Goal: Task Accomplishment & Management: Manage account settings

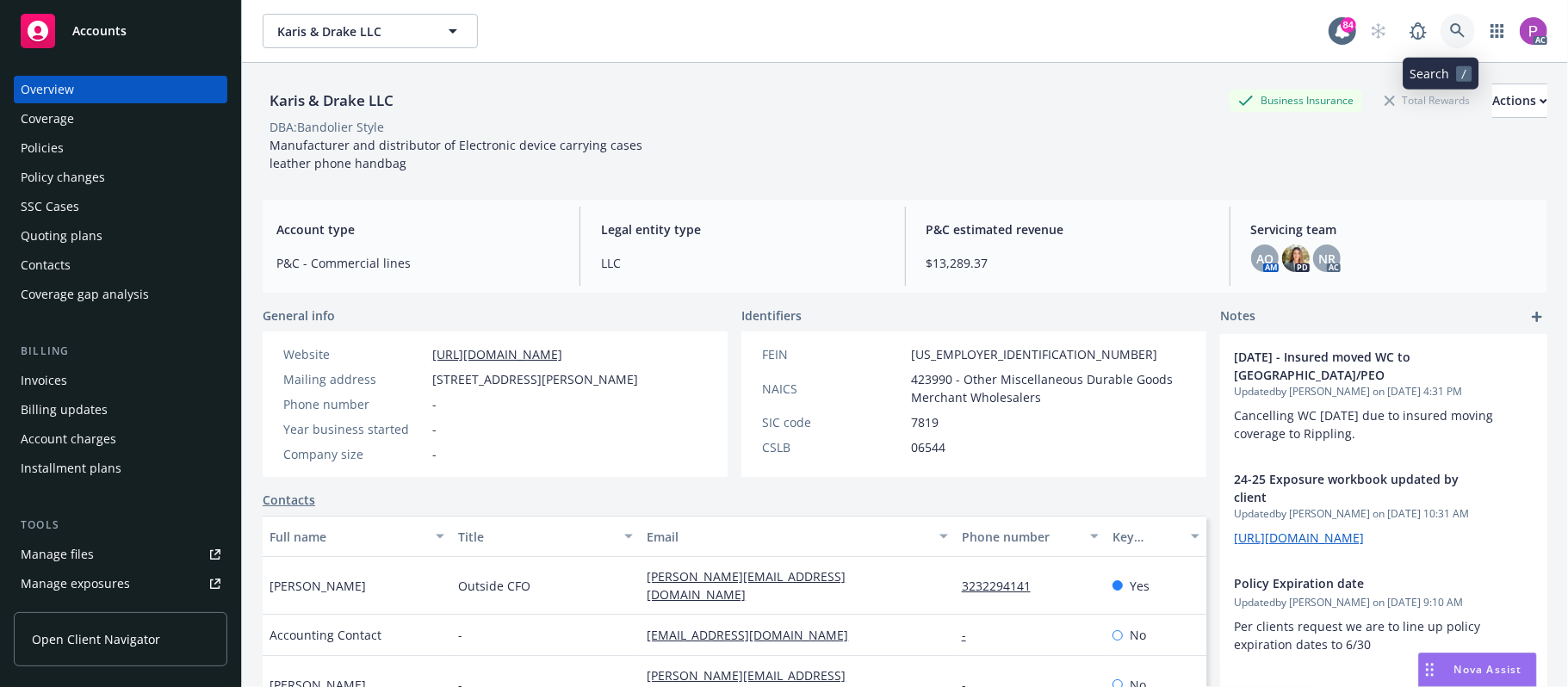
click at [1450, 27] on link at bounding box center [1456, 30] width 34 height 34
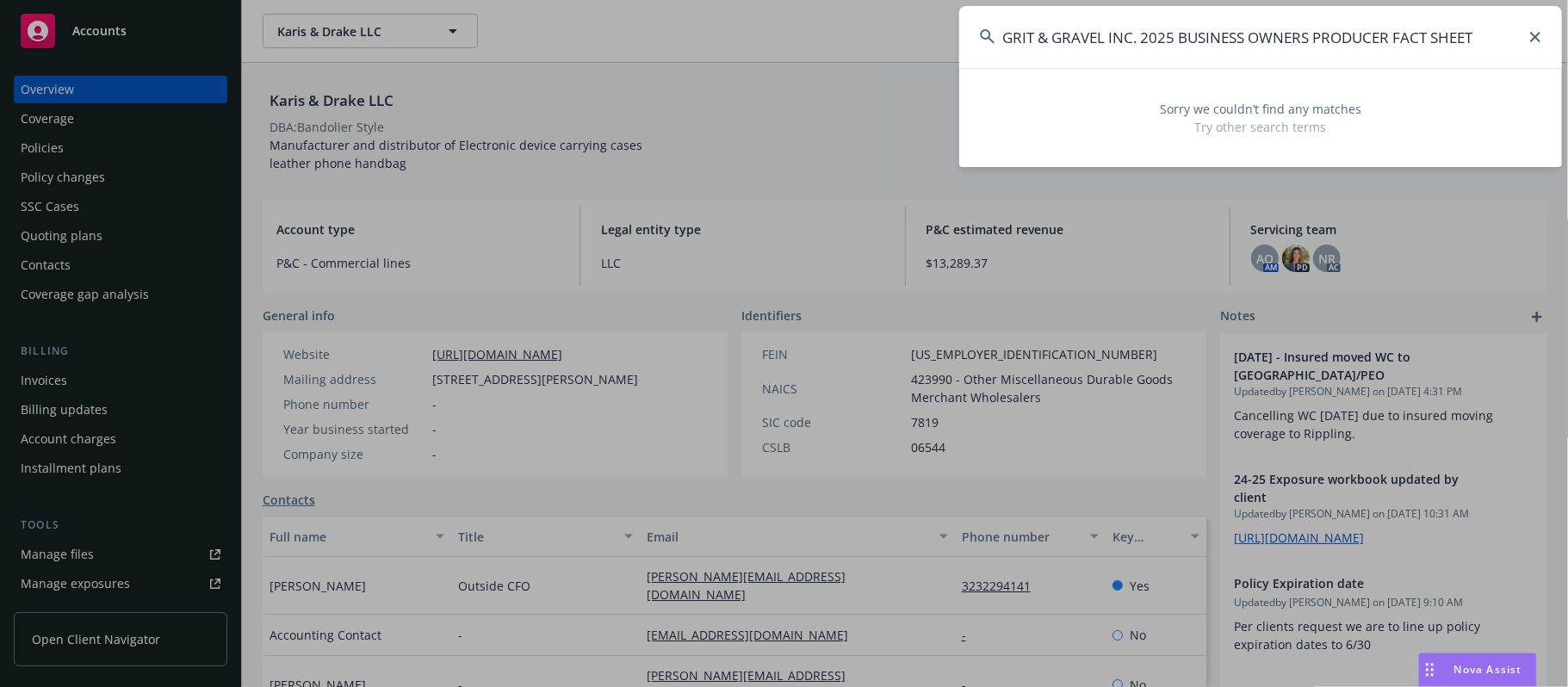
drag, startPoint x: 1140, startPoint y: 35, endPoint x: 1547, endPoint y: 26, distance: 407.1
click at [1547, 26] on input "GRIT & GRAVEL INC. 2025 BUSINESS OWNERS PRODUCER FACT SHEET" at bounding box center [1259, 37] width 603 height 62
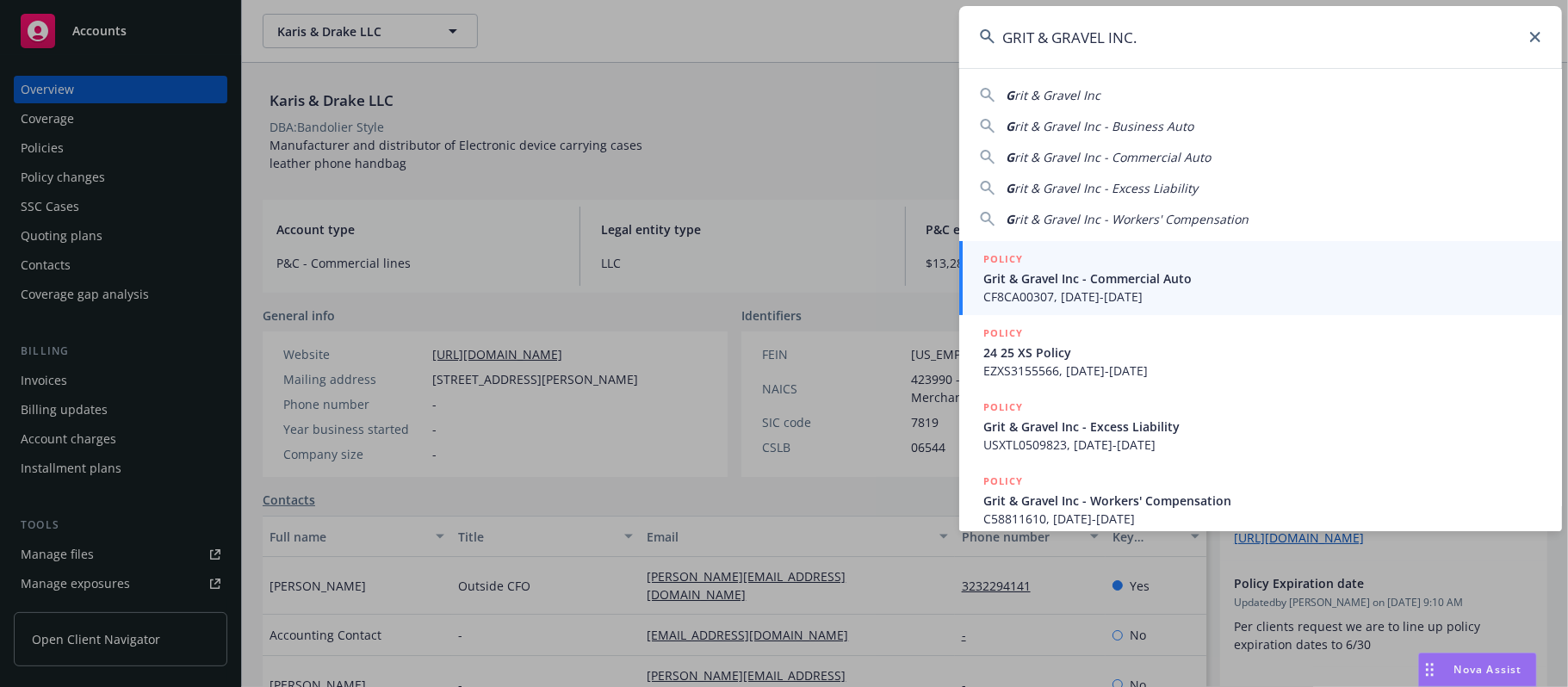
click at [1082, 91] on span "rit & Gravel Inc" at bounding box center [1057, 95] width 86 height 16
type input "Grit & Gravel Inc"
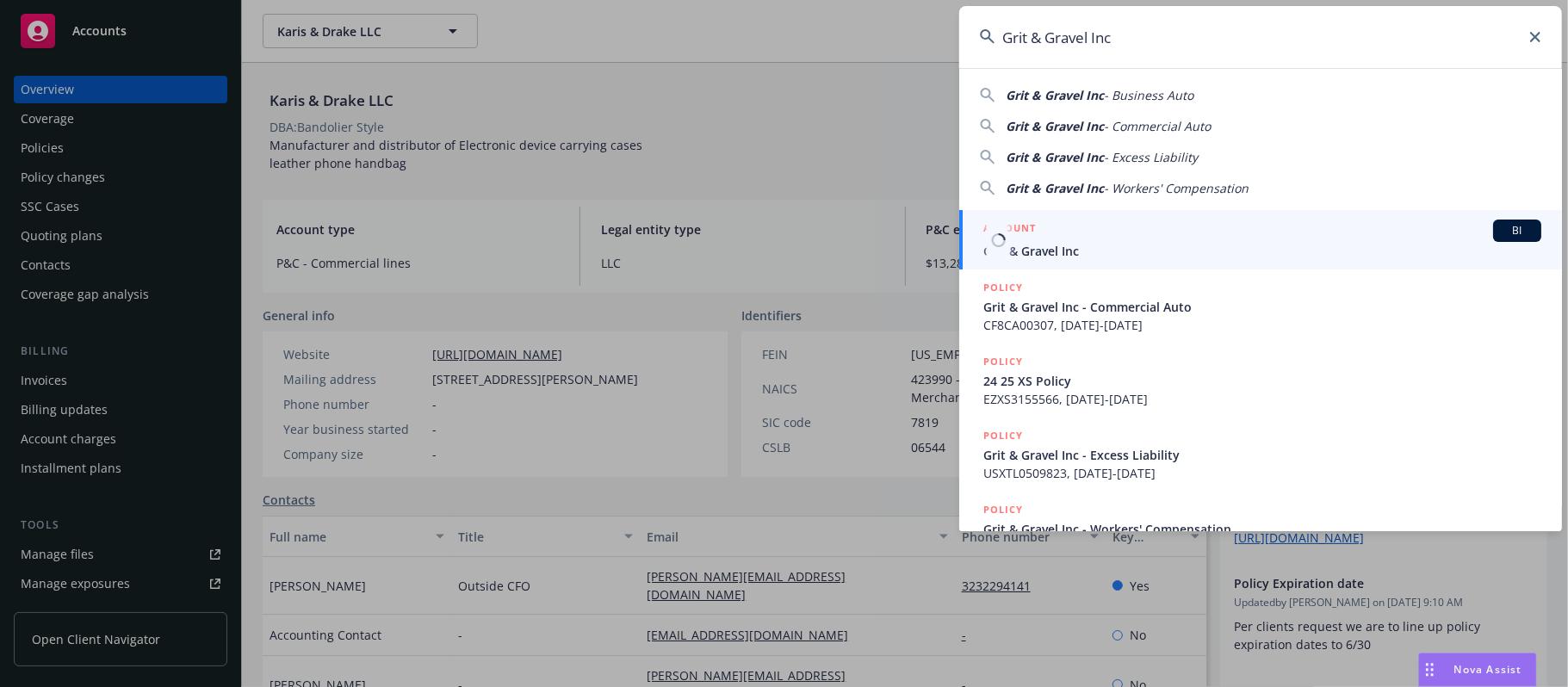
click at [1064, 248] on span "Grit & Gravel Inc" at bounding box center [1261, 250] width 558 height 18
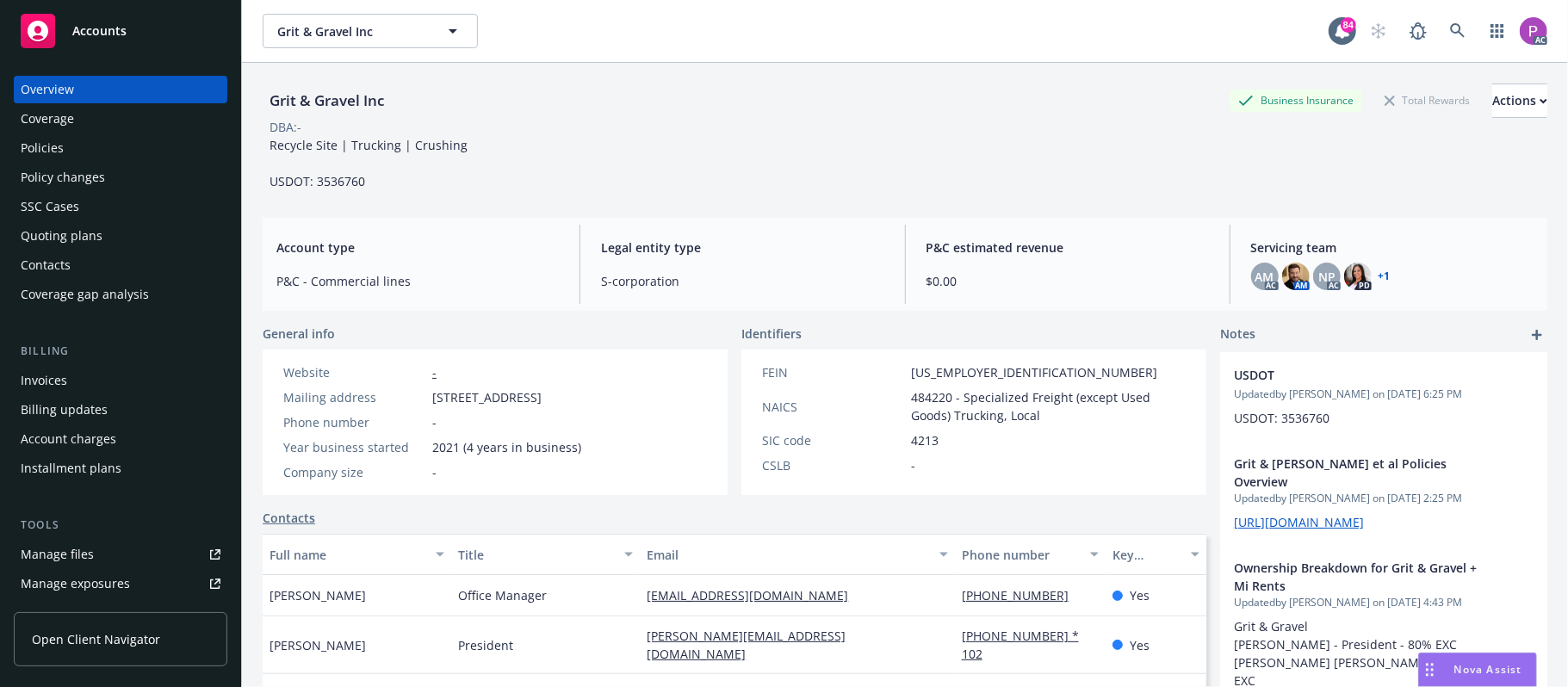
click at [35, 554] on div "Manage files" at bounding box center [56, 554] width 73 height 27
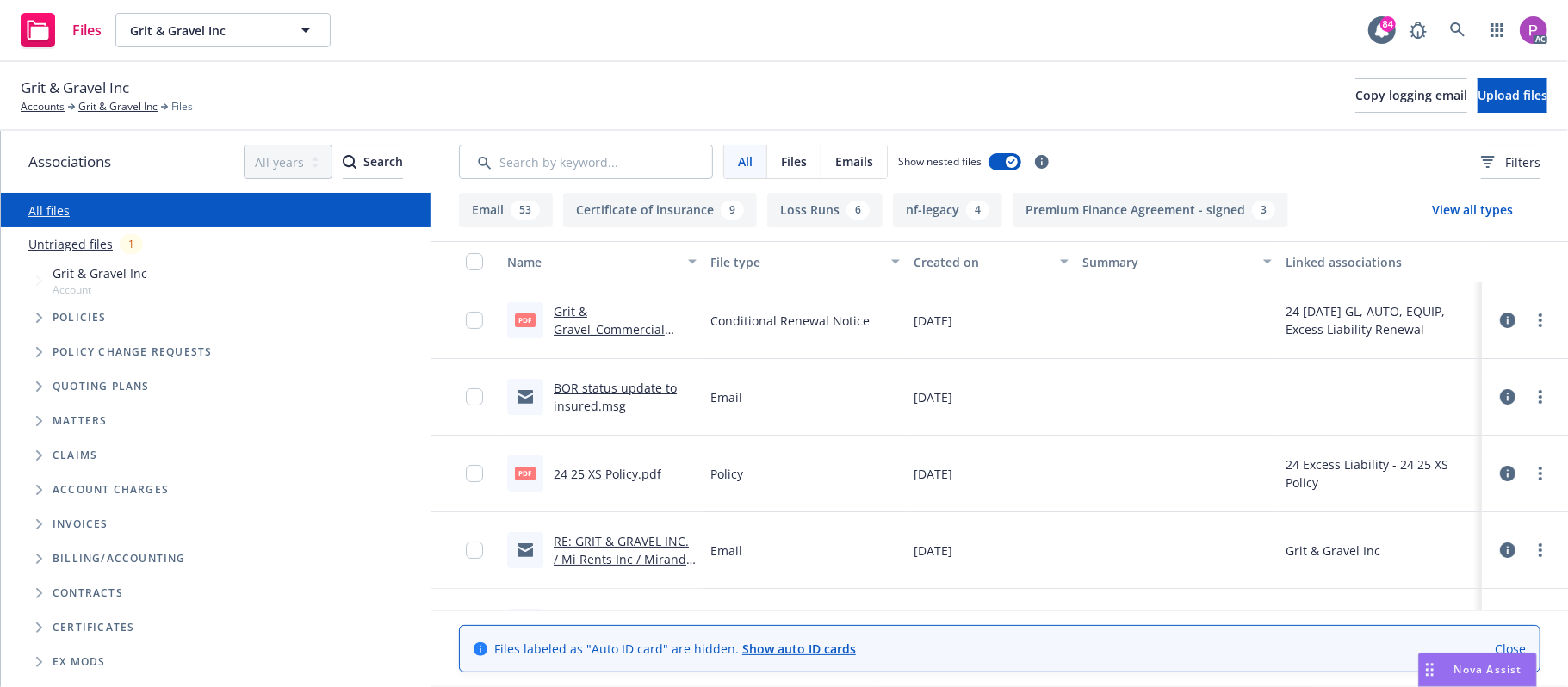
click at [77, 245] on link "Untriaged files" at bounding box center [70, 244] width 84 height 18
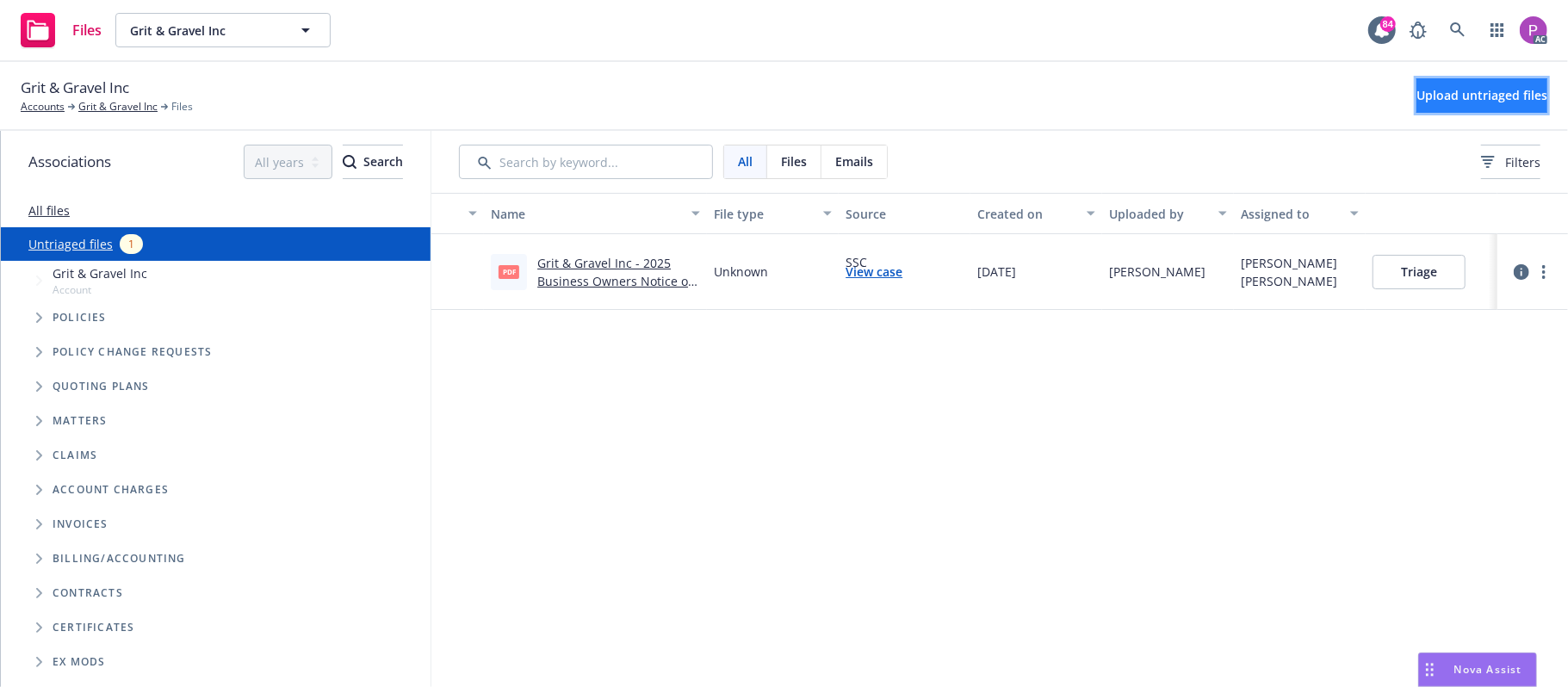
click at [1417, 88] on span "Upload untriaged files" at bounding box center [1482, 95] width 131 height 16
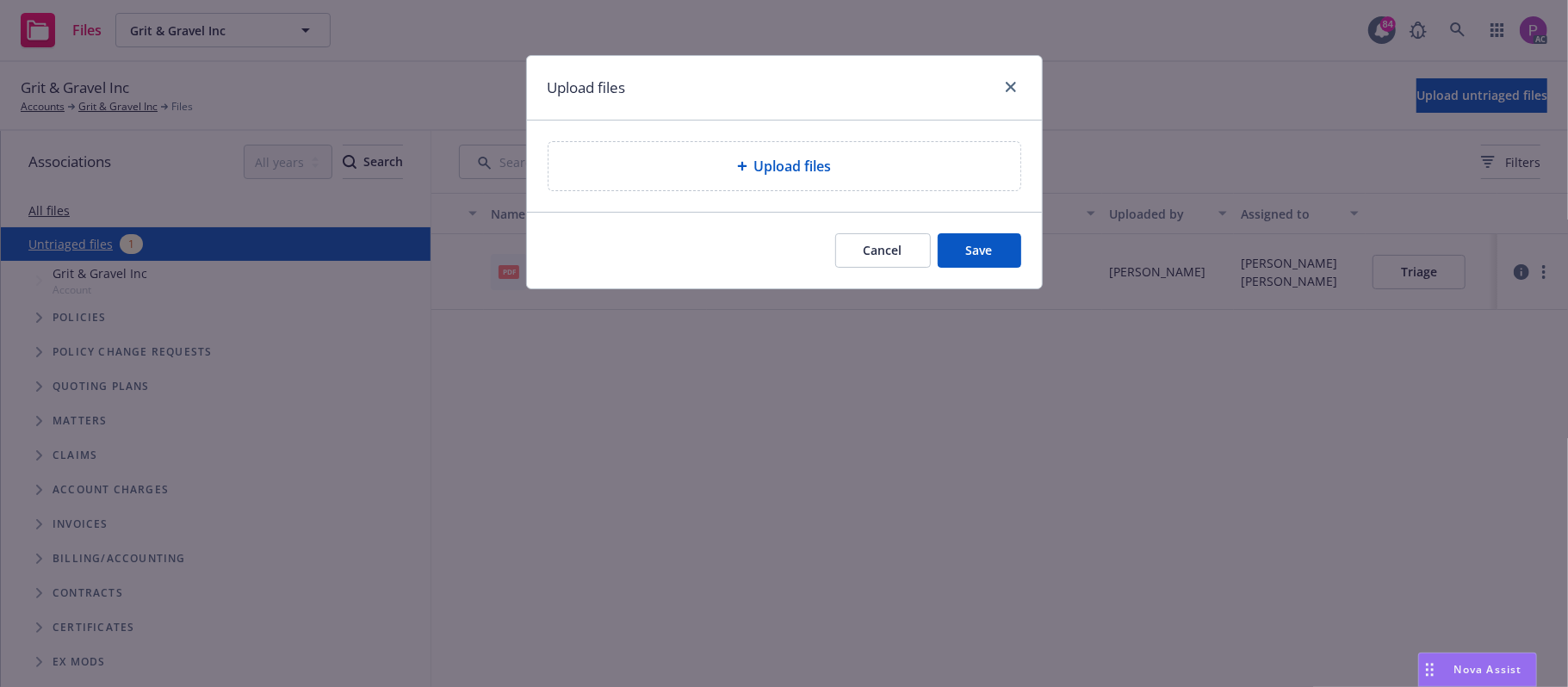
click at [747, 174] on div "Upload files" at bounding box center [784, 166] width 444 height 20
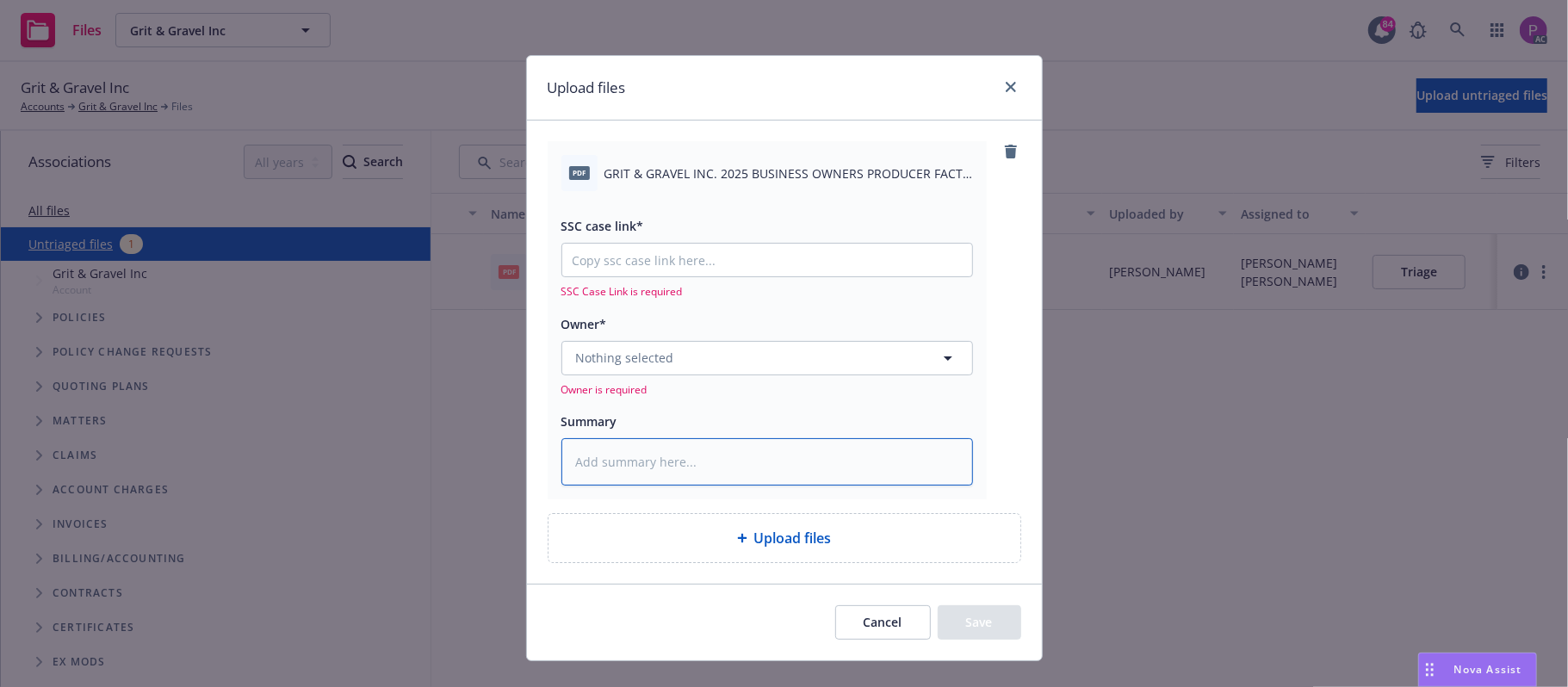
click at [618, 482] on textarea at bounding box center [767, 463] width 411 height 49
paste textarea "GRIT & GRAVEL INC. 2025 BUSINESS OWNERS PRODUCER FACT SHEET"
type textarea "x"
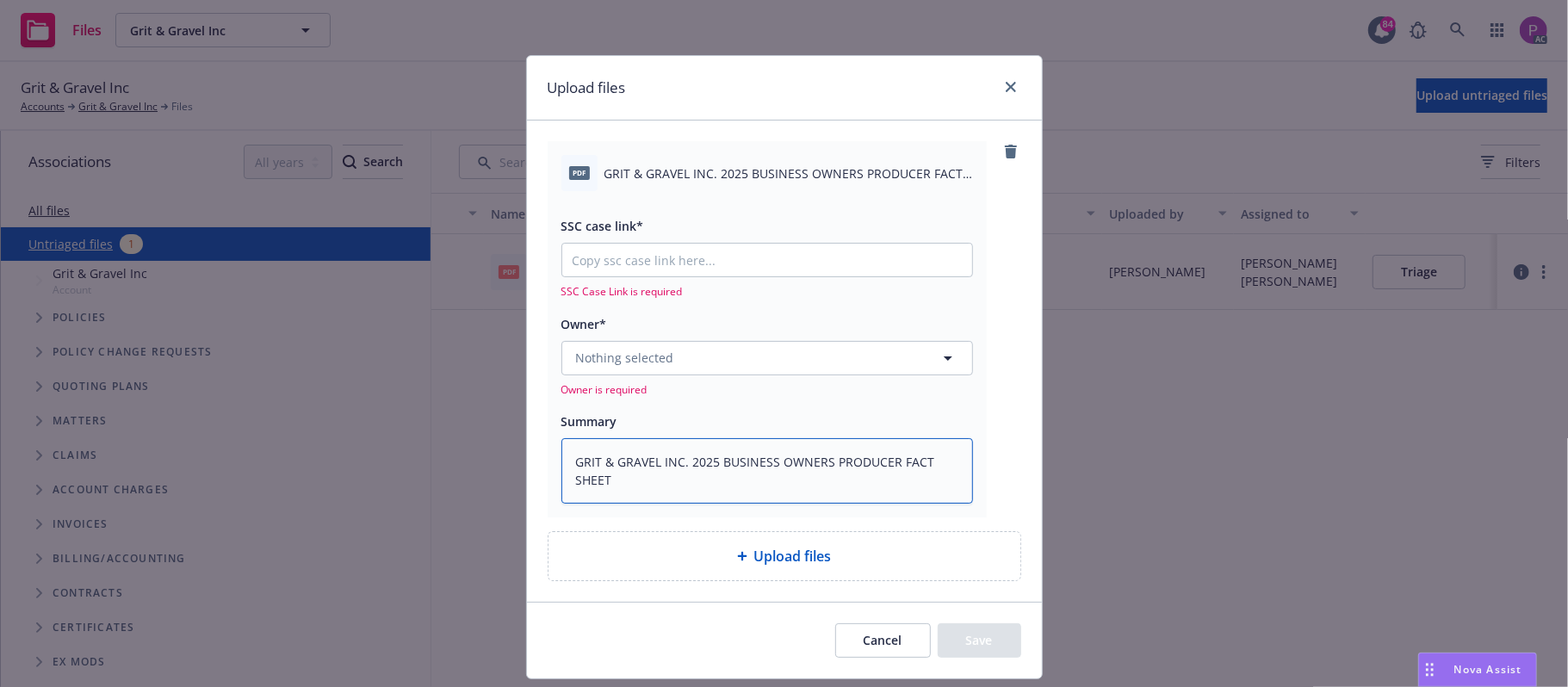
type textarea "GRIT & GRAVEL INC. 2025 BUSINESS OWNERS PRODUCER FACT SHEET"
click at [714, 278] on div at bounding box center [767, 259] width 411 height 34
click at [714, 267] on input "SSC case link*" at bounding box center [767, 260] width 409 height 33
paste input "NOT_ALLOWED"
type textarea "x"
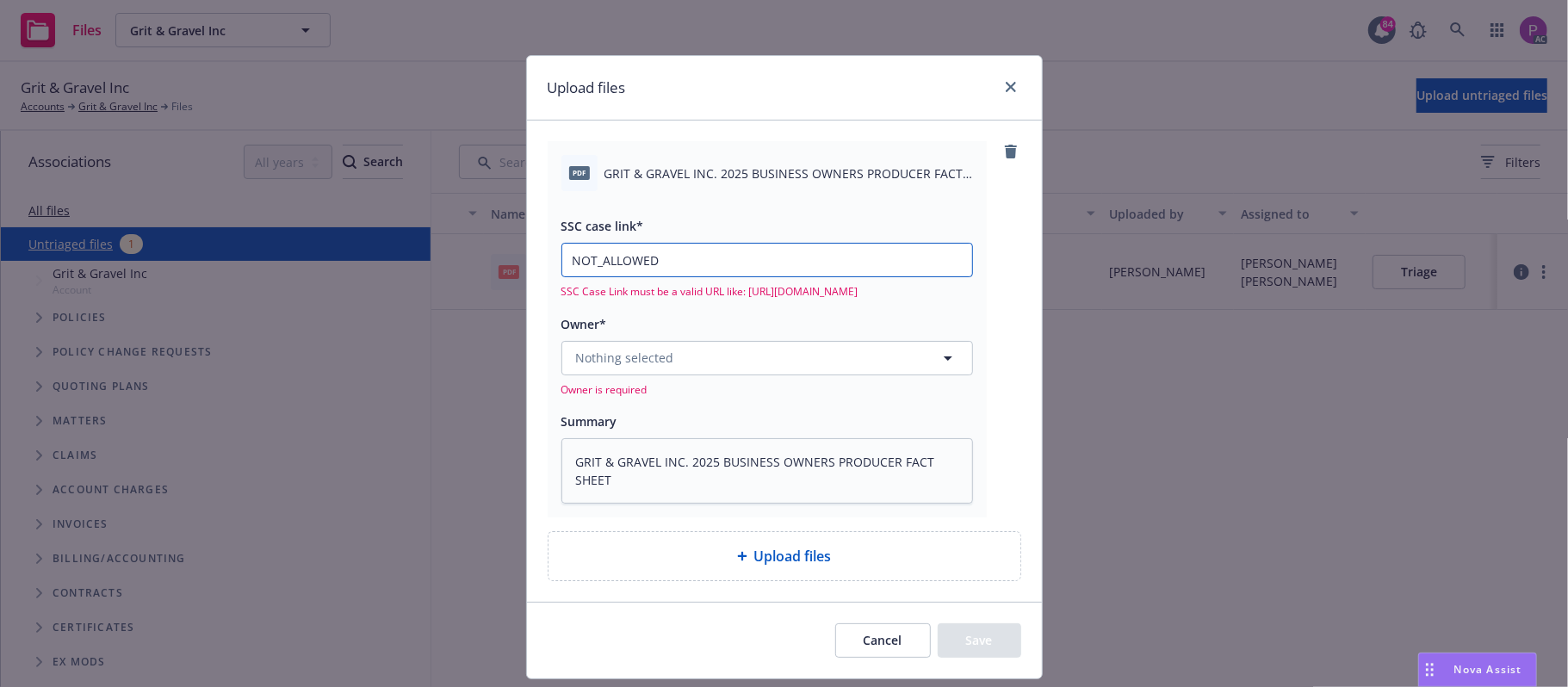
type input "NOT_ALLOWED"
click at [669, 353] on button "Nothing selected" at bounding box center [767, 357] width 411 height 34
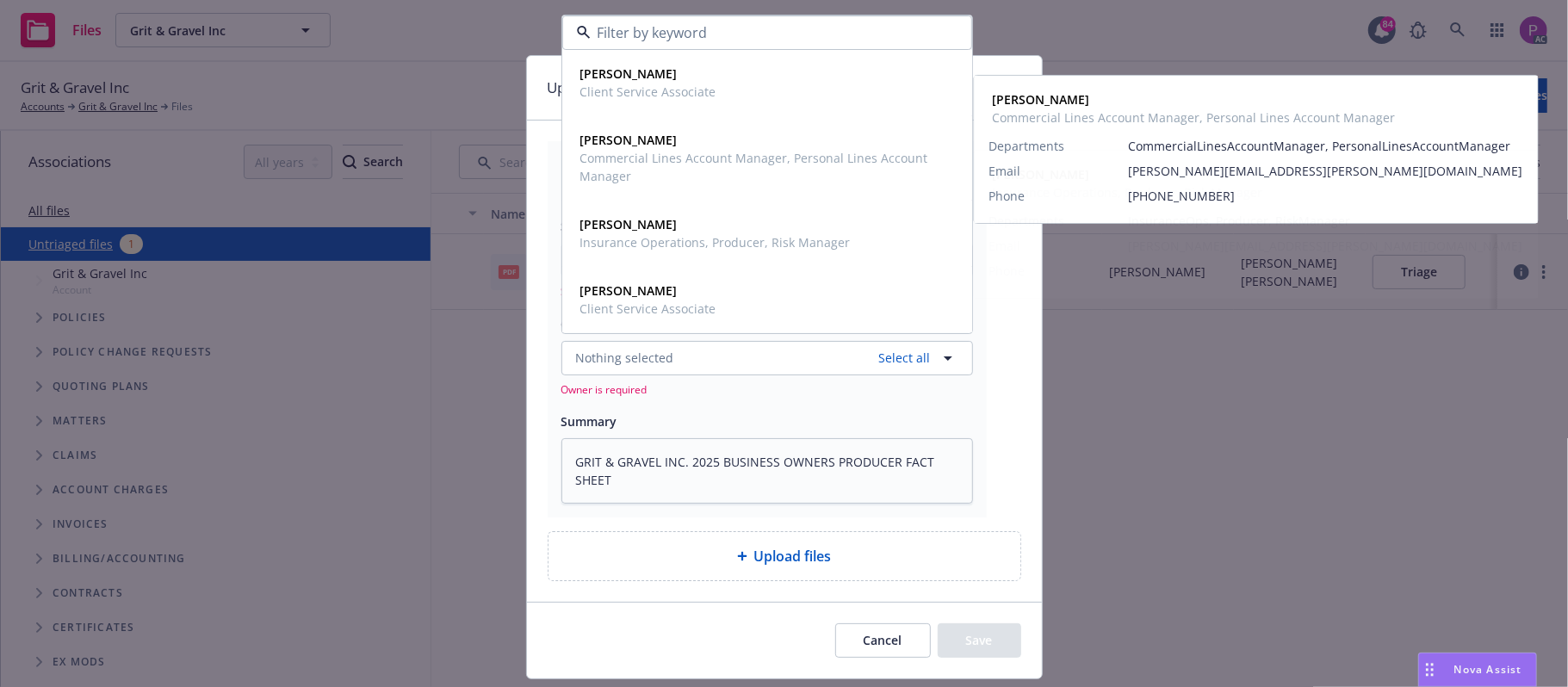
click at [547, 291] on div "pdf GRIT & GRAVEL INC. 2025 BUSINESS OWNERS PRODUCER FACT SHEET.pdf SSC case li…" at bounding box center [767, 330] width 440 height 376
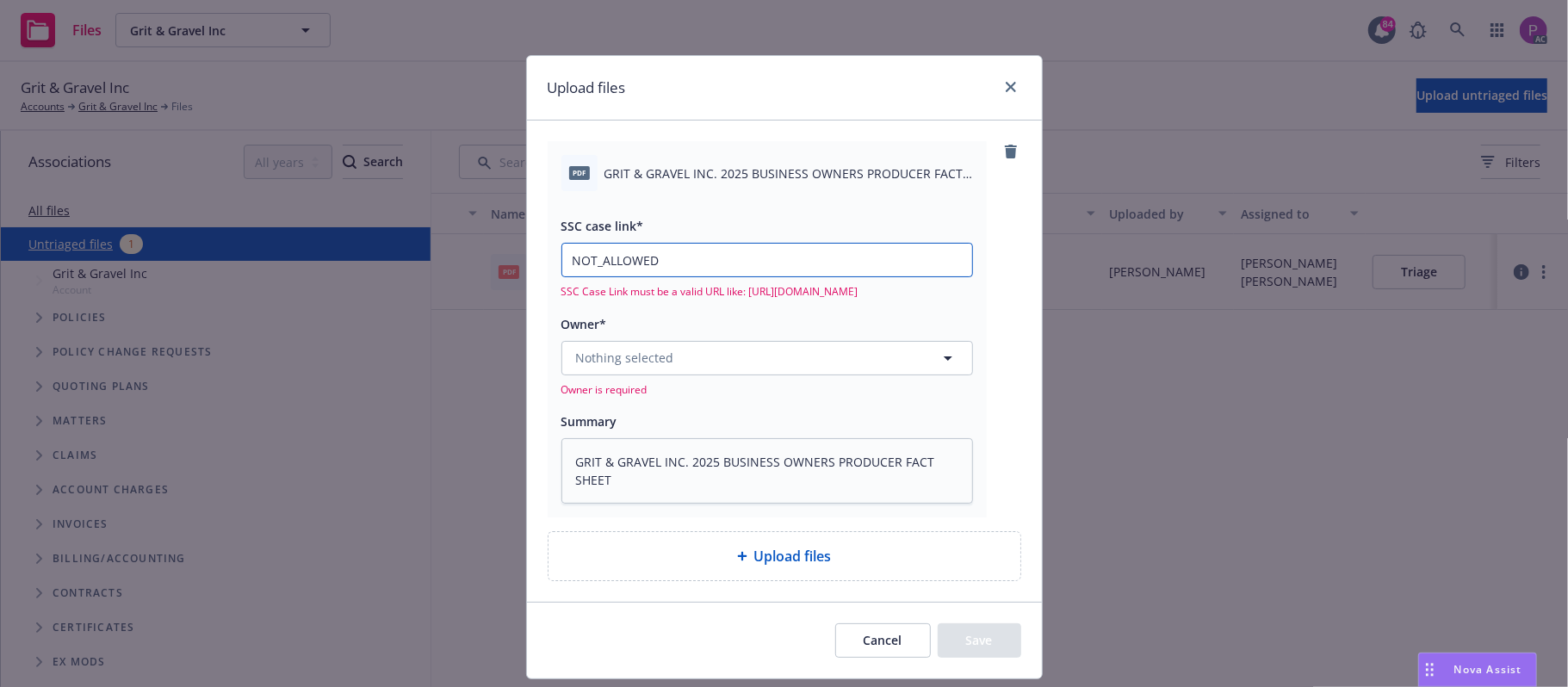
click at [658, 255] on input "NOT_ALLOWED" at bounding box center [767, 260] width 409 height 33
type textarea "x"
drag, startPoint x: 671, startPoint y: 267, endPoint x: 444, endPoint y: 252, distance: 227.5
click at [445, 252] on div "Upload files pdf GRIT & GRAVEL INC. 2025 BUSINESS OWNERS PRODUCER FACT SHEET.pd…" at bounding box center [784, 344] width 1568 height 687
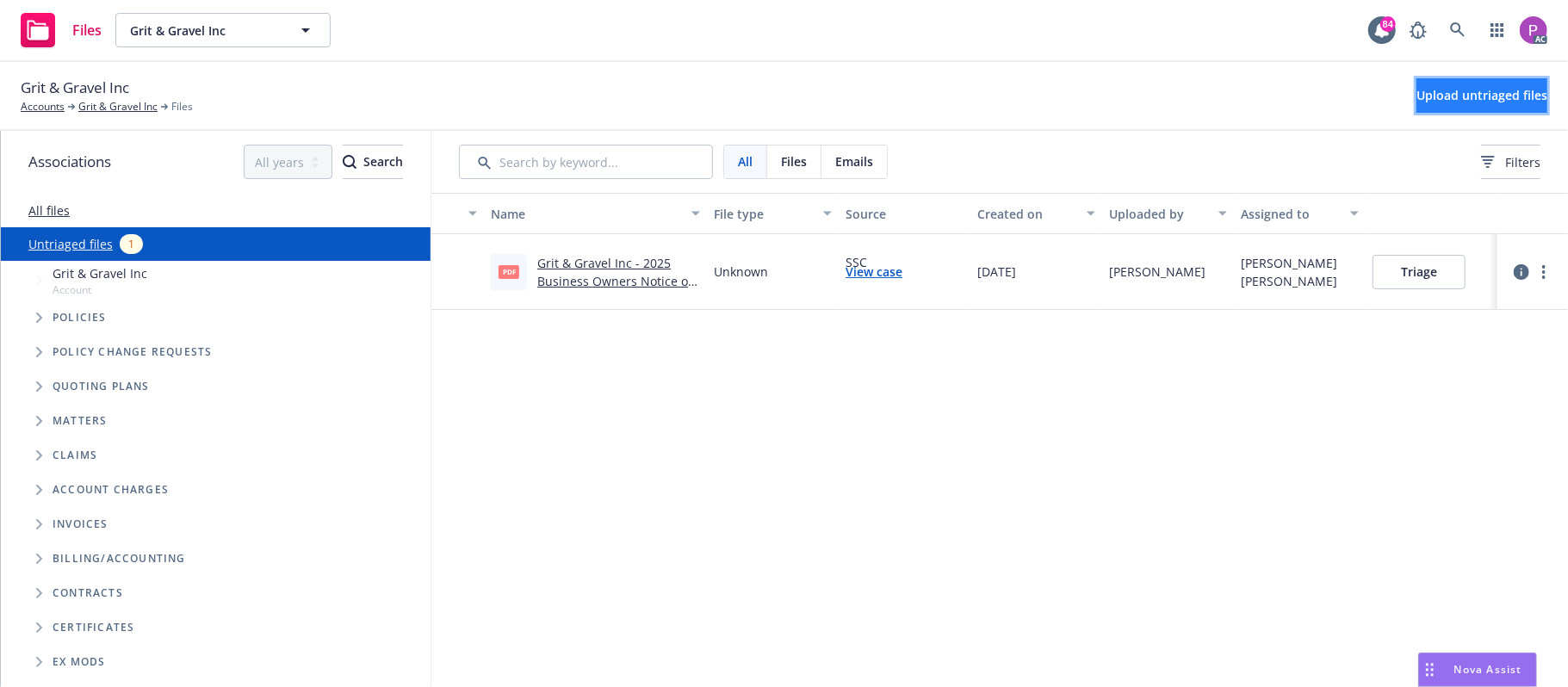
click at [1424, 98] on span "Upload untriaged files" at bounding box center [1482, 95] width 131 height 16
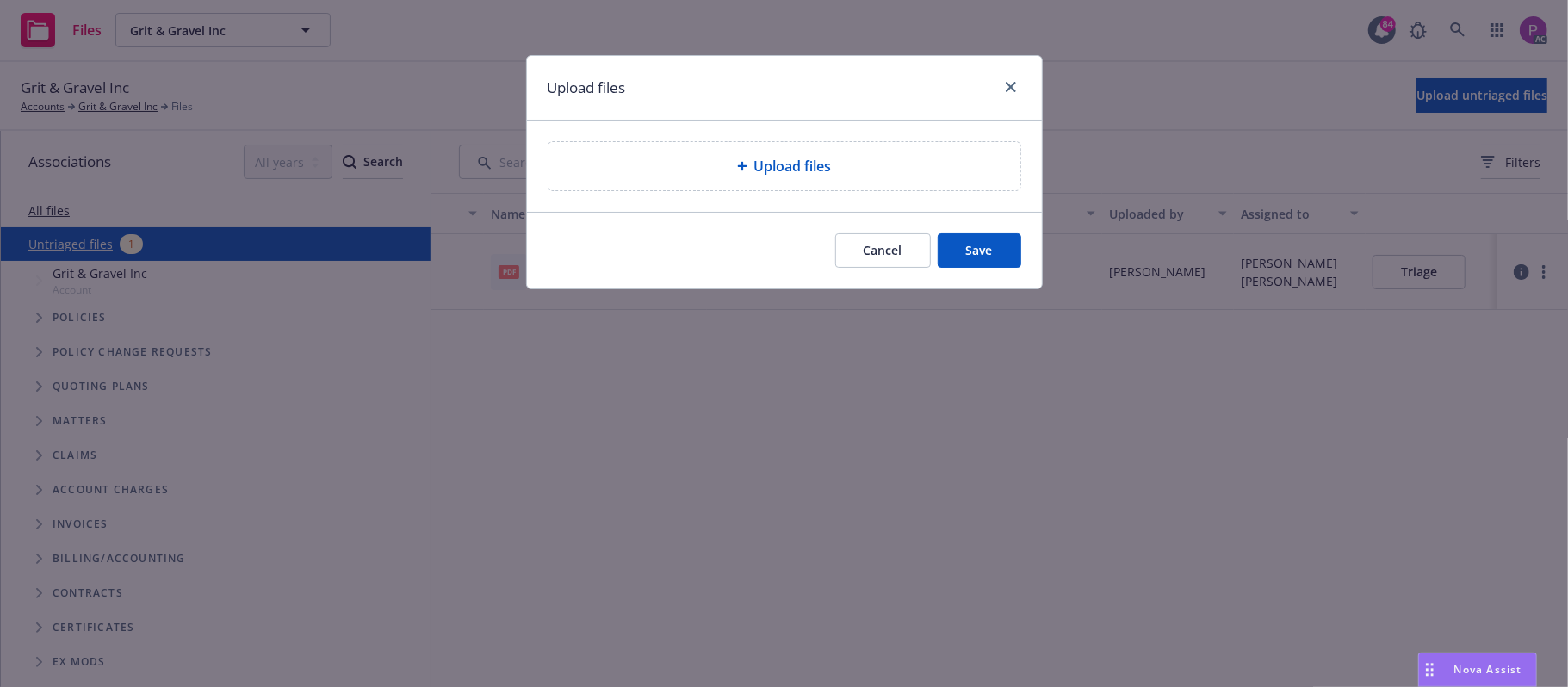
click at [768, 155] on div "Upload files" at bounding box center [784, 166] width 472 height 49
click at [775, 170] on span "Upload files" at bounding box center [793, 166] width 78 height 20
click at [868, 246] on button "Cancel" at bounding box center [883, 249] width 95 height 34
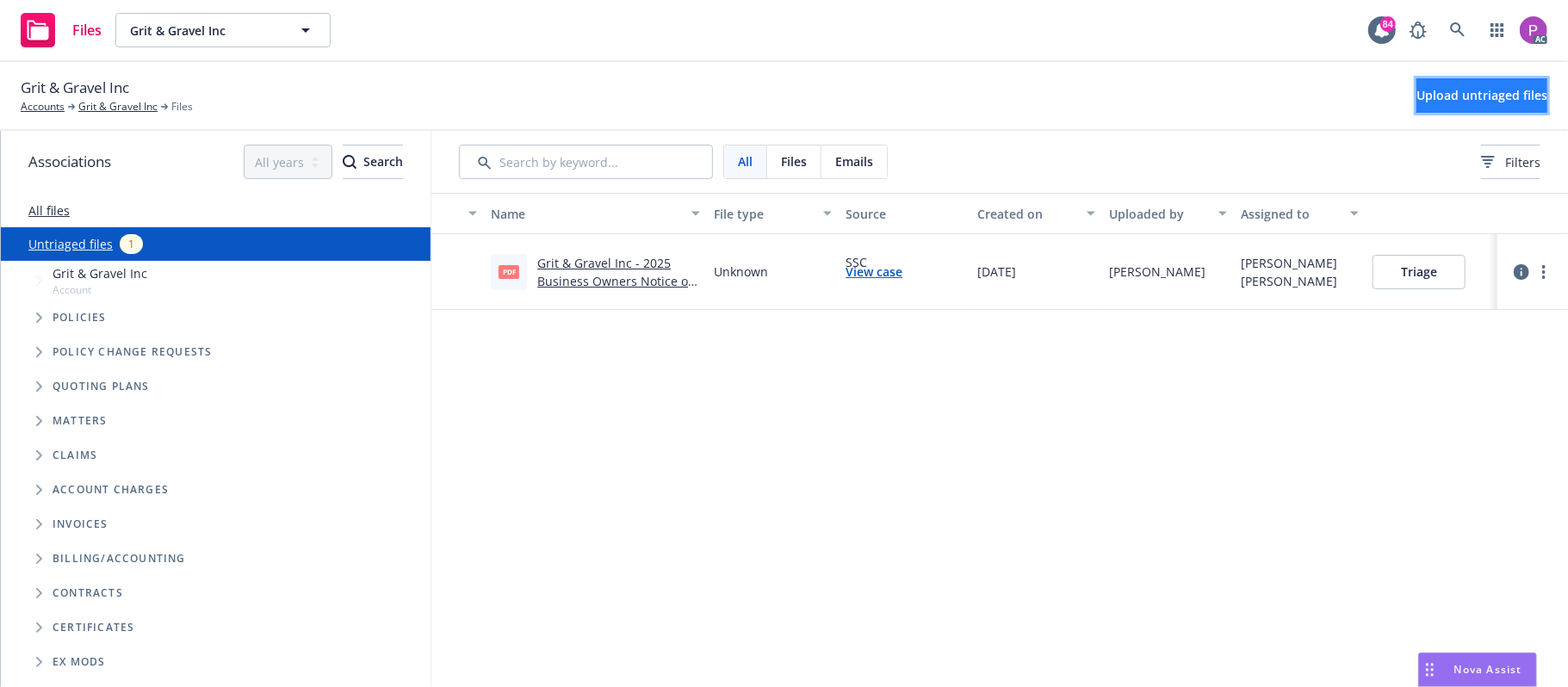
click at [1417, 80] on button "Upload untriaged files" at bounding box center [1482, 95] width 131 height 34
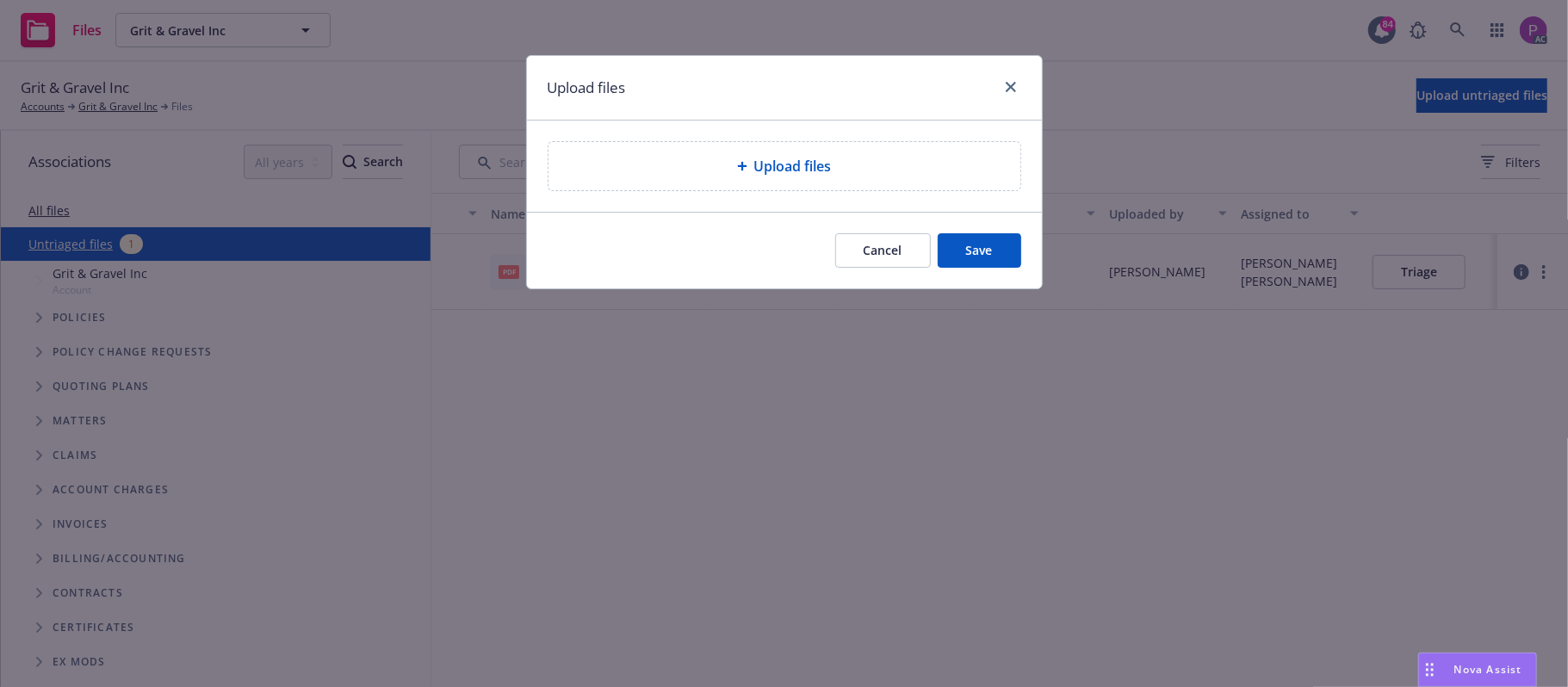
click at [866, 180] on div "Upload files" at bounding box center [784, 166] width 472 height 49
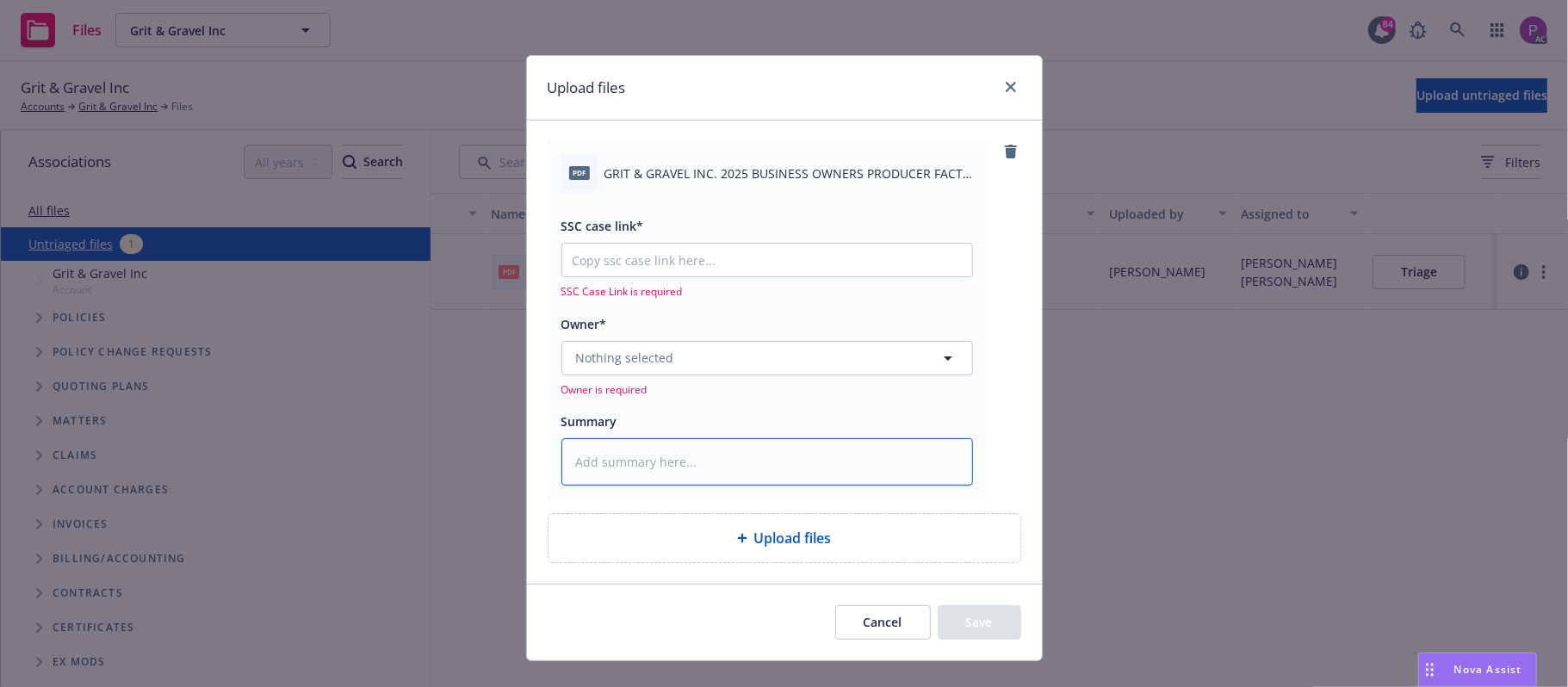
click at [661, 455] on textarea at bounding box center [767, 463] width 411 height 49
click at [669, 255] on input "SSC case link*" at bounding box center [767, 260] width 409 height 33
paste input "https://newfront-ssc.lightning.force.com/lightning/r/Case/500Vz00000QtBASIA3/vi…"
type textarea "x"
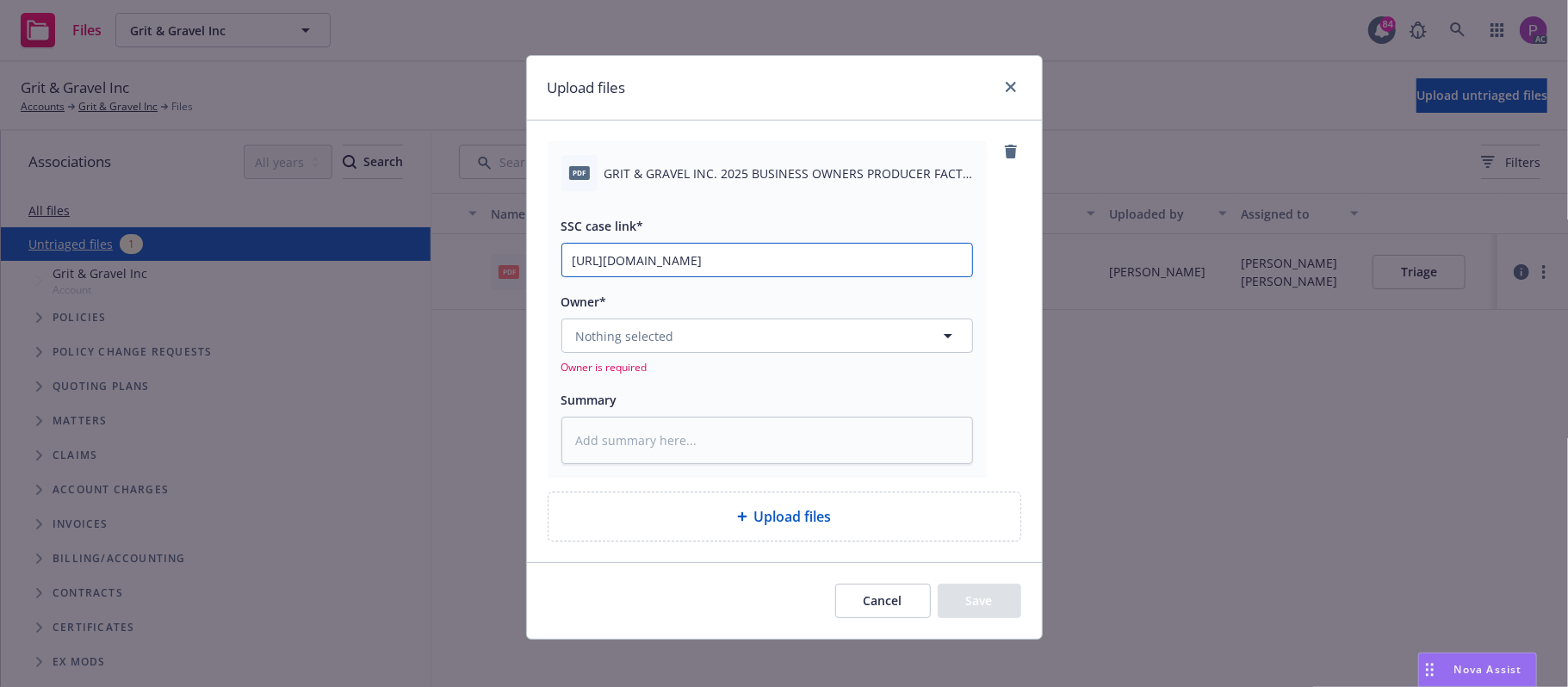
scroll to position [0, 86]
type input "https://newfront-ssc.lightning.force.com/lightning/r/Case/500Vz00000QtBASIA3/vi…"
click at [685, 180] on span "GRIT & GRAVEL INC. 2025 BUSINESS OWNERS PRODUCER FACT SHEET.pdf" at bounding box center [789, 173] width 369 height 18
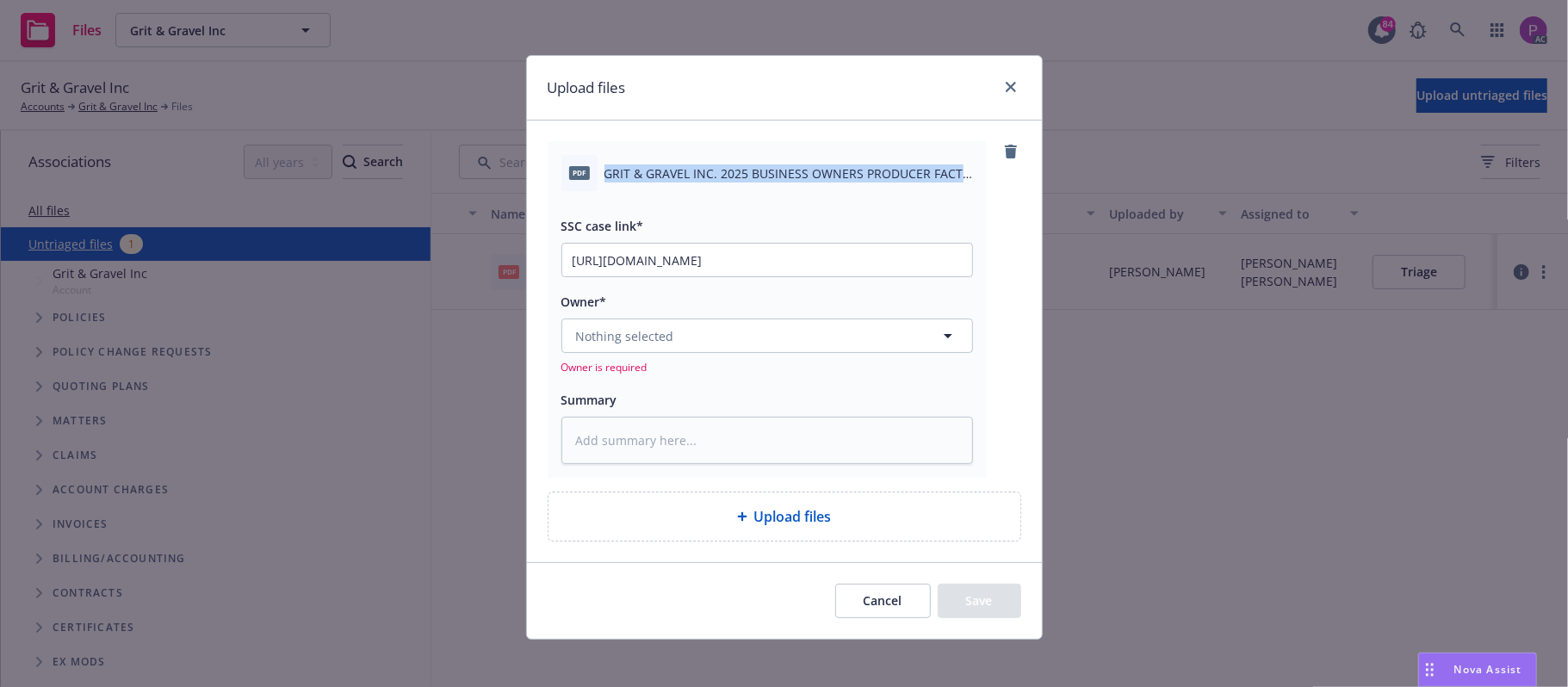
click at [685, 180] on span "GRIT & GRAVEL INC. 2025 BUSINESS OWNERS PRODUCER FACT SHEET.pdf" at bounding box center [789, 173] width 369 height 18
copy div "GRIT & GRAVEL INC. 2025 BUSINESS OWNERS PRODUCER FACT SHEET.pdf"
click at [591, 446] on textarea at bounding box center [767, 441] width 411 height 49
paste textarea "GRIT & GRAVEL INC. 2025 BUSINESS OWNERS PRODUCER FACT SHEET.pdf"
type textarea "GRIT & GRAVEL INC. 2025 BUSINESS OWNERS PRODUCER FACT SHEET.pdf"
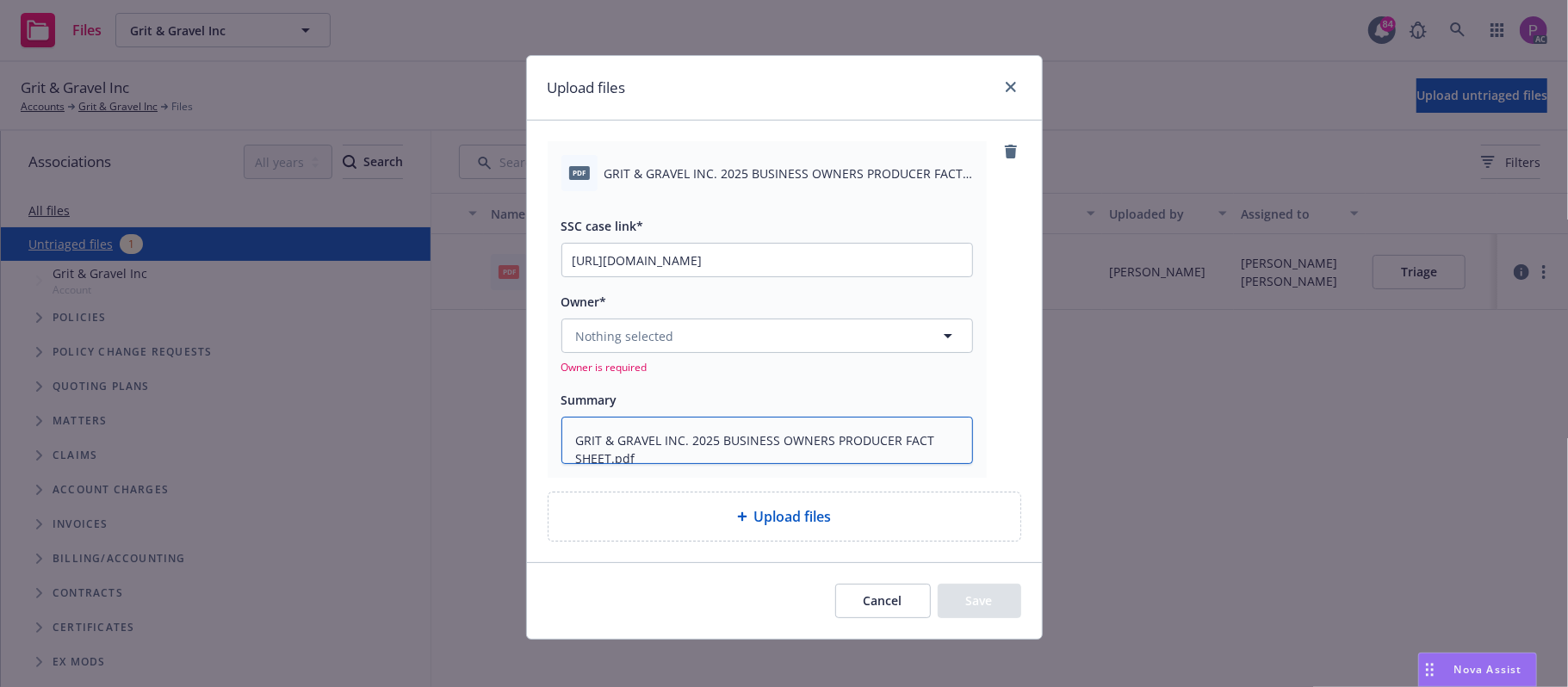
type textarea "x"
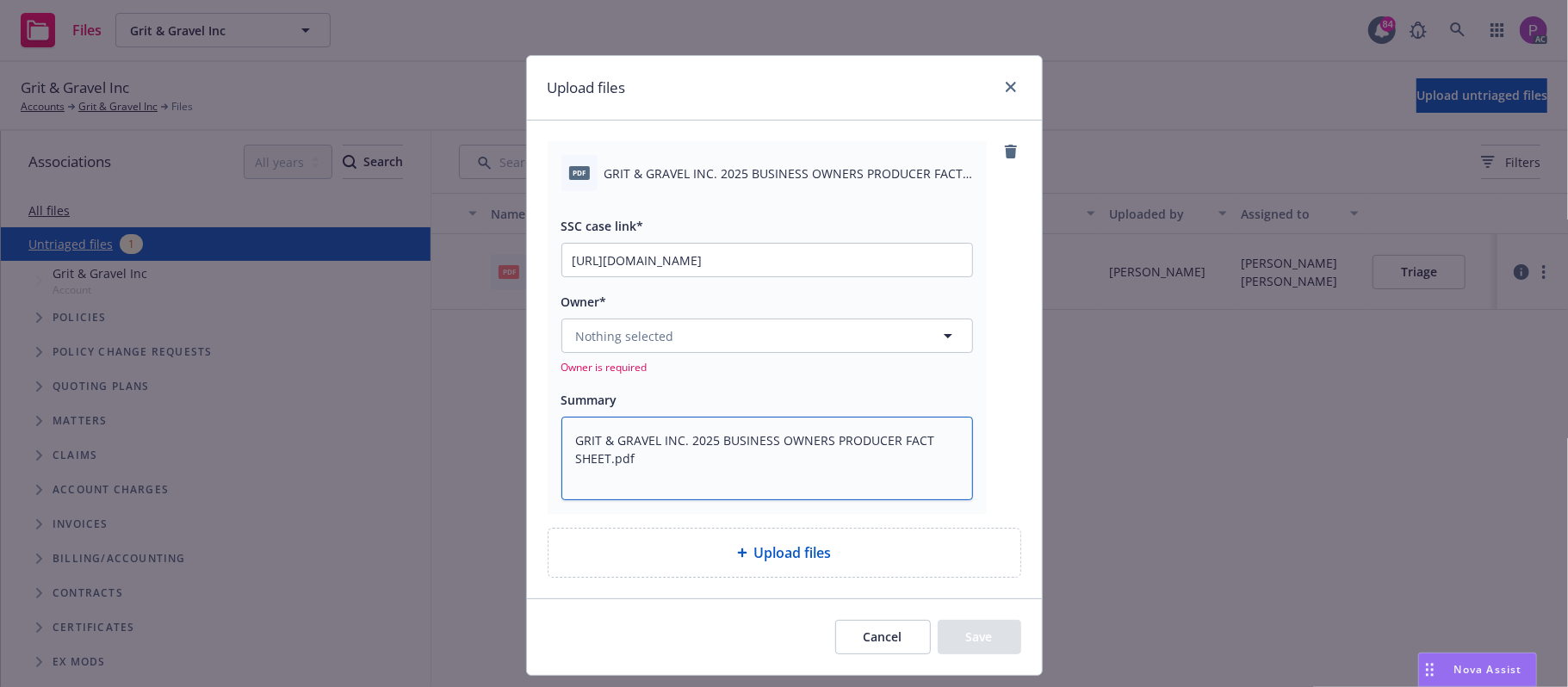
type textarea "GRIT & GRAVEL INC. 2025 BUSINESS OWNERS PRODUCER FACT SHEET.pdf"
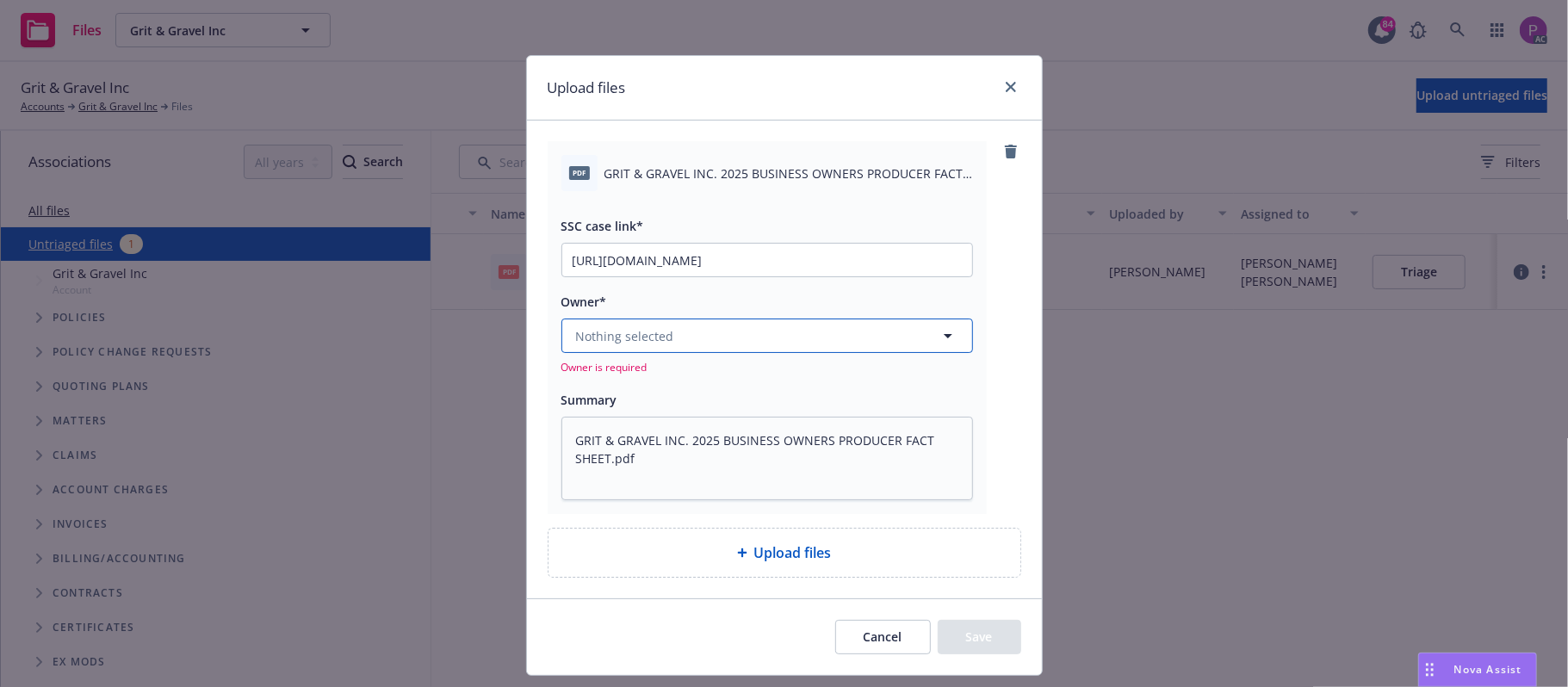
click at [666, 325] on button "Nothing selected" at bounding box center [767, 335] width 411 height 34
click at [758, 339] on button "Nothing selected" at bounding box center [767, 335] width 411 height 34
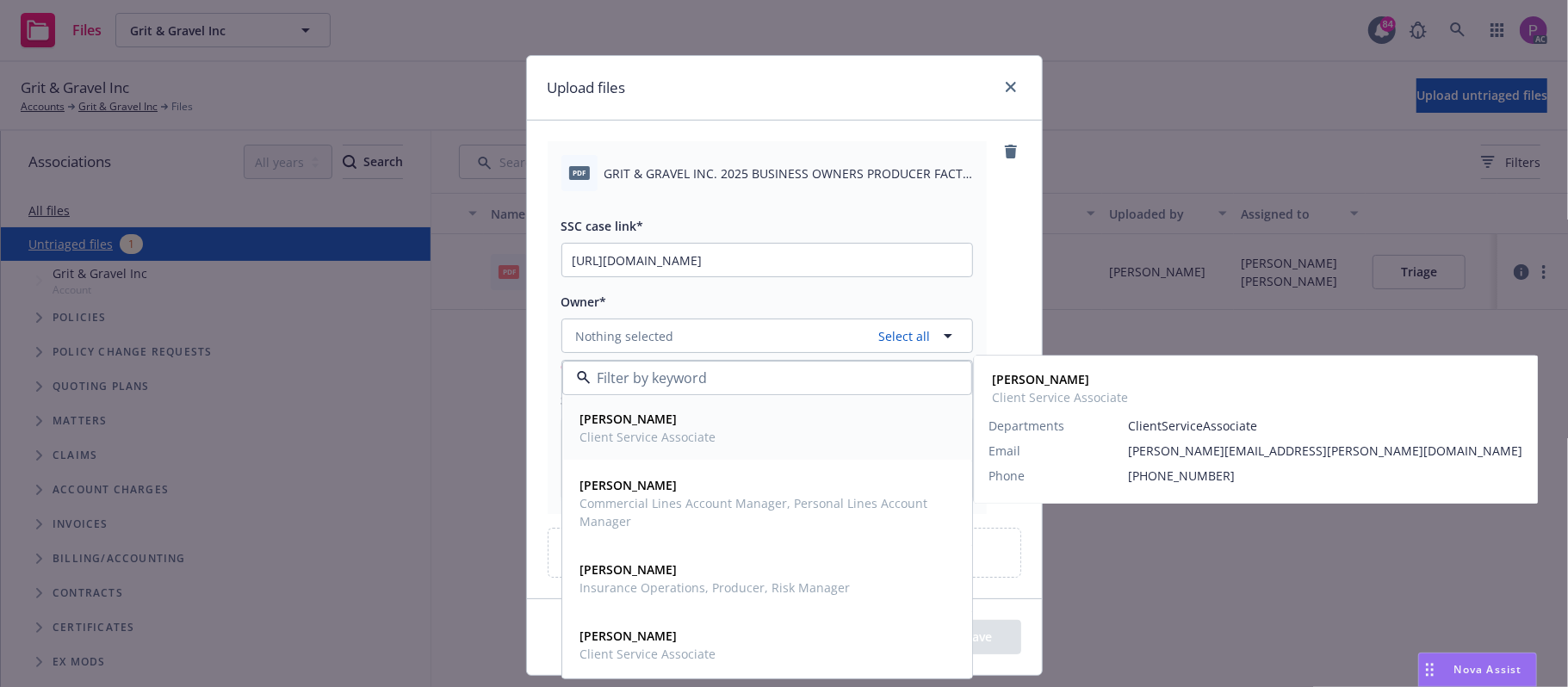
click at [693, 424] on span "Angela Marquez" at bounding box center [648, 418] width 136 height 18
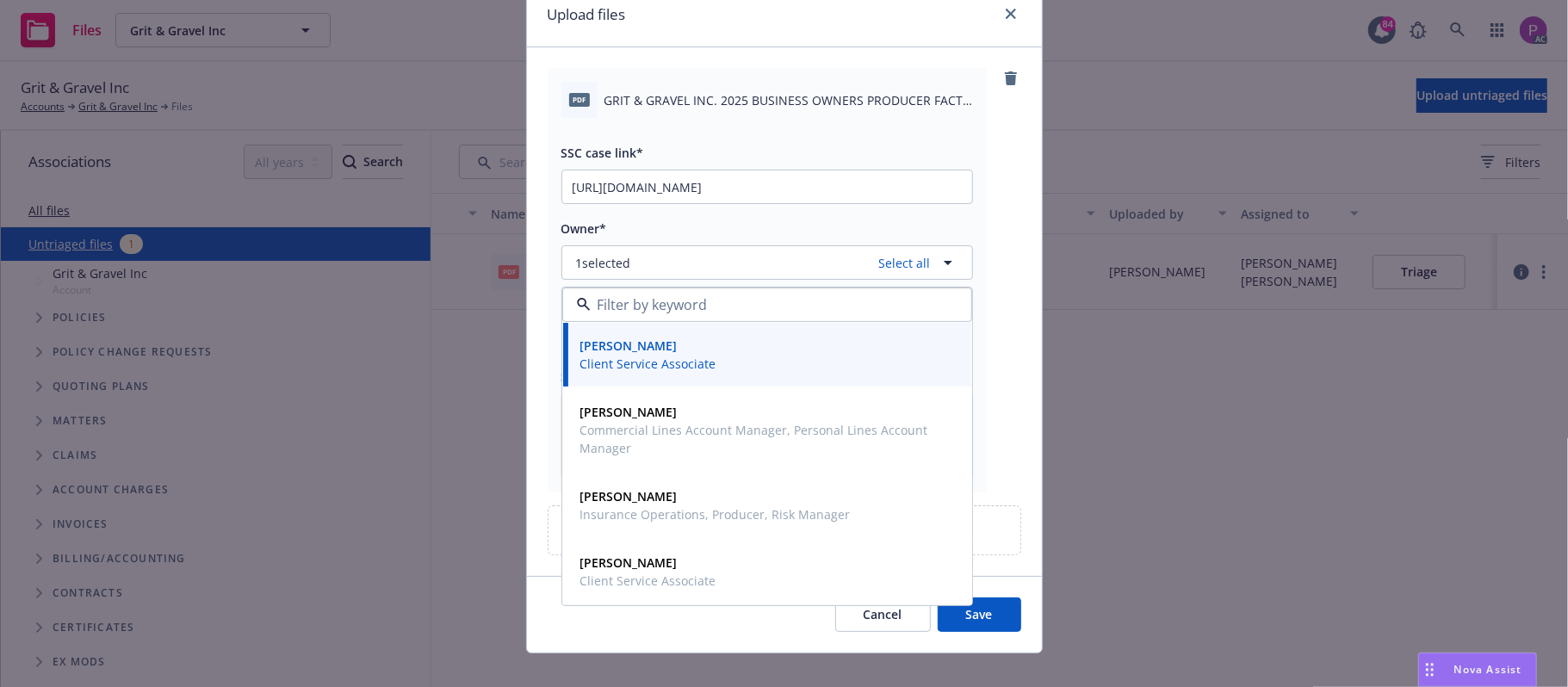
scroll to position [96, 0]
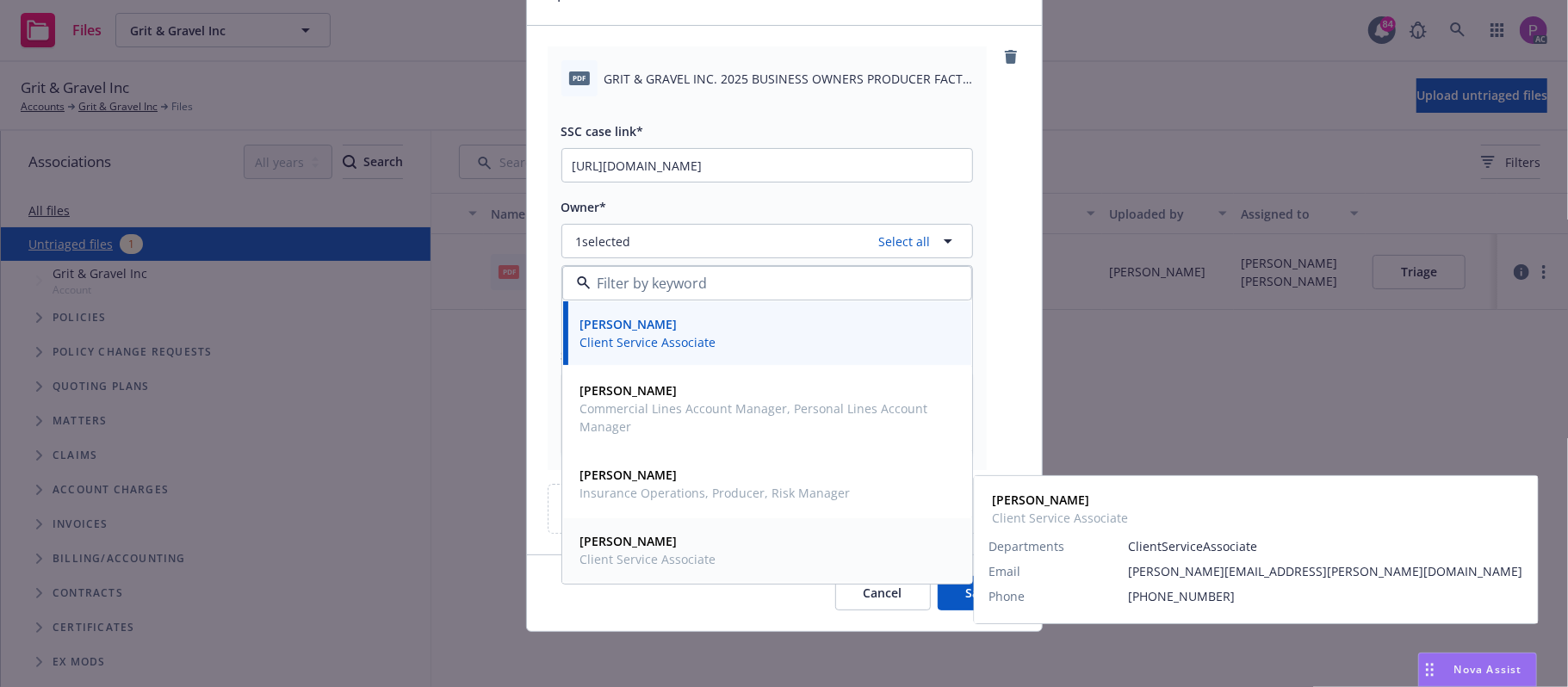
click at [772, 558] on div "Tonisha Koerner Client Service Associate" at bounding box center [767, 550] width 387 height 43
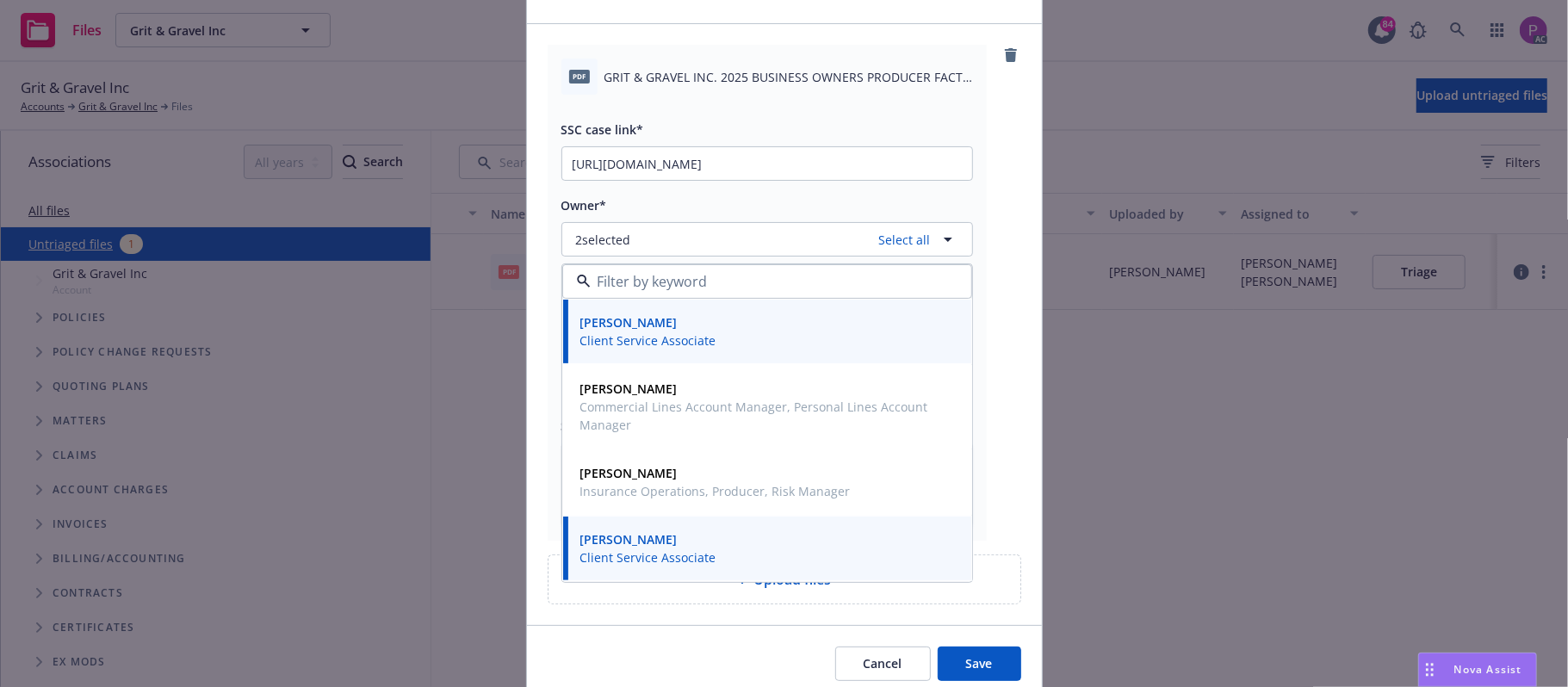
click at [964, 661] on button "Save" at bounding box center [979, 663] width 83 height 34
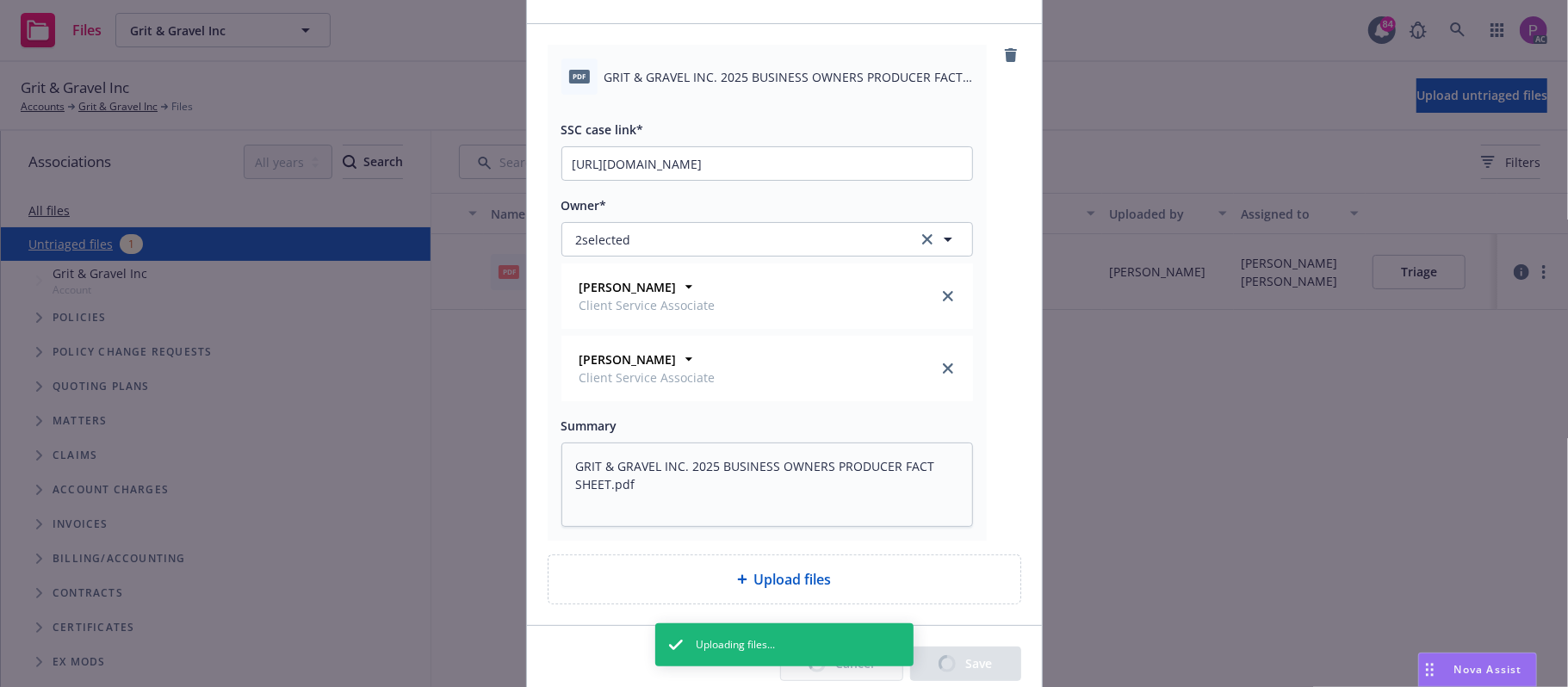
type textarea "x"
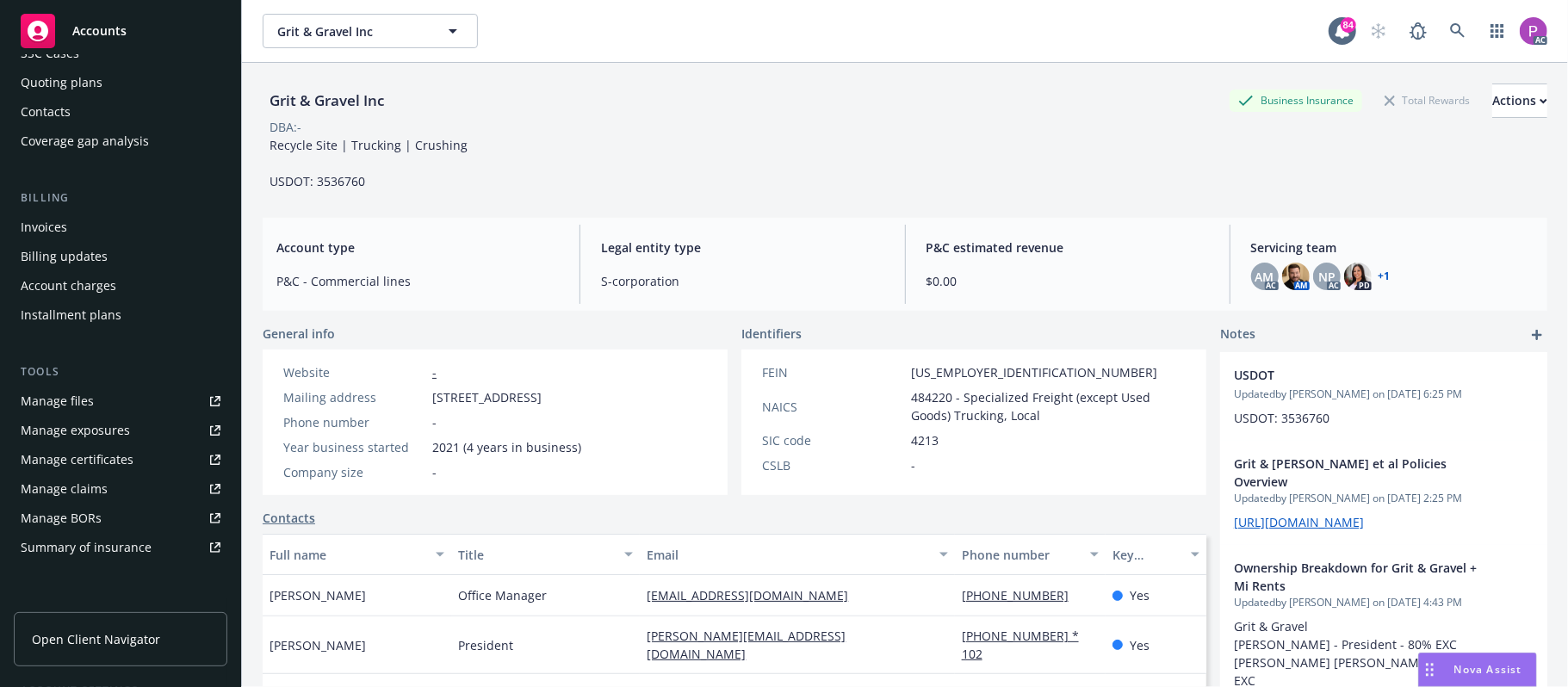
scroll to position [344, 0]
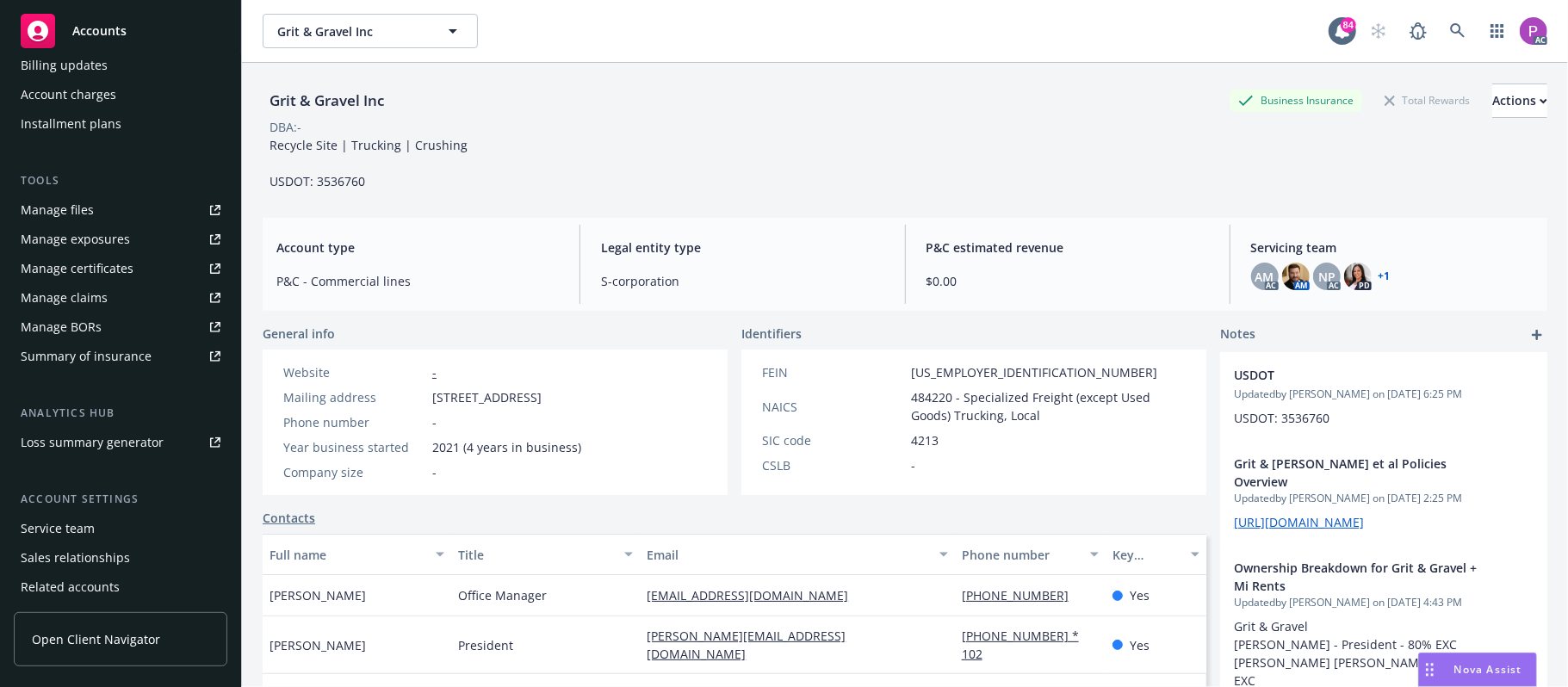
click at [80, 535] on div "Service team" at bounding box center [57, 529] width 74 height 27
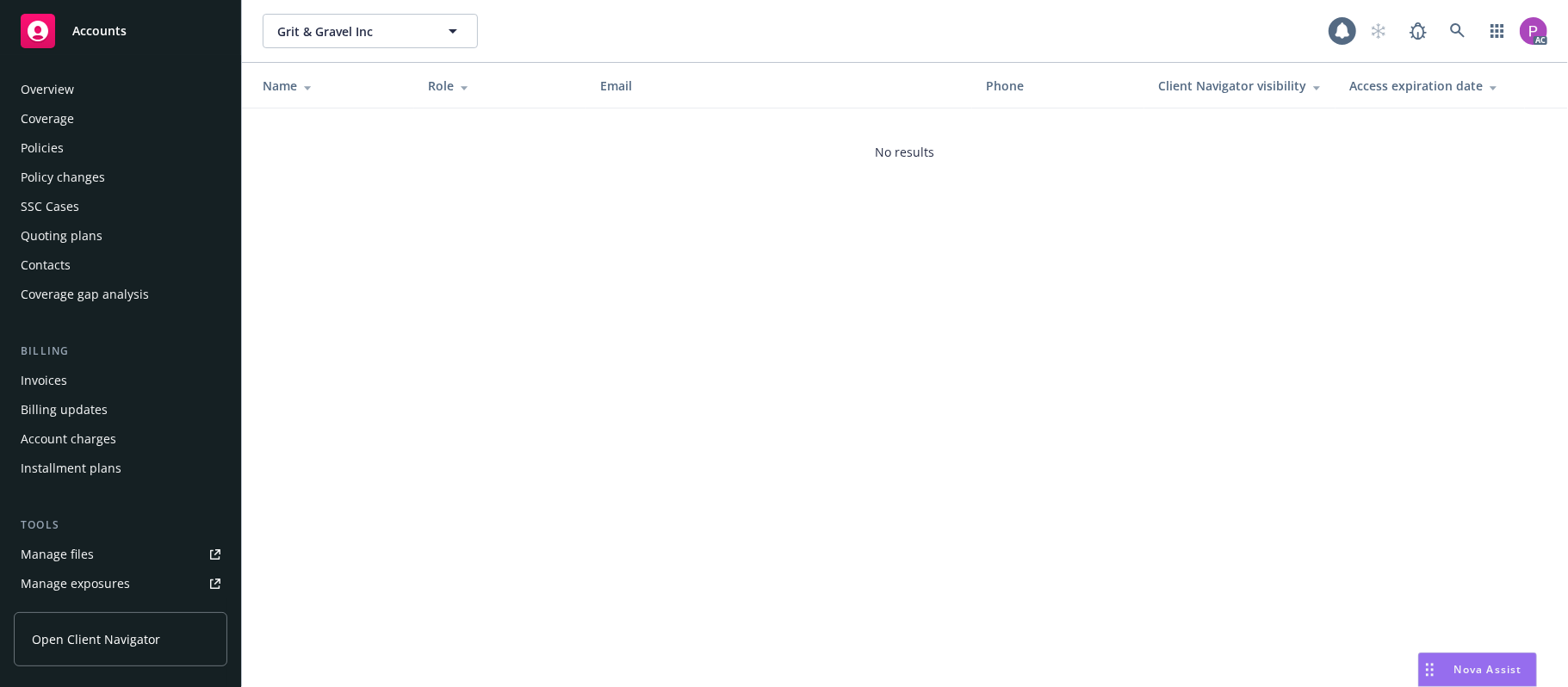
scroll to position [405, 0]
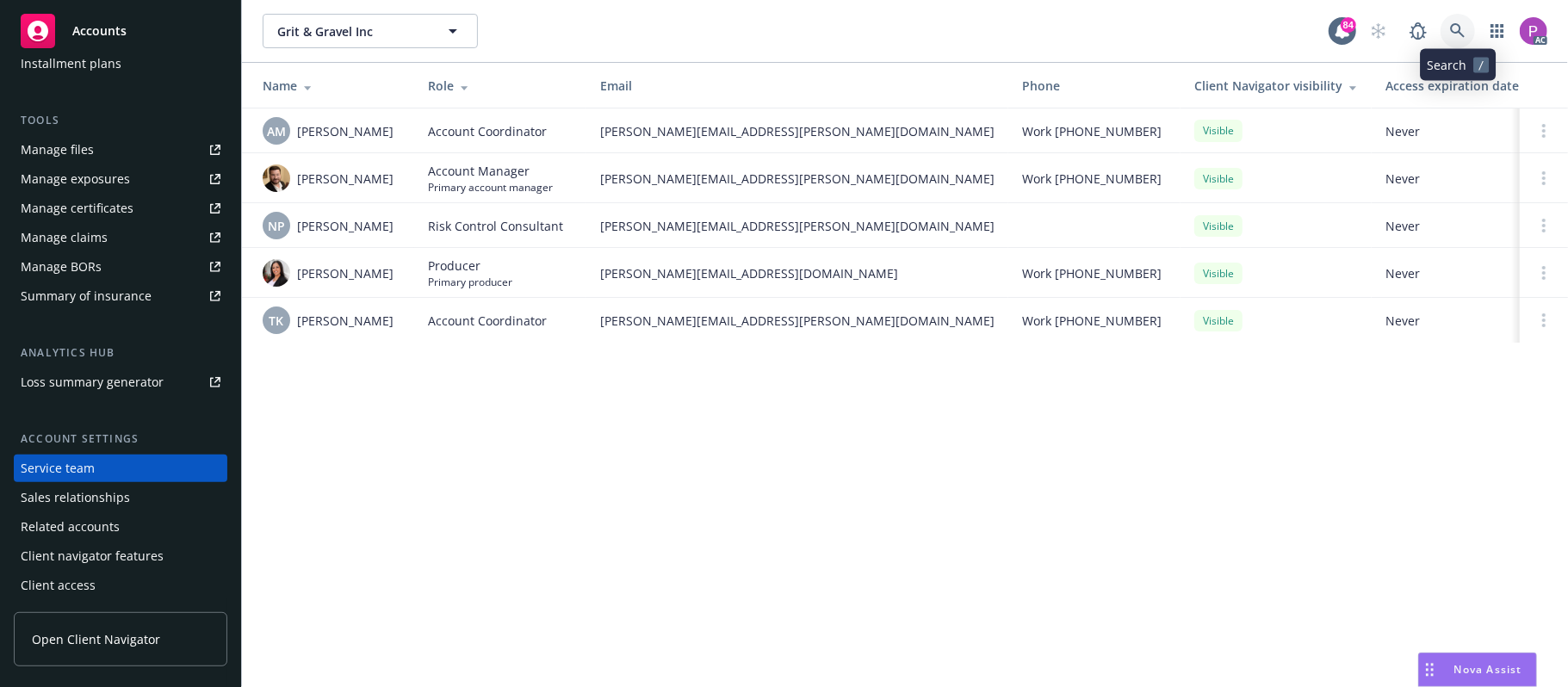
click at [1462, 29] on icon at bounding box center [1457, 31] width 16 height 16
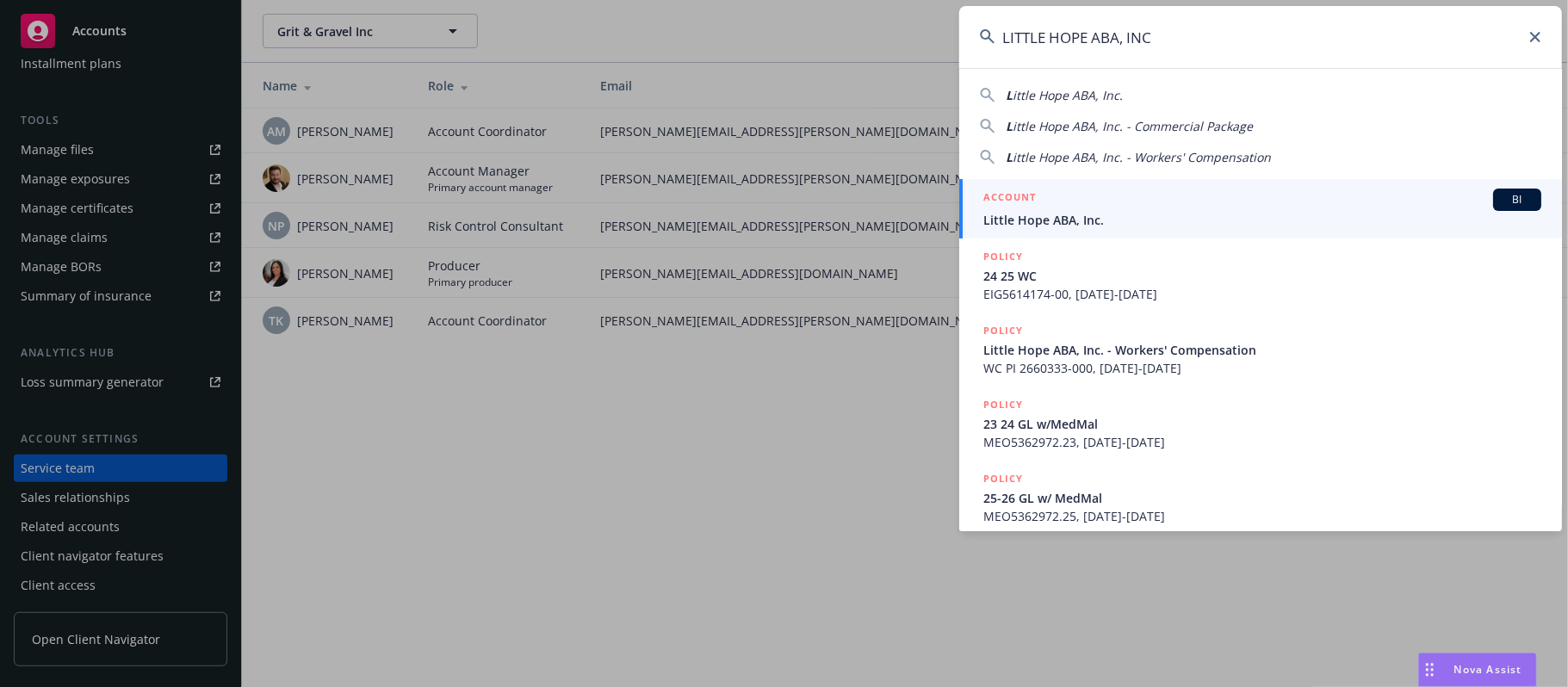
type input "LITTLE HOPE ABA, INC"
click at [1052, 207] on div "ACCOUNT BI" at bounding box center [1261, 199] width 558 height 22
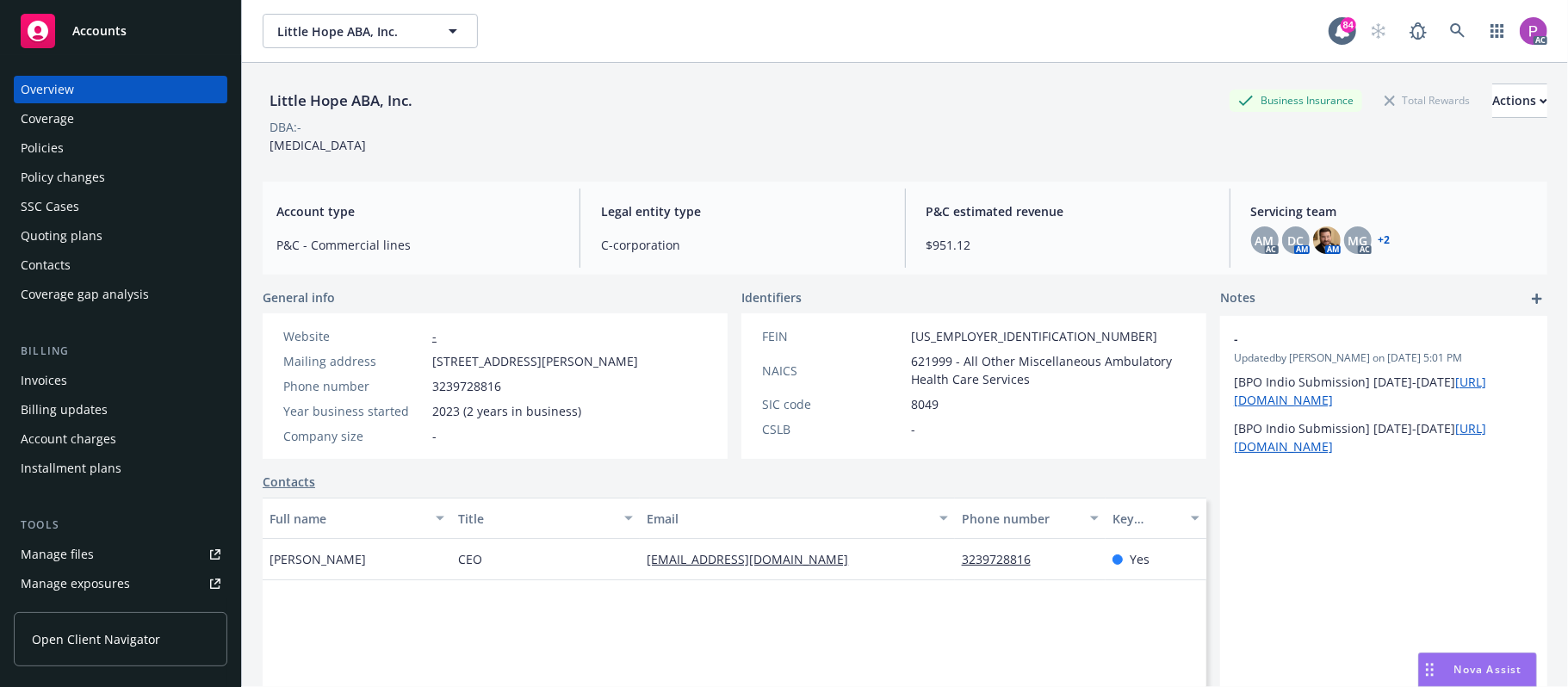
click at [60, 556] on div "Manage files" at bounding box center [56, 554] width 73 height 27
click at [1440, 21] on link at bounding box center [1456, 30] width 34 height 34
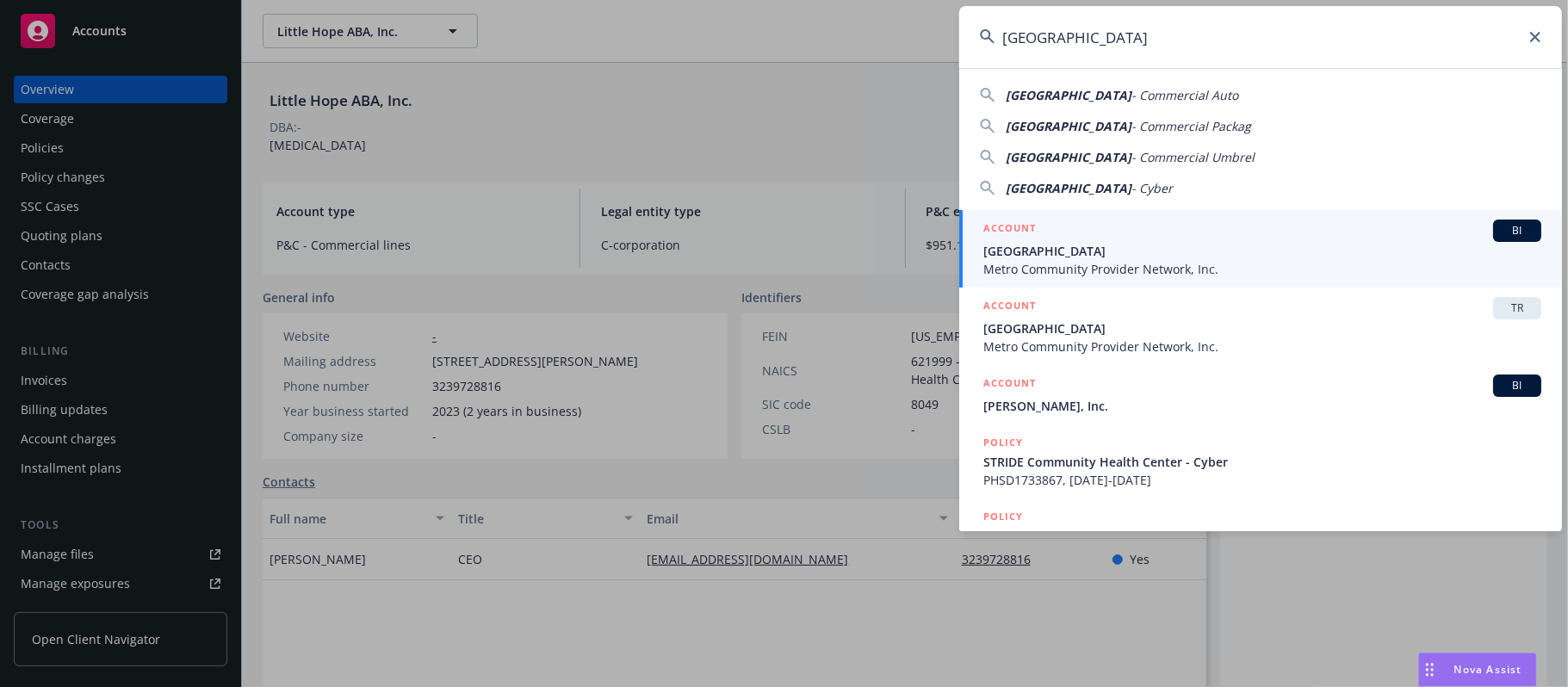
type input "STRIDE Community Health Center"
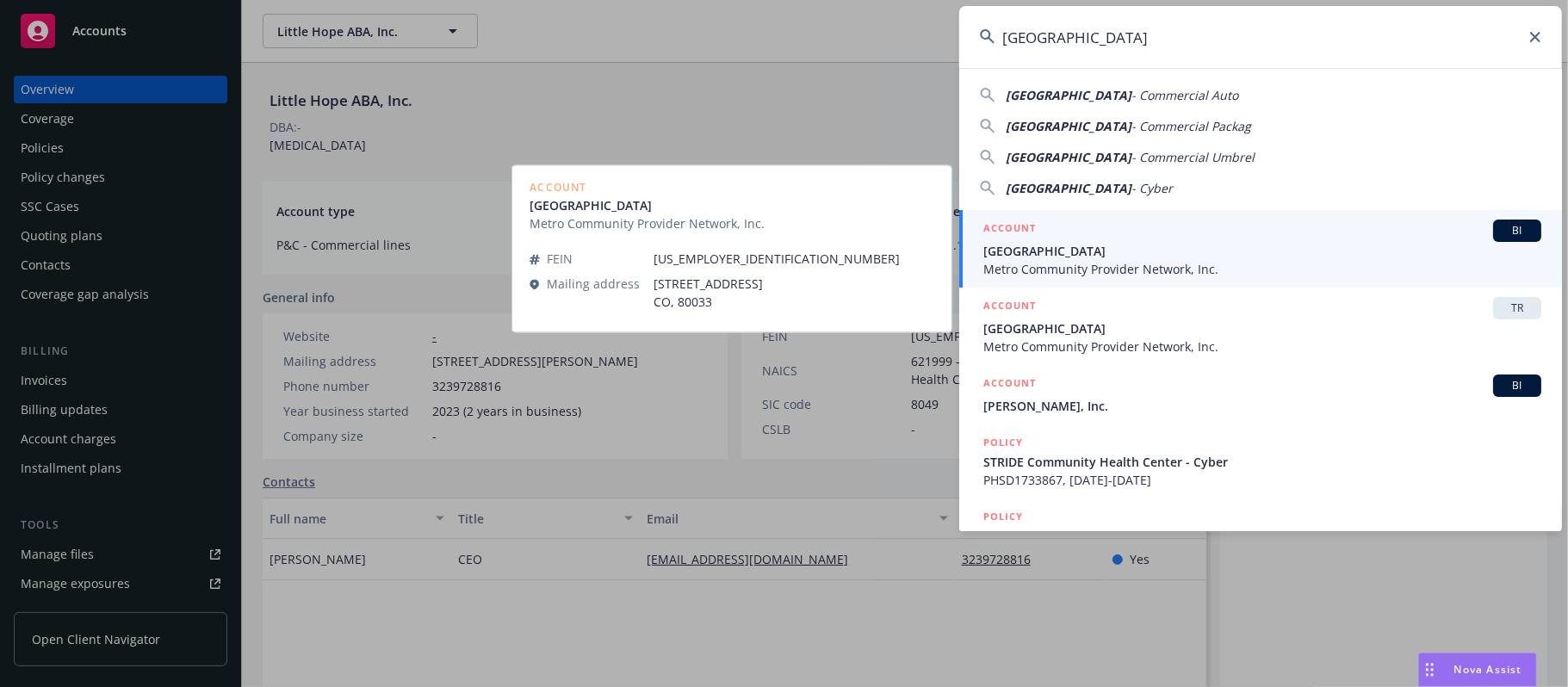
click at [1106, 236] on div "ACCOUNT BI" at bounding box center [1261, 230] width 558 height 22
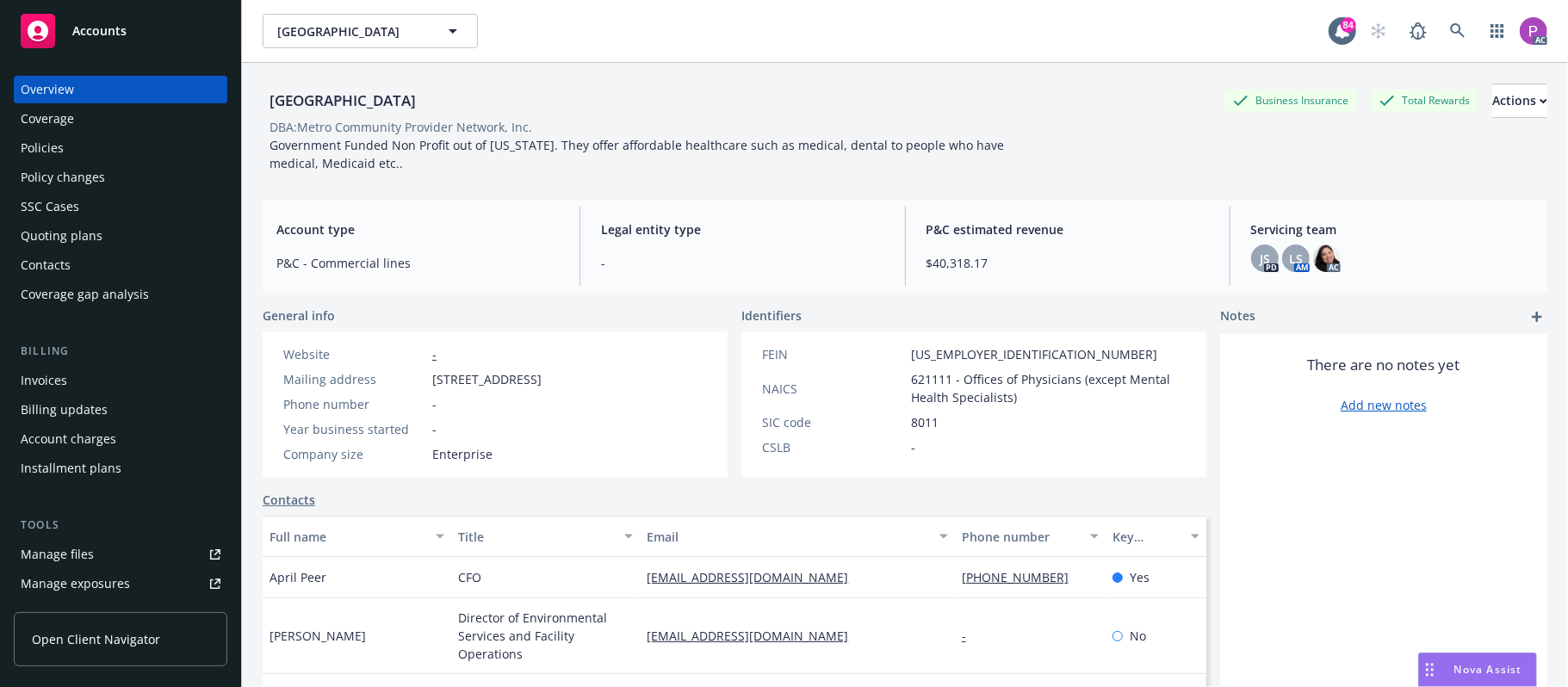
click at [42, 548] on div "Manage files" at bounding box center [56, 554] width 73 height 27
click at [1450, 35] on icon at bounding box center [1457, 31] width 16 height 16
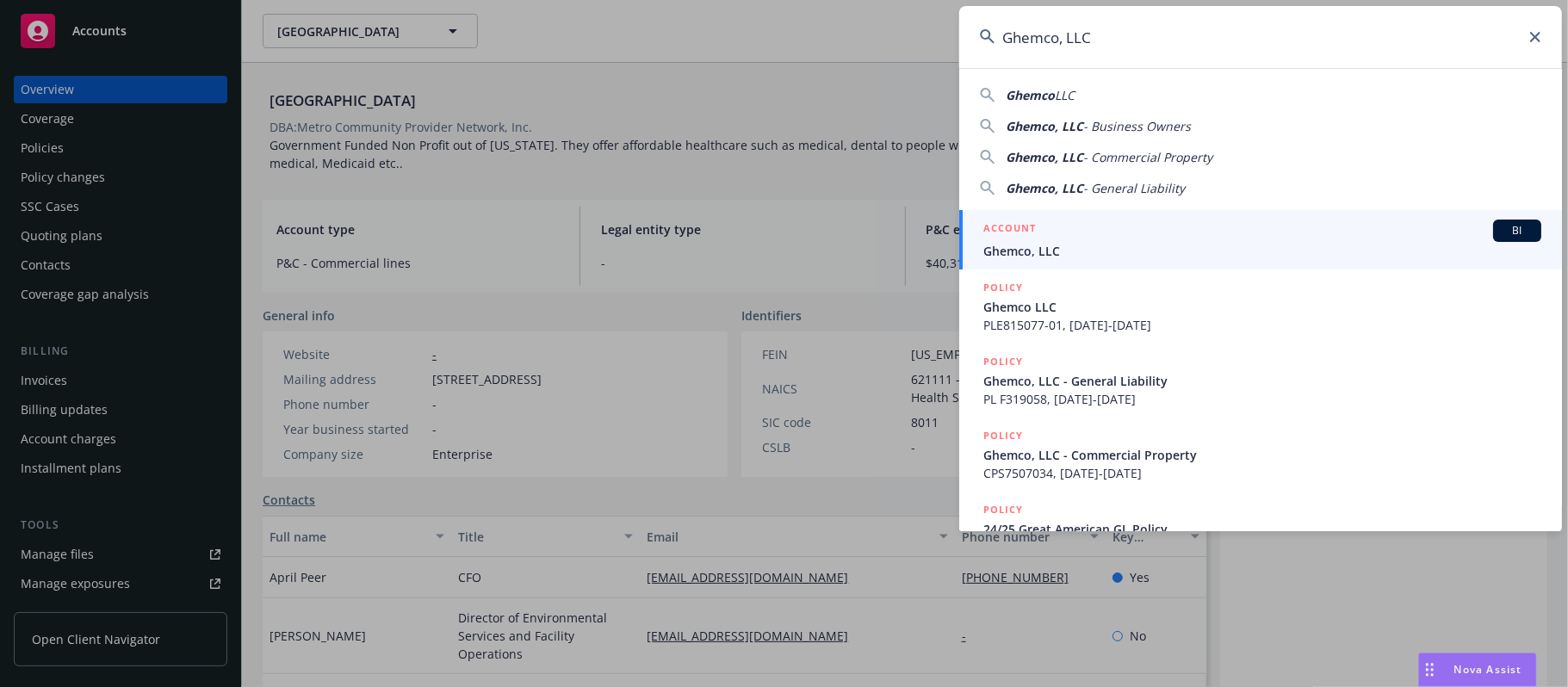
type input "Ghemco, LLC"
click at [1095, 235] on div "ACCOUNT BI" at bounding box center [1261, 230] width 558 height 22
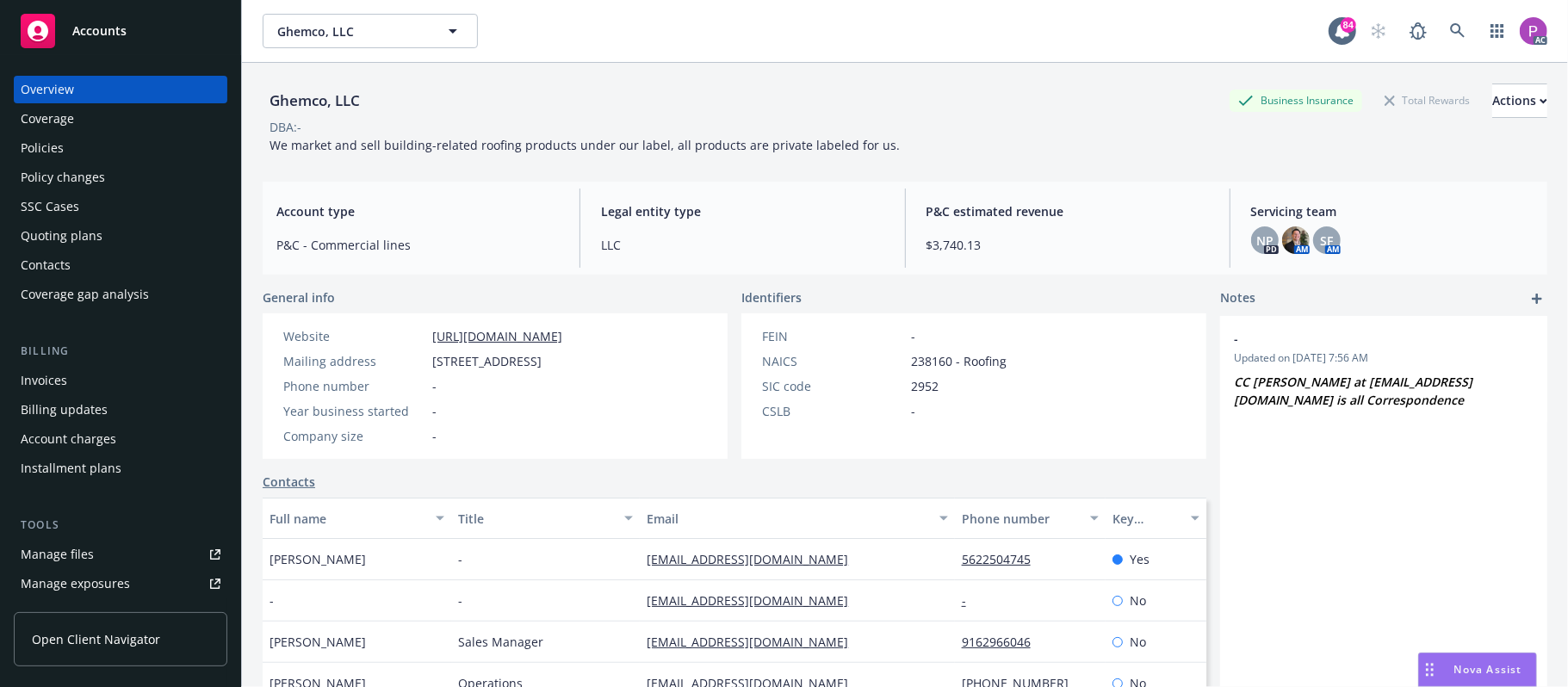
click at [34, 553] on div "Manage files" at bounding box center [56, 554] width 73 height 27
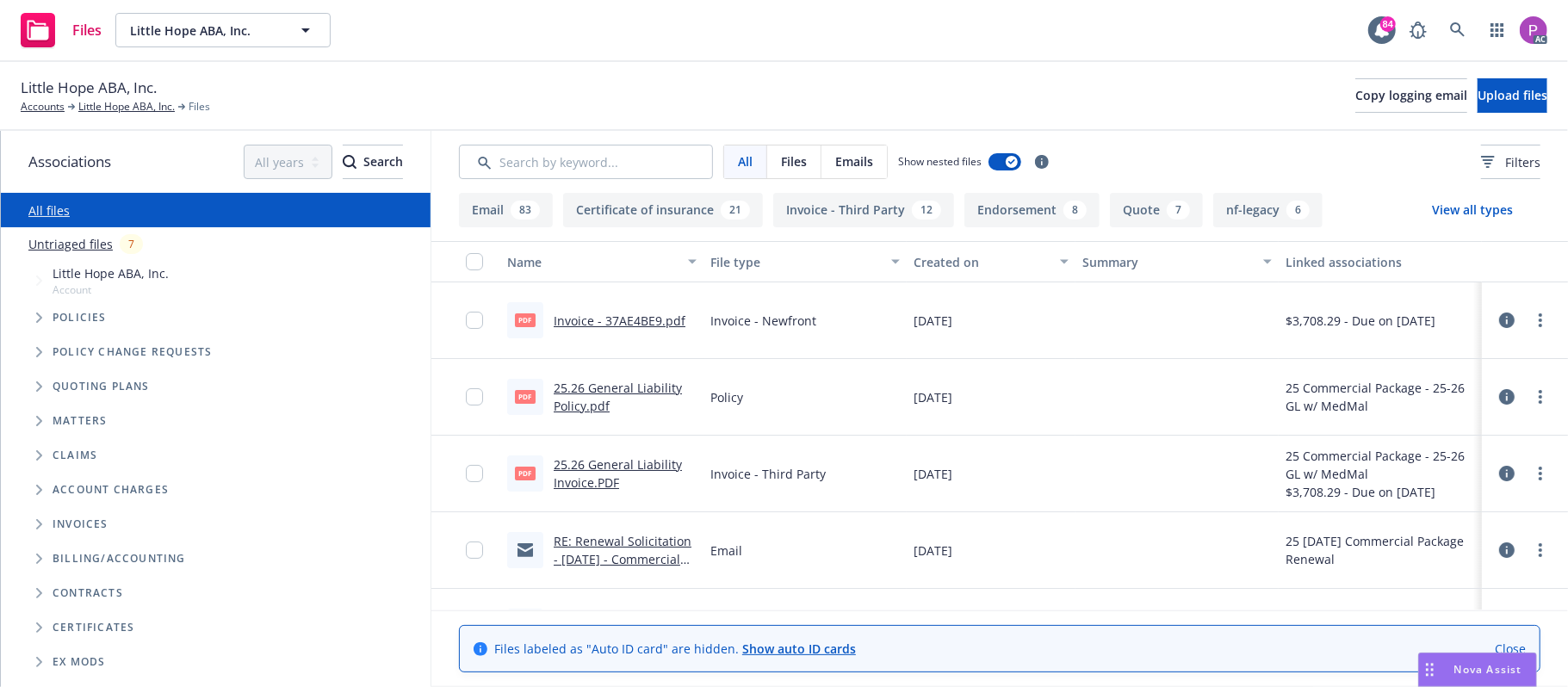
click at [83, 241] on link "Untriaged files" at bounding box center [70, 244] width 84 height 18
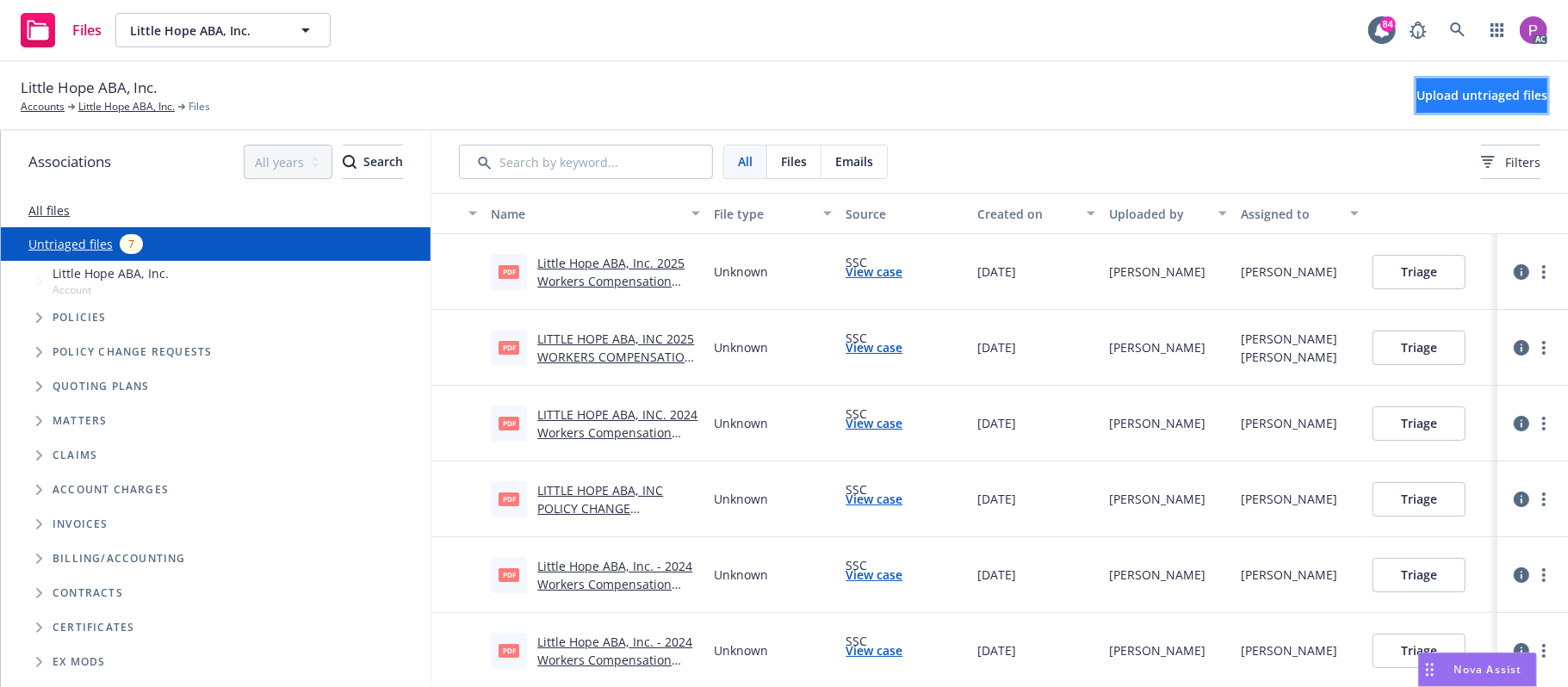
click at [1417, 87] on span "Upload untriaged files" at bounding box center [1482, 95] width 131 height 16
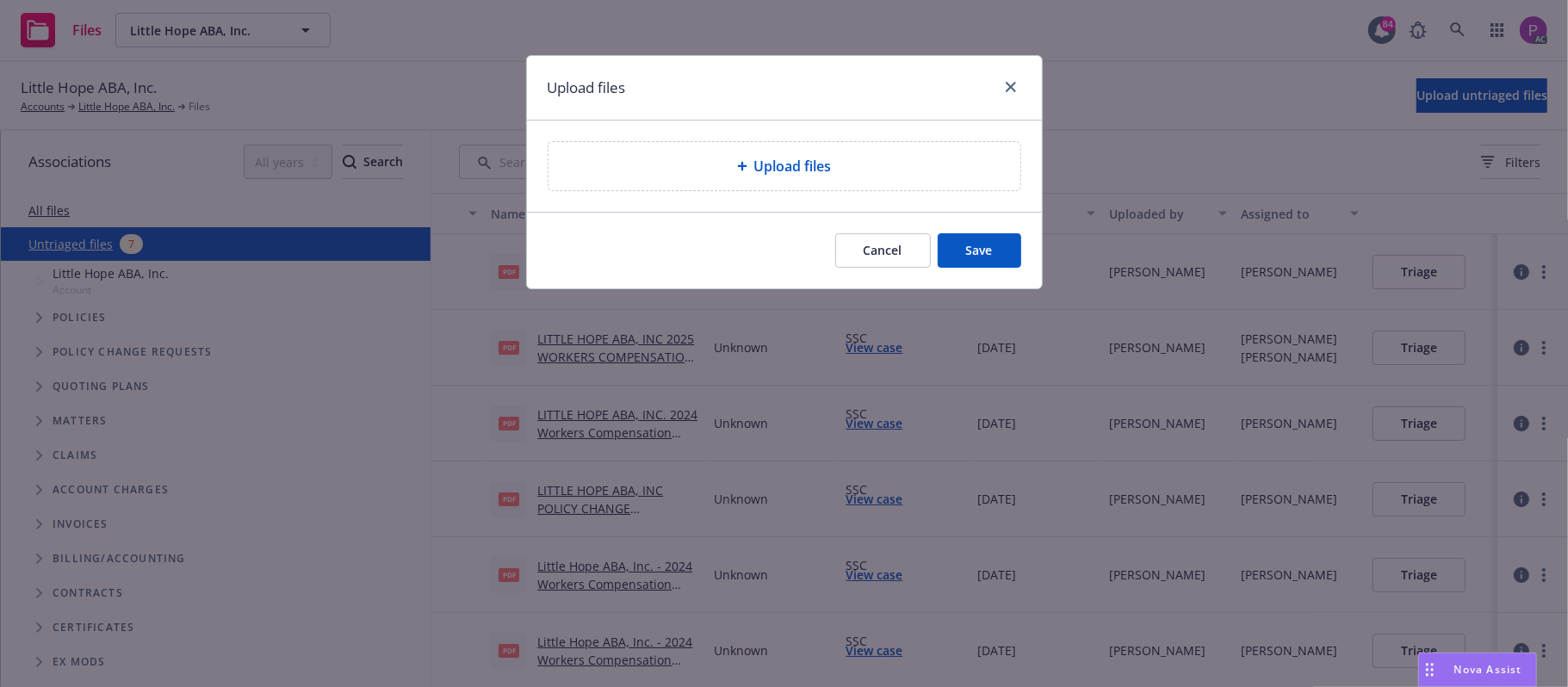
click at [700, 166] on div "Upload files" at bounding box center [784, 166] width 444 height 20
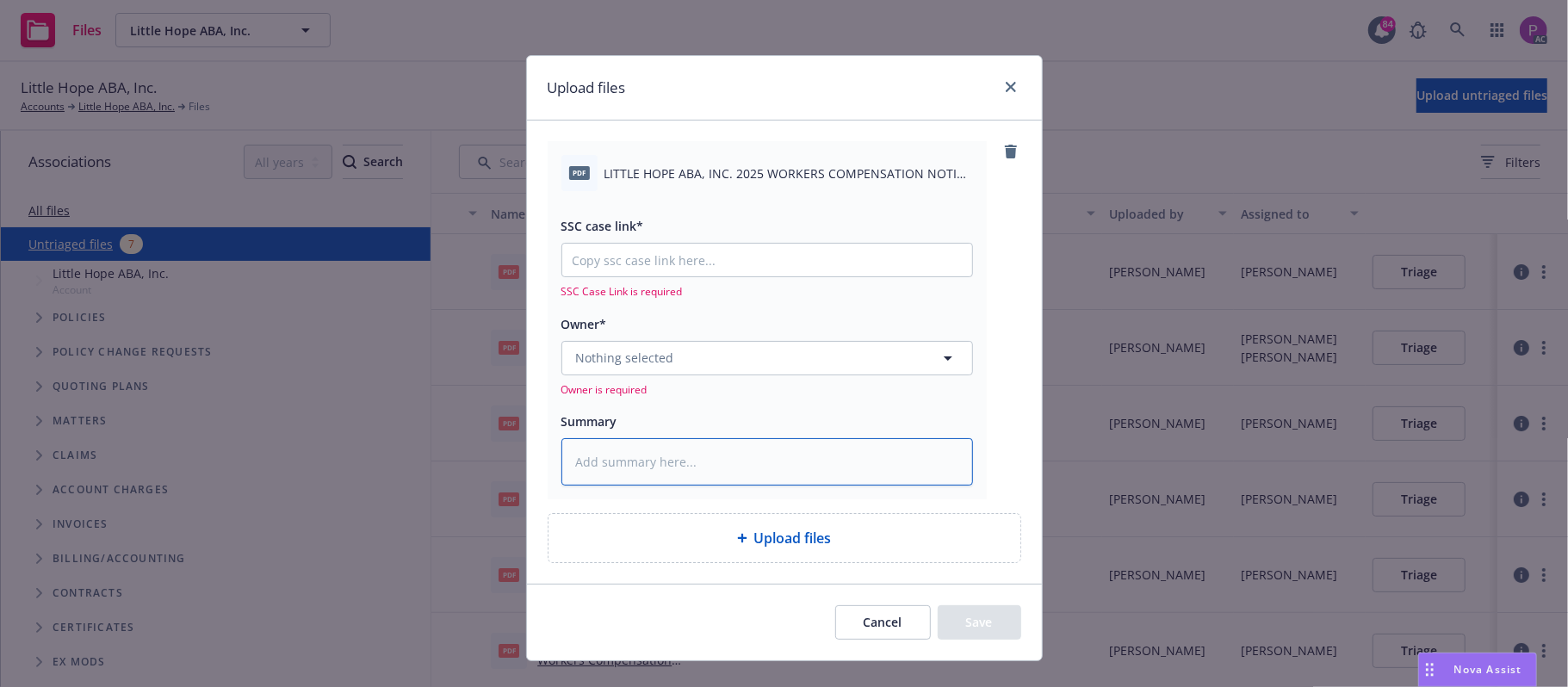
click at [689, 453] on textarea at bounding box center [767, 463] width 411 height 49
paste textarea "LITTLE HOPE ABA, INC"
type textarea "x"
type textarea "LITTLE HOPE ABA, INC"
type textarea "x"
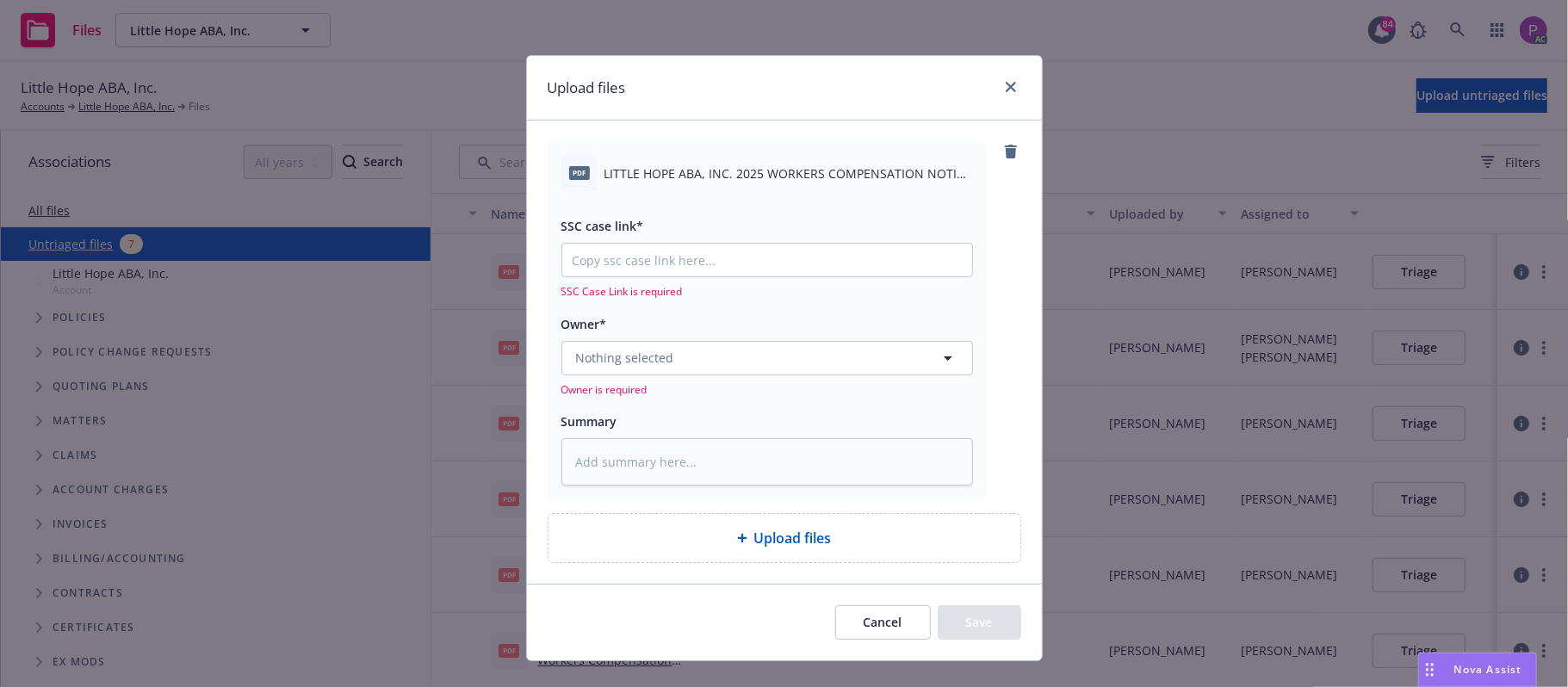
click at [702, 173] on span "LITTLE HOPE ABA, INC. 2025 WORKERS COMPENSATION NOTICE OF CANCELLATION EFF, 07-…" at bounding box center [789, 173] width 369 height 18
click at [703, 176] on span "LITTLE HOPE ABA, INC. 2025 WORKERS COMPENSATION NOTICE OF CANCELLATION EFF, 07-…" at bounding box center [789, 173] width 369 height 18
copy div "LITTLE HOPE ABA, INC. 2025 WORKERS COMPENSATION NOTICE OF CANCELLATION EFF, 07-…"
click at [706, 462] on textarea at bounding box center [767, 463] width 411 height 49
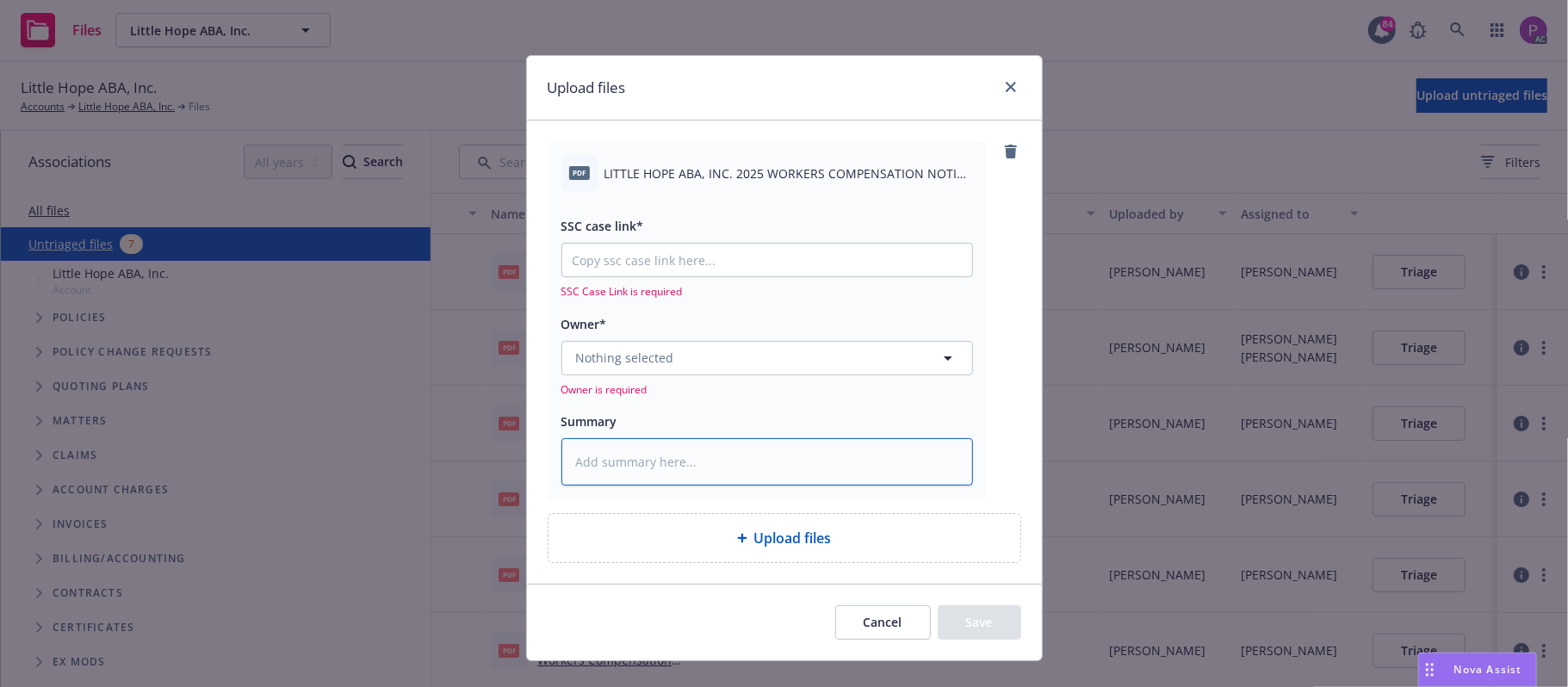
paste textarea "LITTLE HOPE ABA, INC. 2025 WORKERS COMPENSATION NOTICE OF CANCELLATION EFF, 07-…"
type textarea "x"
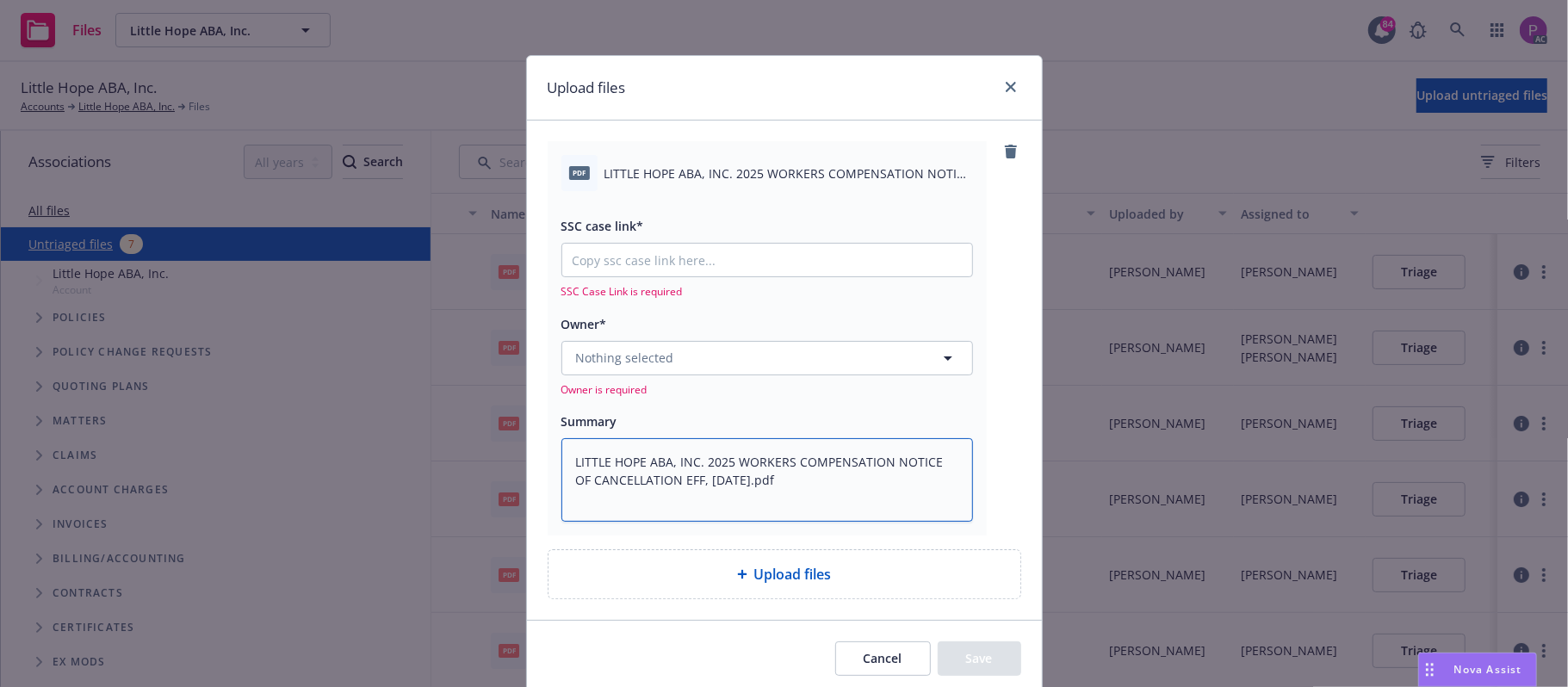
type textarea "LITTLE HOPE ABA, INC. 2025 WORKERS COMPENSATION NOTICE OF CANCELLATION EFF, 07-…"
click at [714, 273] on input "SSC case link*" at bounding box center [767, 260] width 409 height 33
paste input "https://newfront-ssc.lightning.force.com/lightning/r/Case/500Vz00000QszFsIAJ/vi…"
type textarea "x"
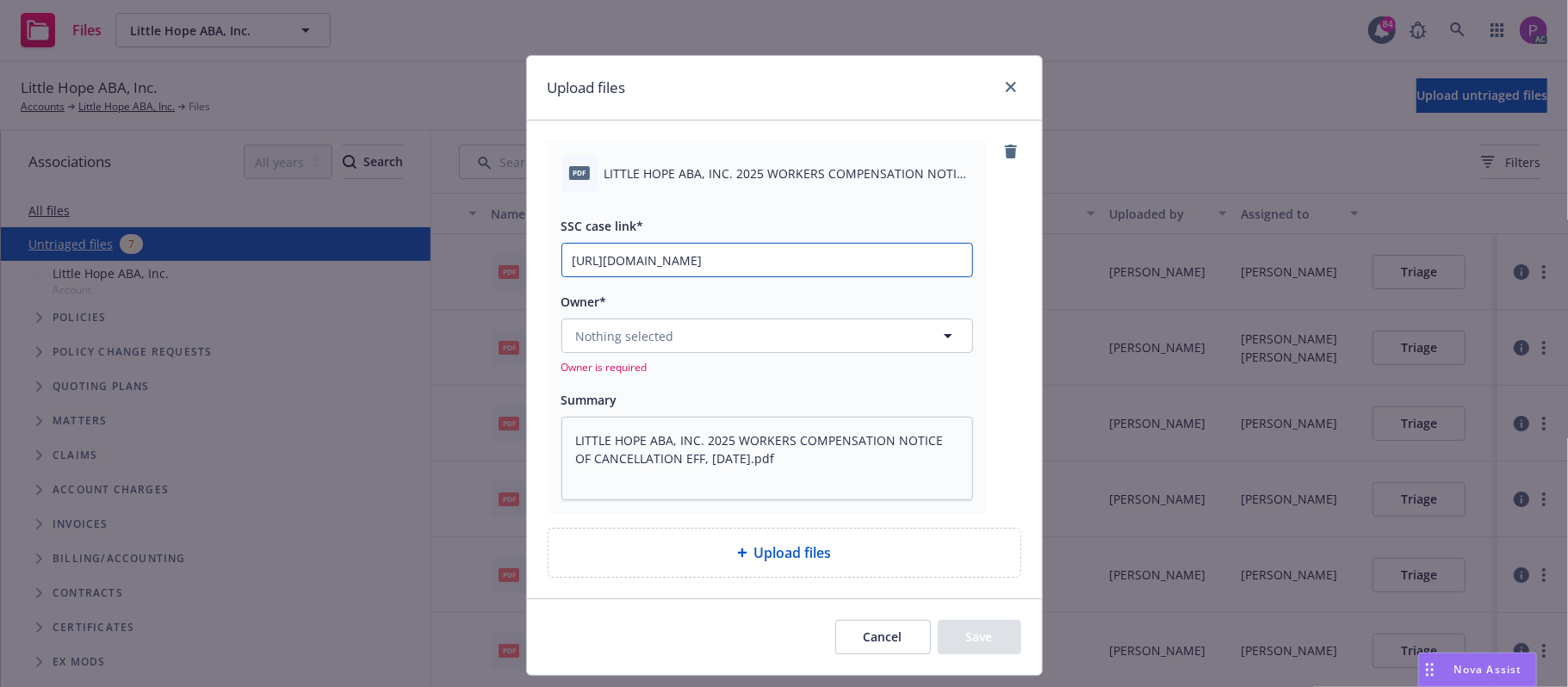
scroll to position [0, 233]
type input "https://newfront-ssc.lightning.force.com/lightning/r/Case/500Vz00000QszFsIAJ/vi…"
click at [691, 340] on button "Nothing selected" at bounding box center [767, 335] width 411 height 34
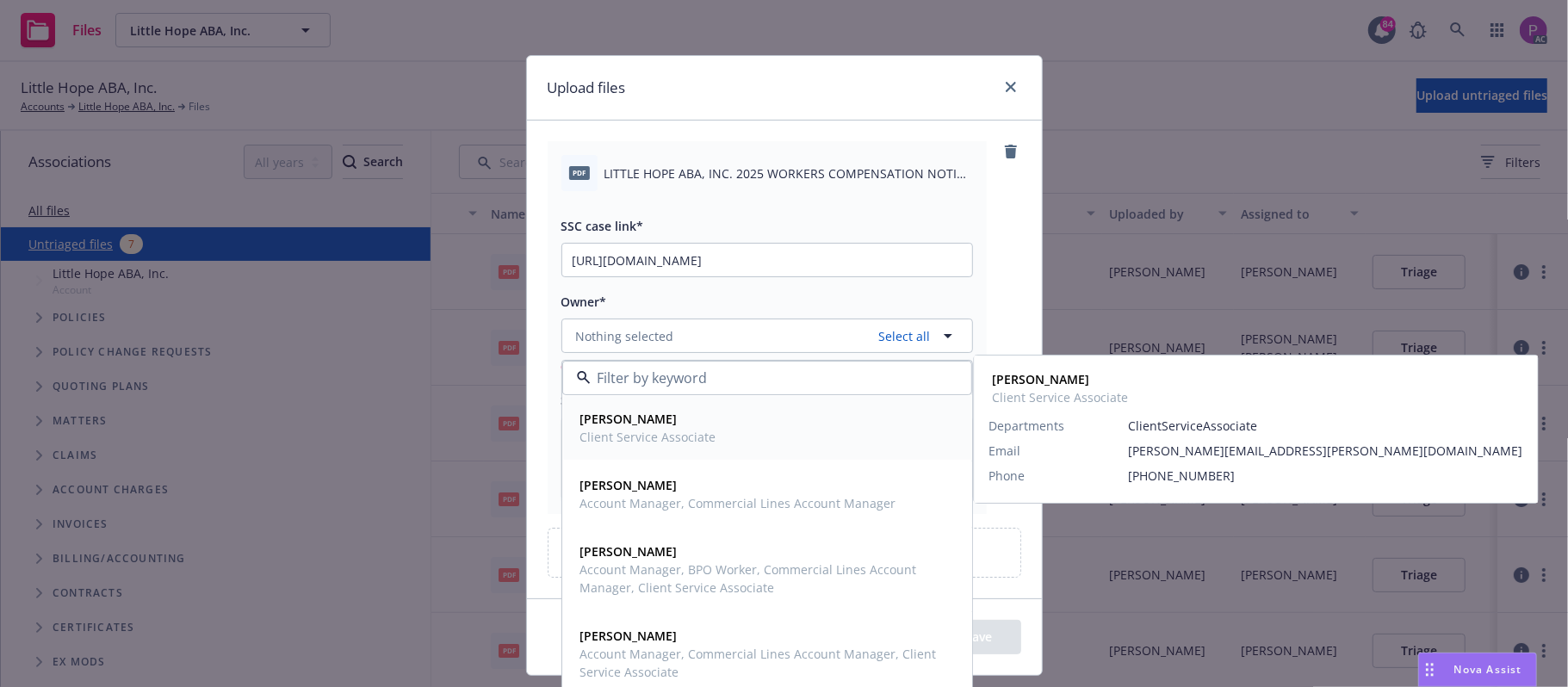
click at [727, 448] on div "Angela Marquez Client Service Associate" at bounding box center [767, 428] width 387 height 43
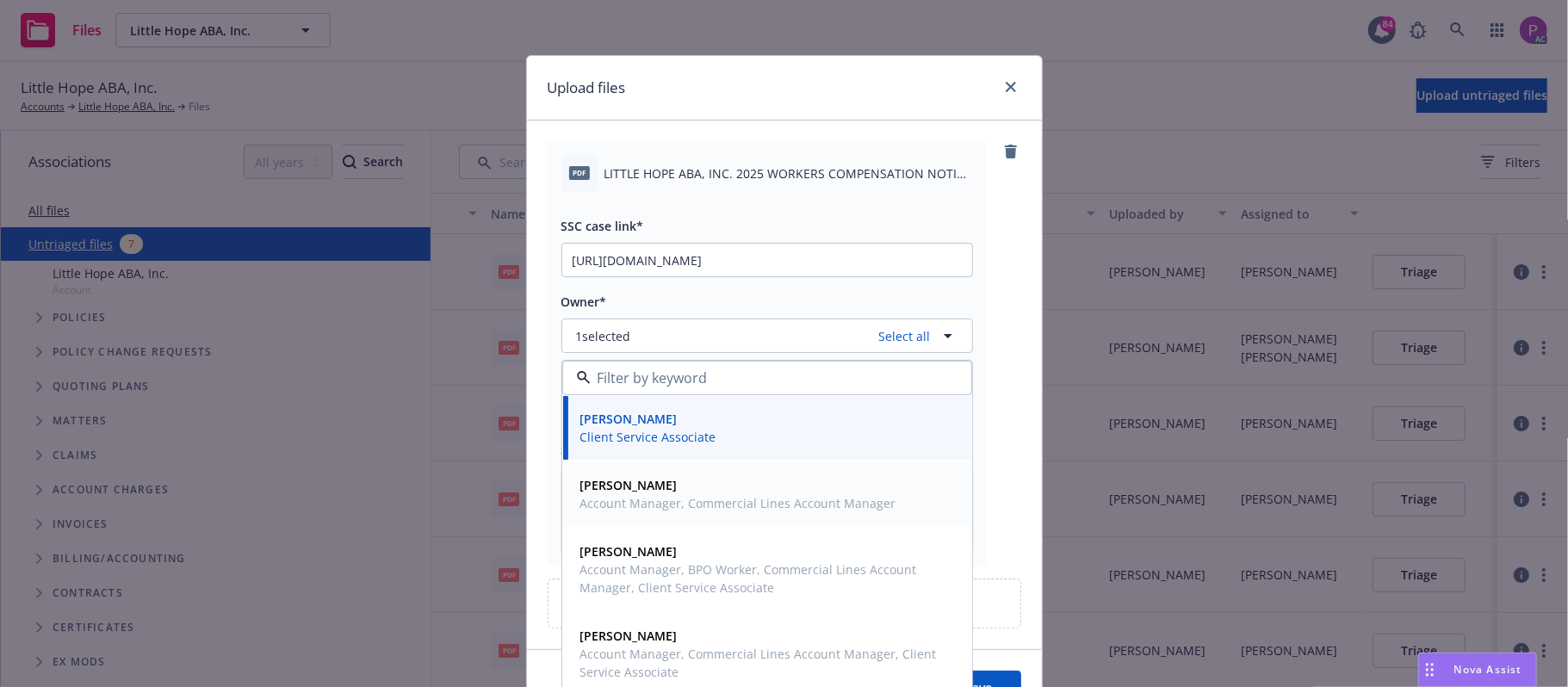
scroll to position [96, 0]
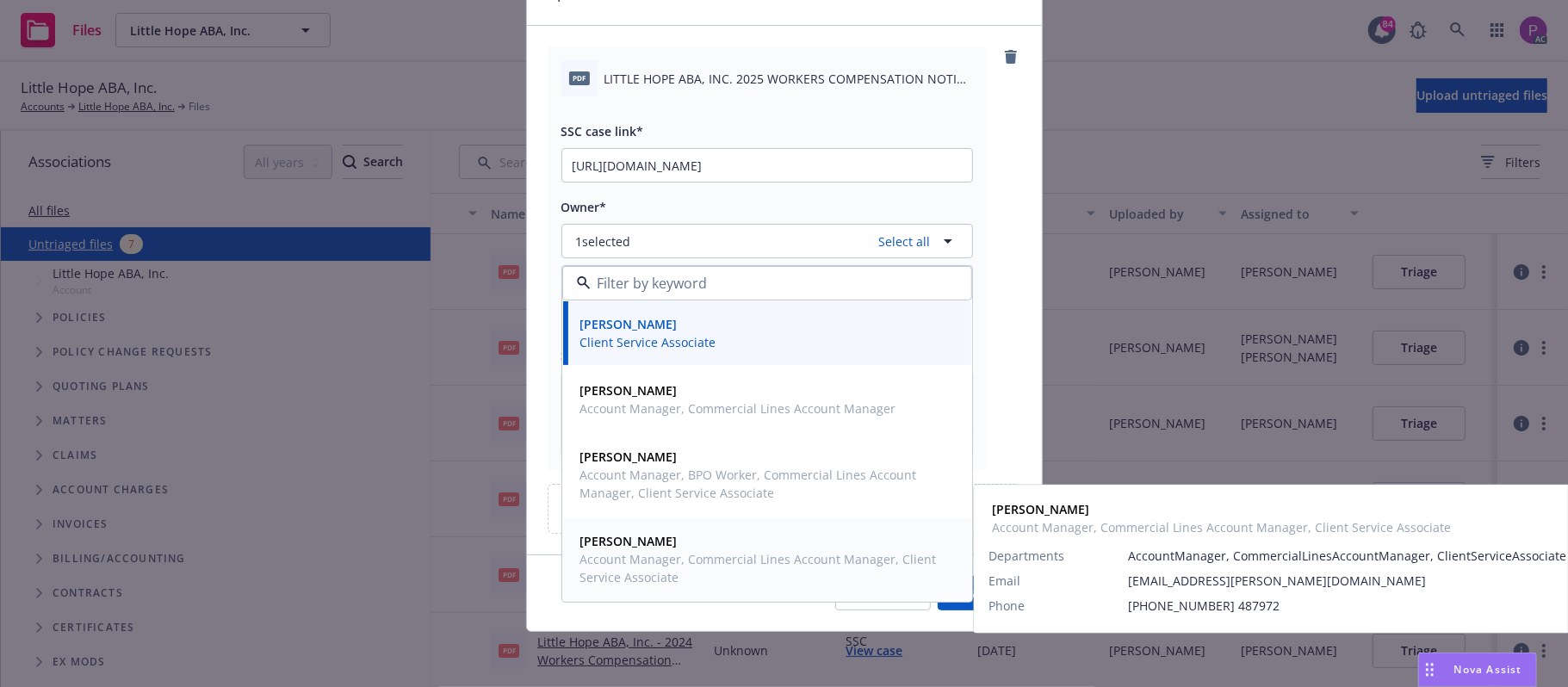
click at [696, 559] on span "Account Manager, Commercial Lines Account Manager, Client Service Associate" at bounding box center [766, 568] width 371 height 36
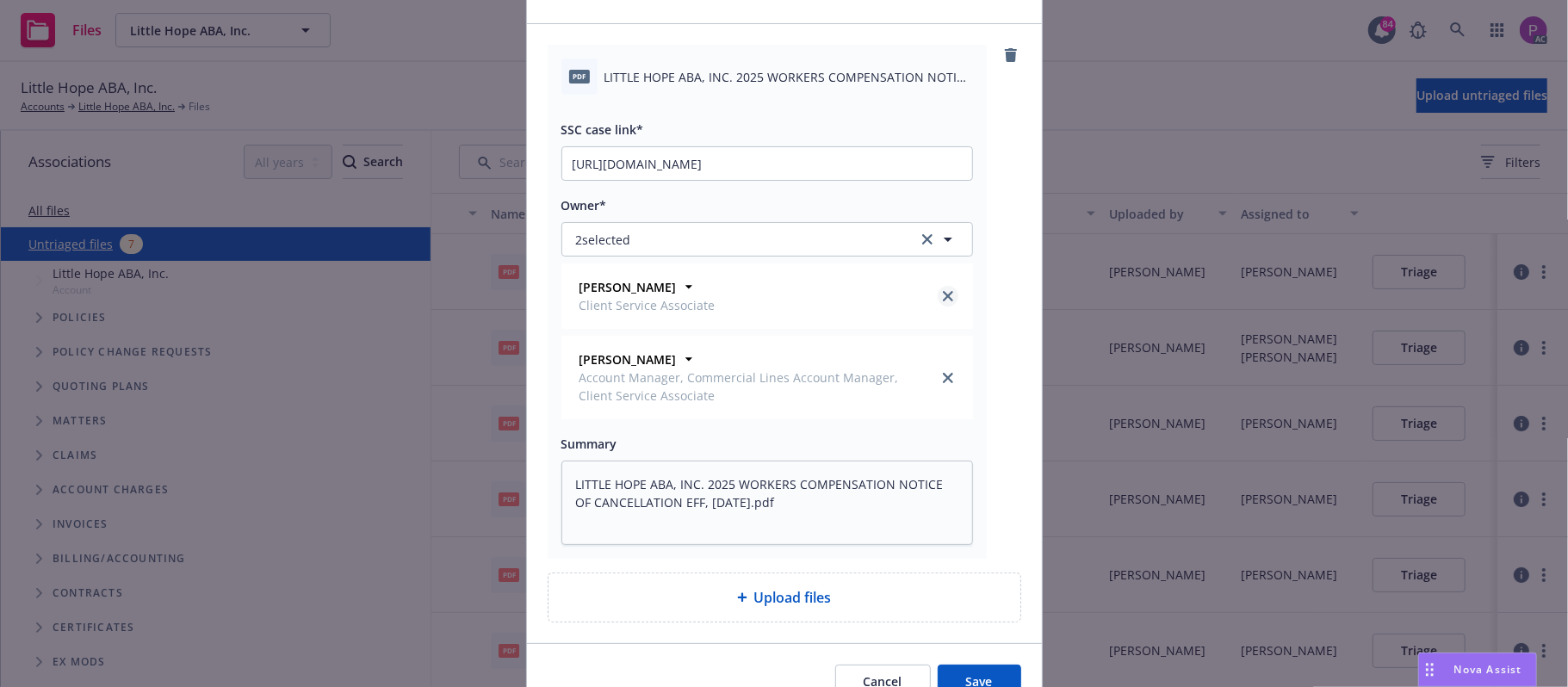
click at [943, 291] on icon "close" at bounding box center [948, 296] width 11 height 11
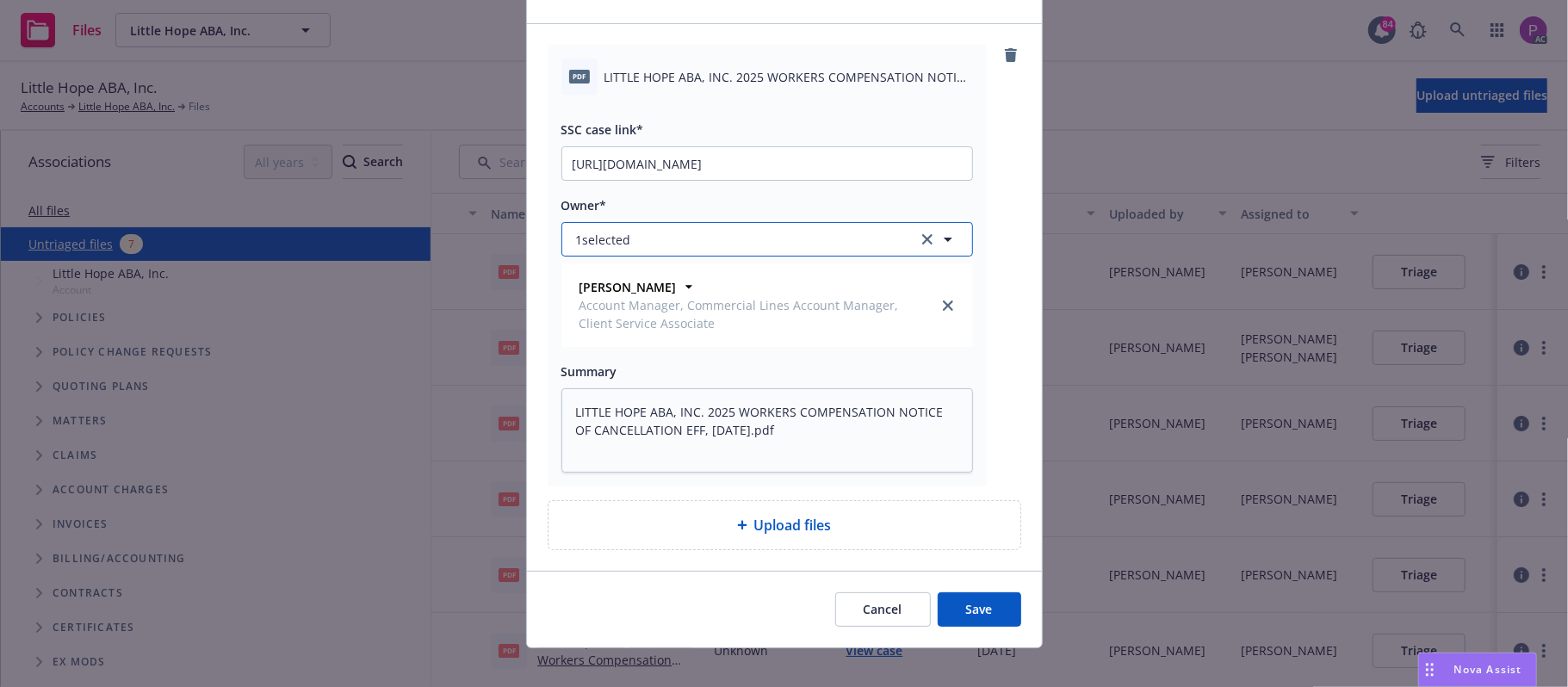
click at [851, 243] on button "1 selected" at bounding box center [767, 239] width 411 height 34
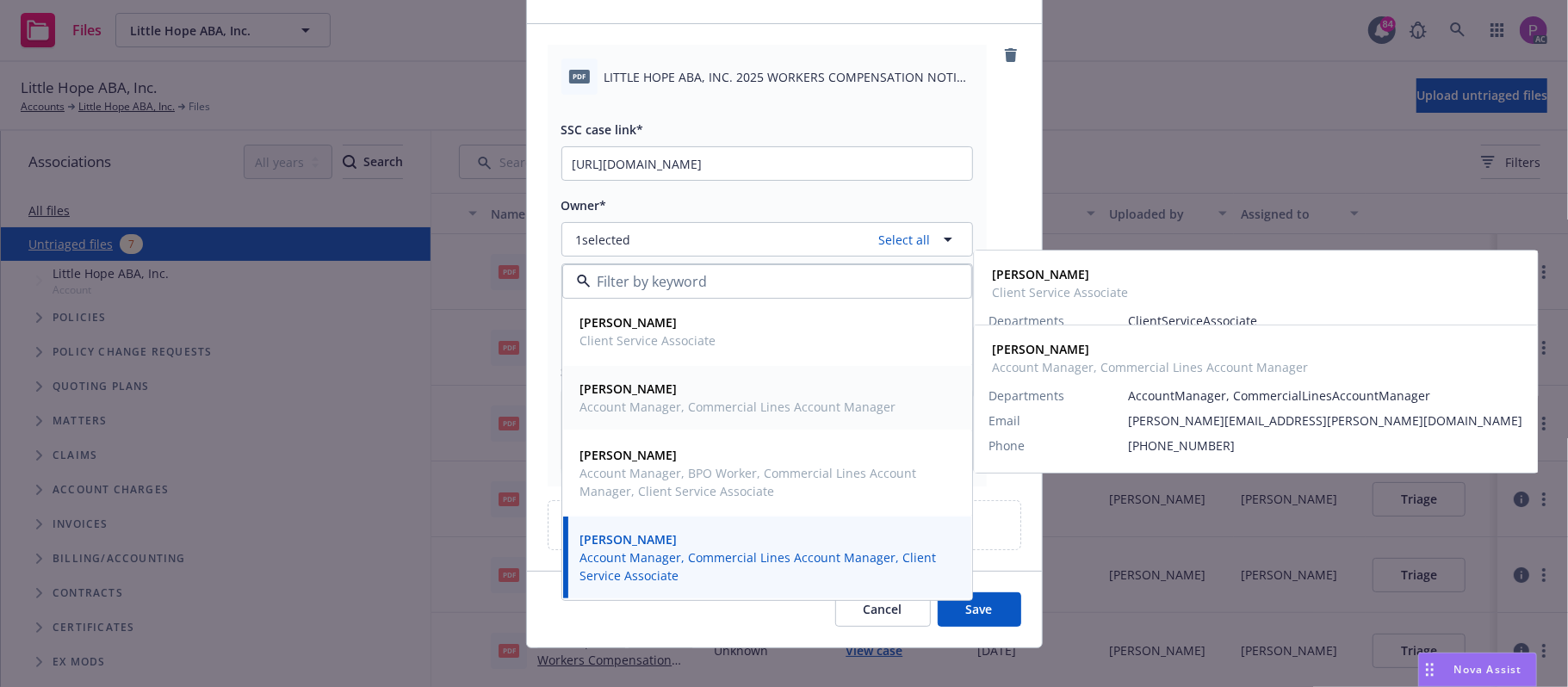
click at [673, 398] on span "Daniel Campbell" at bounding box center [738, 388] width 316 height 18
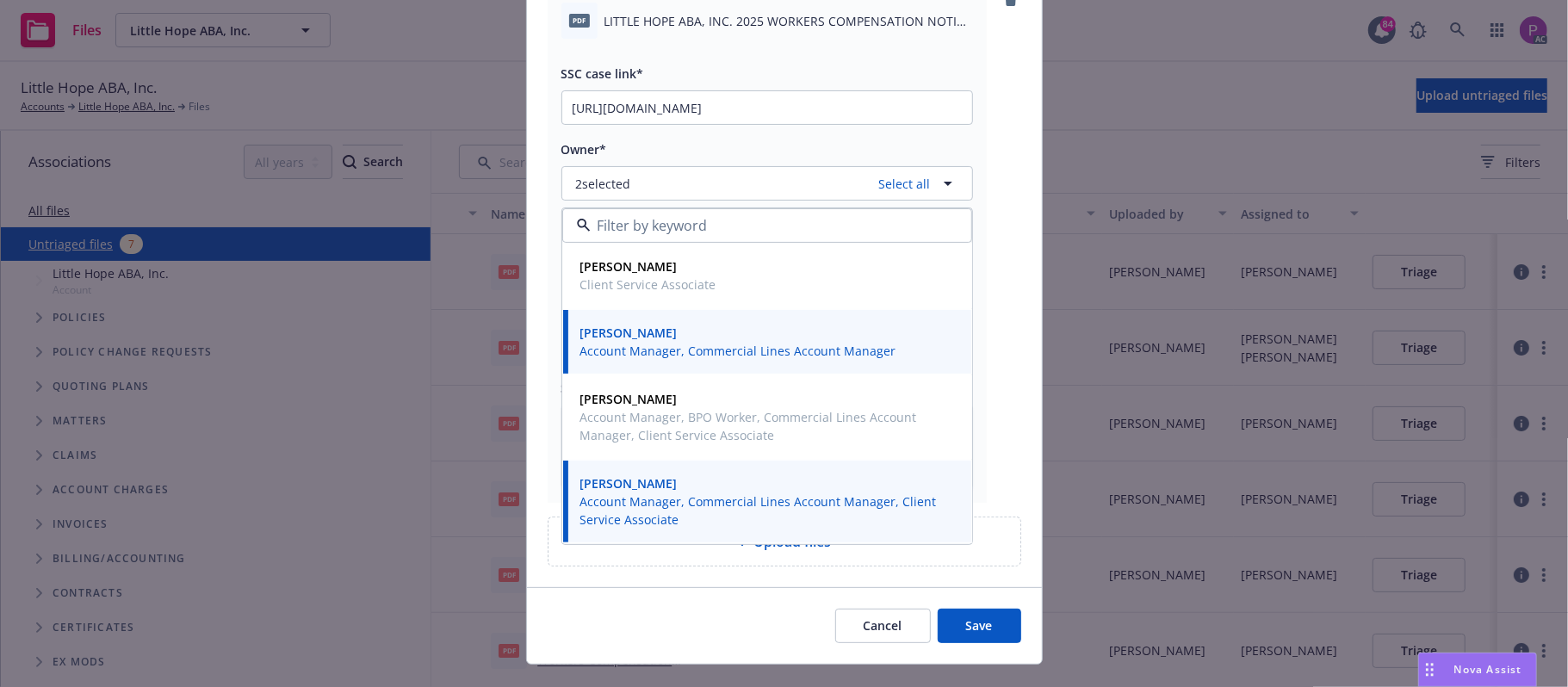
scroll to position [187, 0]
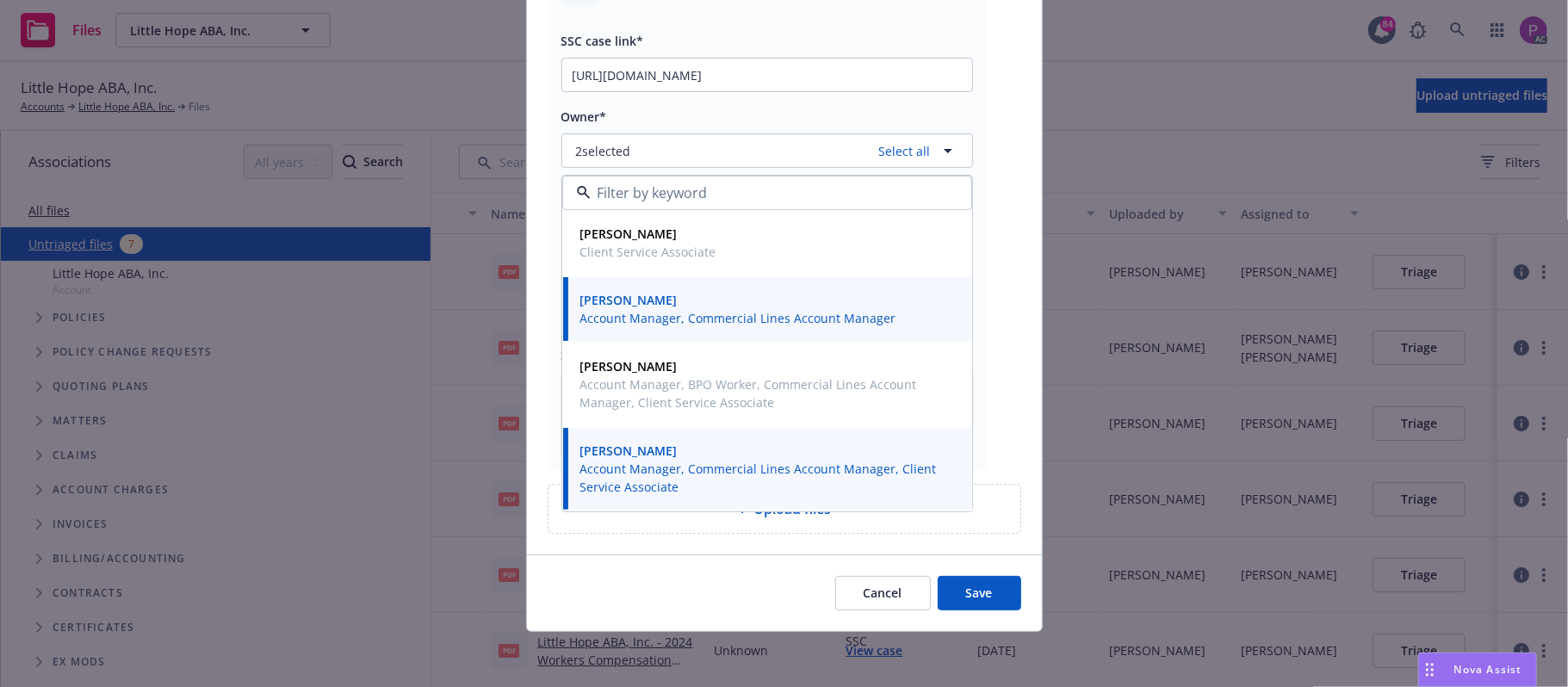
click at [954, 597] on button "Save" at bounding box center [979, 593] width 83 height 34
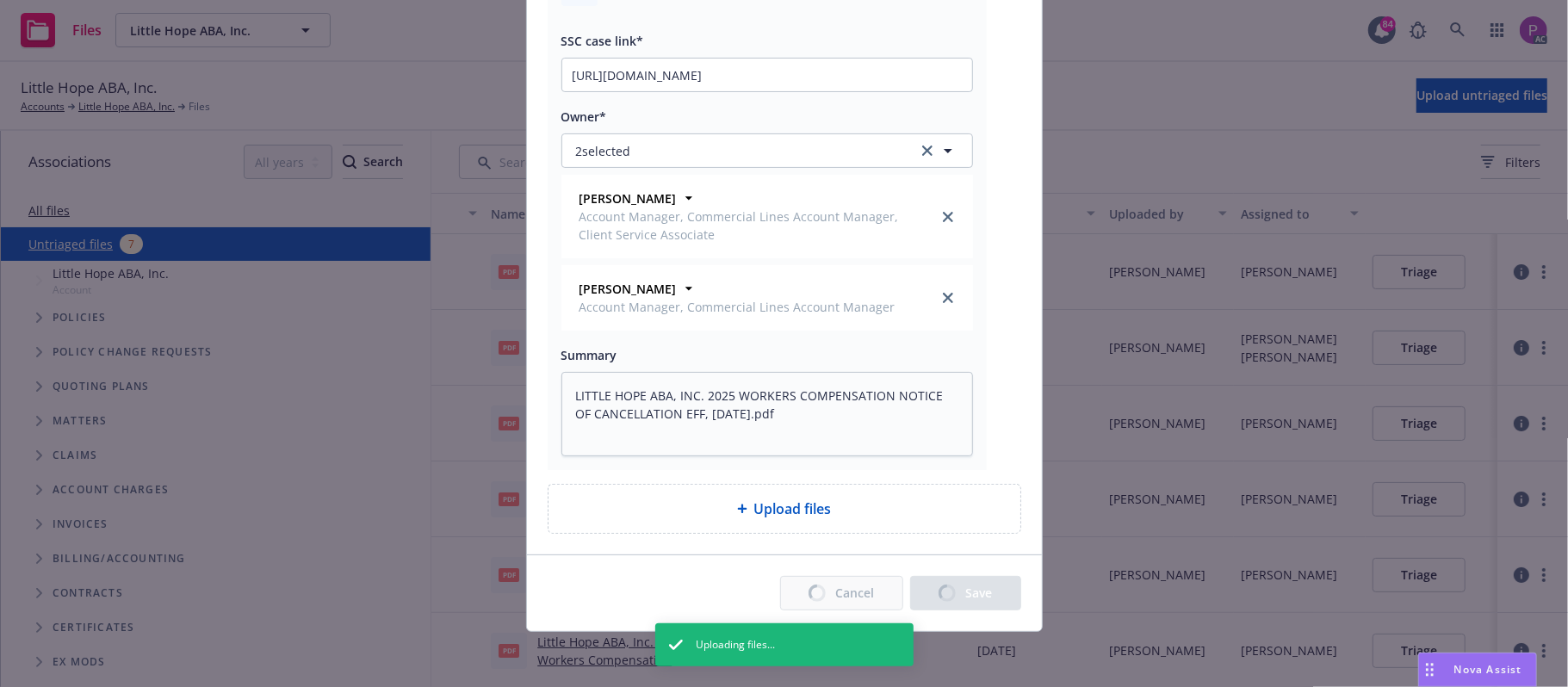
type textarea "x"
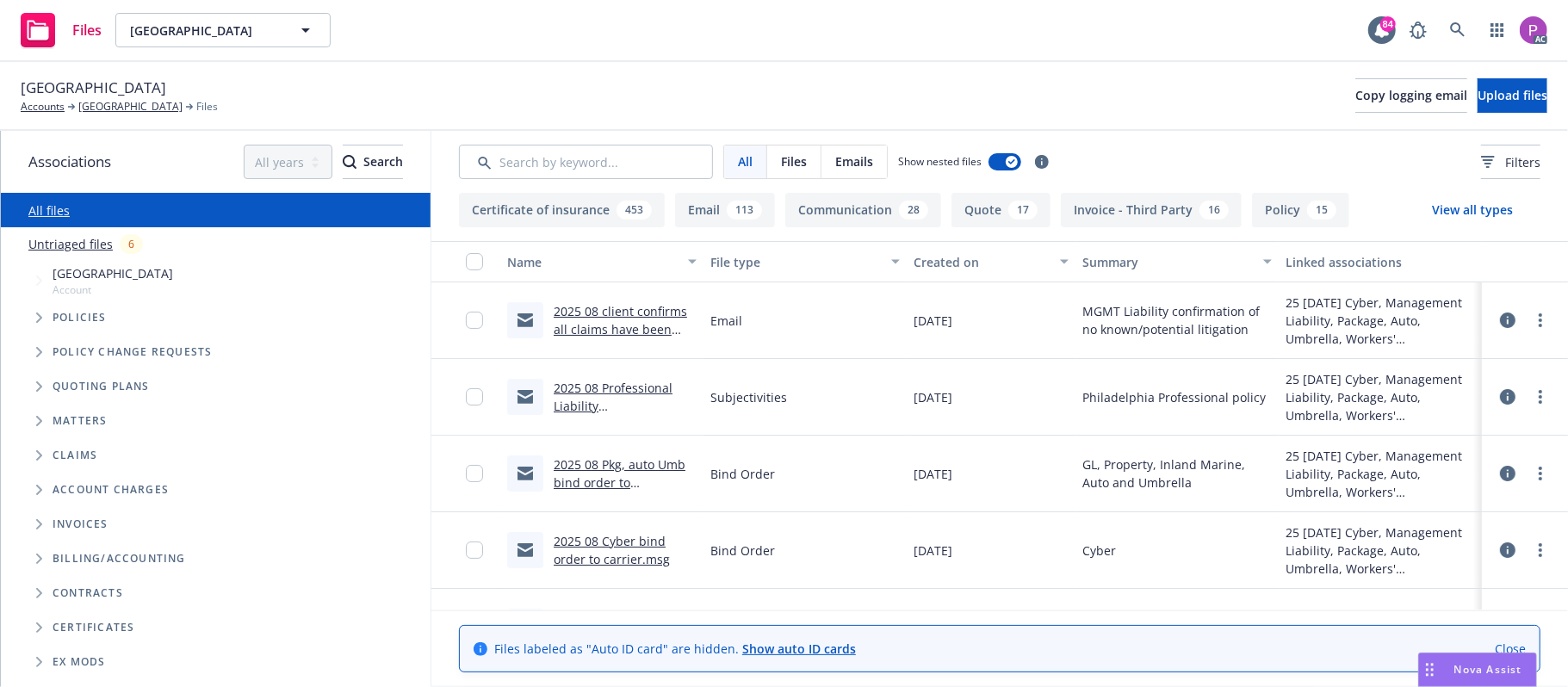
drag, startPoint x: 86, startPoint y: 241, endPoint x: 176, endPoint y: 211, distance: 94.9
click at [84, 241] on link "Untriaged files" at bounding box center [70, 244] width 84 height 18
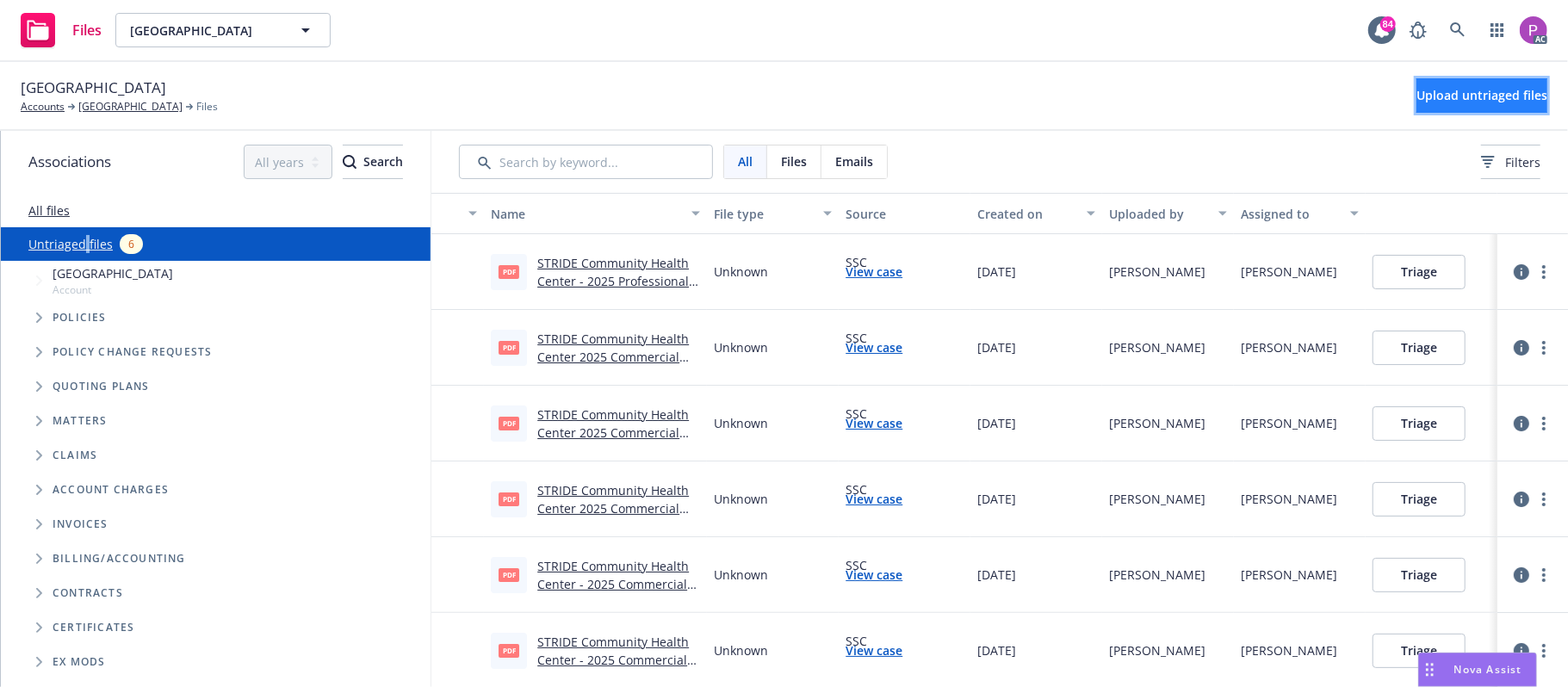
click at [1417, 88] on span "Upload untriaged files" at bounding box center [1482, 95] width 131 height 16
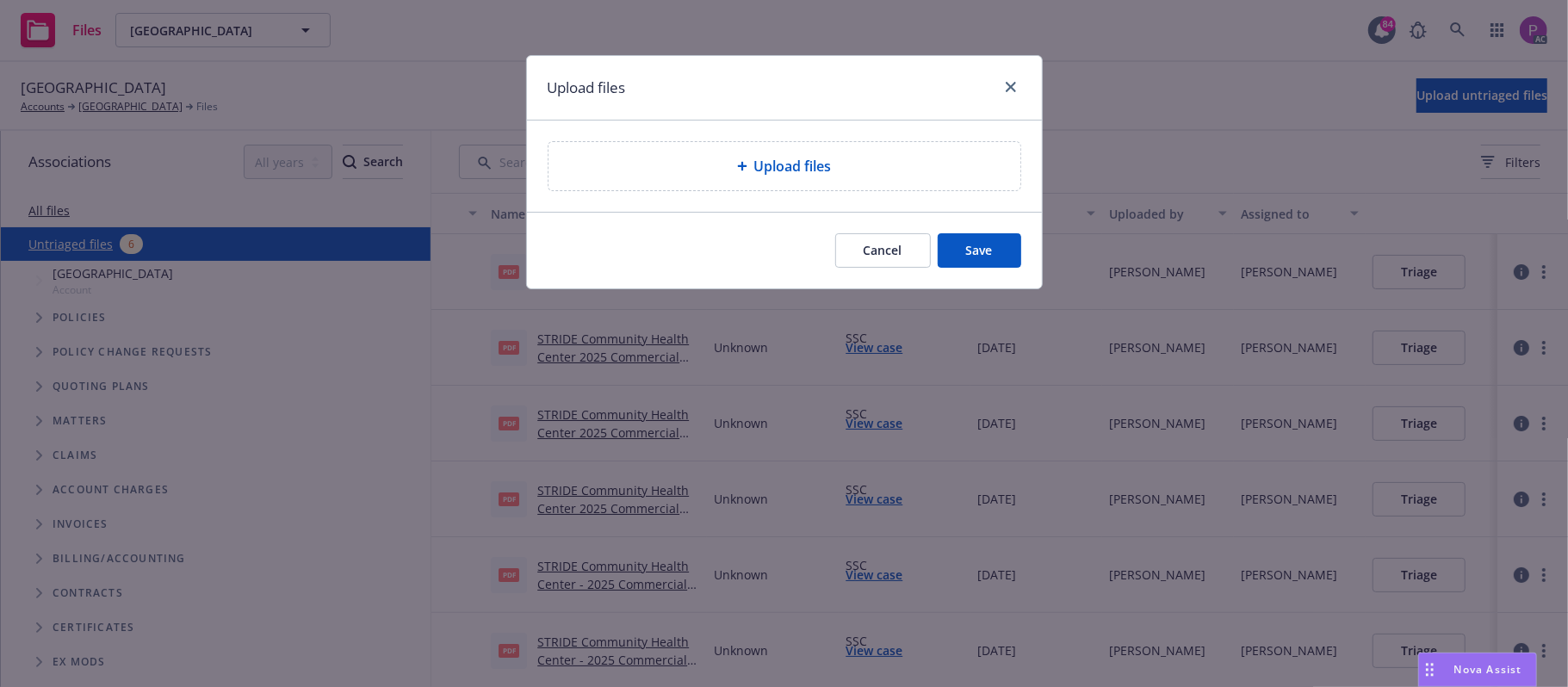
click at [783, 158] on span "Upload files" at bounding box center [793, 166] width 78 height 20
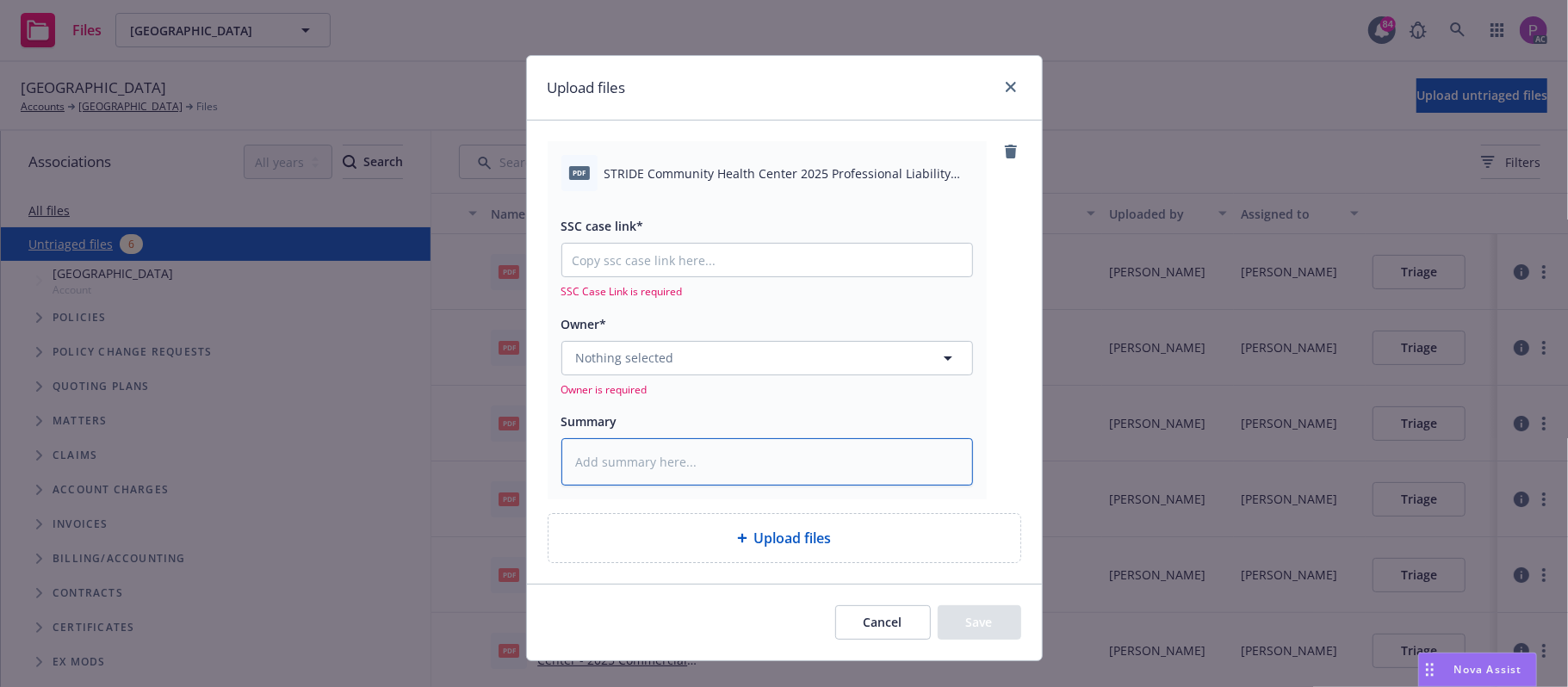
click at [649, 451] on textarea at bounding box center [767, 463] width 411 height 49
paste textarea "STRIDE Community Health Center 2025 Professional Liability Notice of Cancellati…"
type textarea "x"
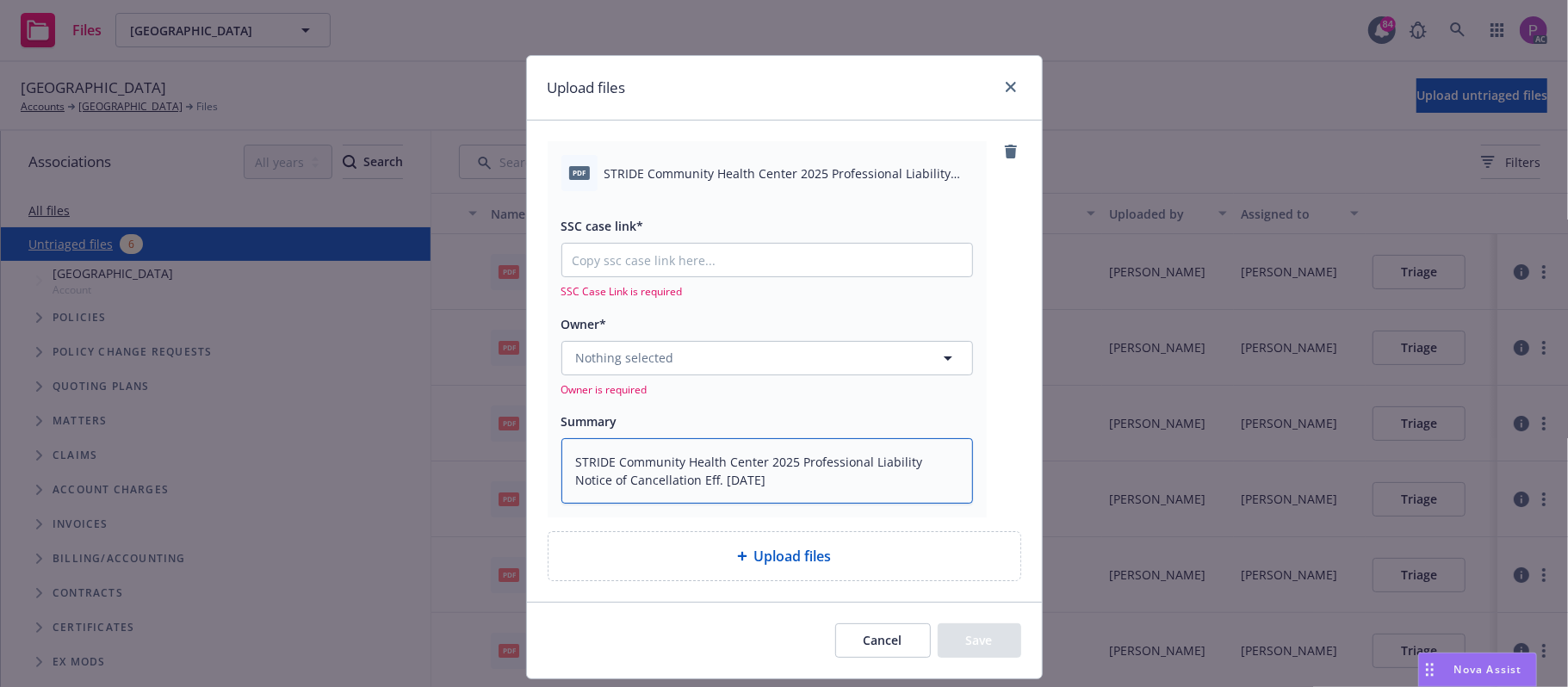
type textarea "STRIDE Community Health Center 2025 Professional Liability Notice of Cancellati…"
click at [766, 256] on input "SSC case link*" at bounding box center [767, 260] width 409 height 33
paste input "https://newfront-ssc.lightning.force.com/lightning/r/Case/500Vz00000Qw8UiIAJ/vi…"
type textarea "x"
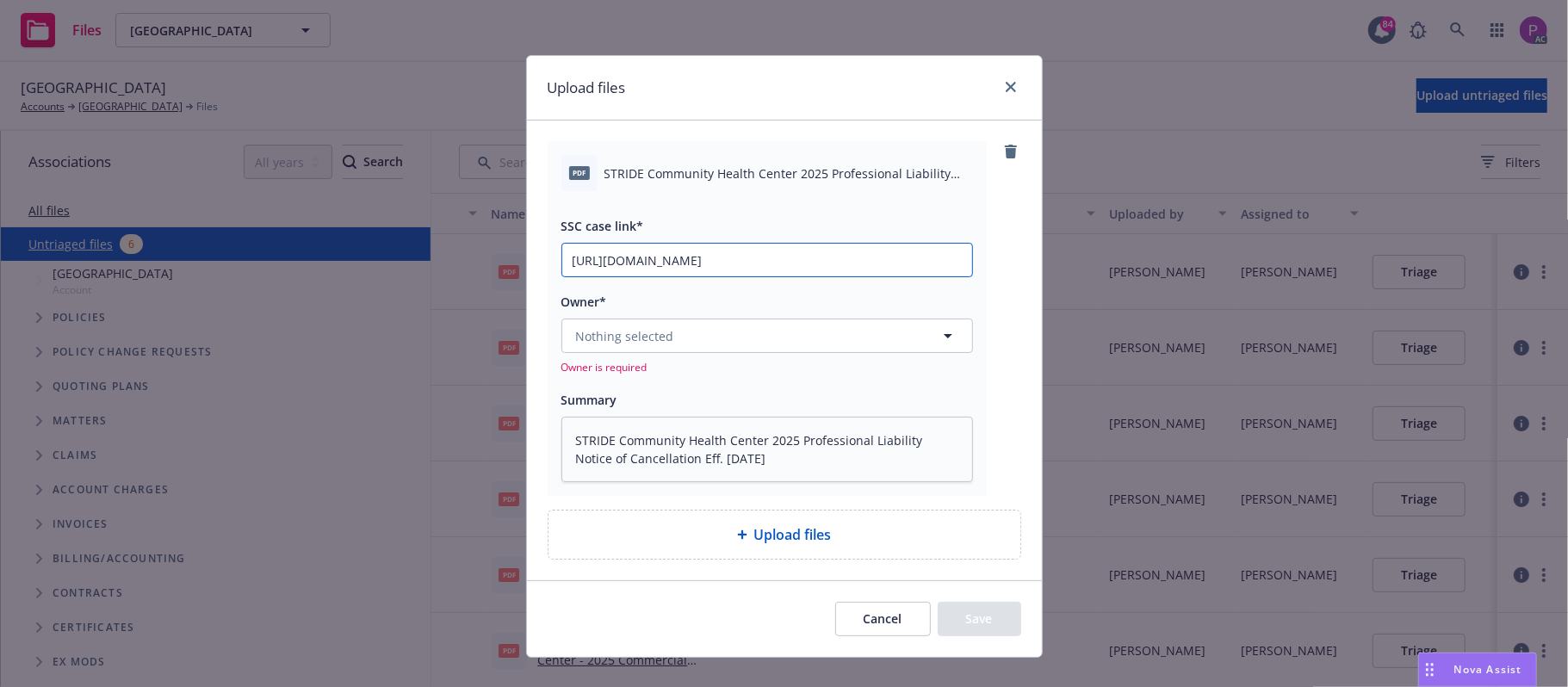
scroll to position [0, 238]
type input "https://newfront-ssc.lightning.force.com/lightning/r/Case/500Vz00000Qw8UiIAJ/vi…"
click at [686, 335] on button "Nothing selected" at bounding box center [767, 335] width 411 height 34
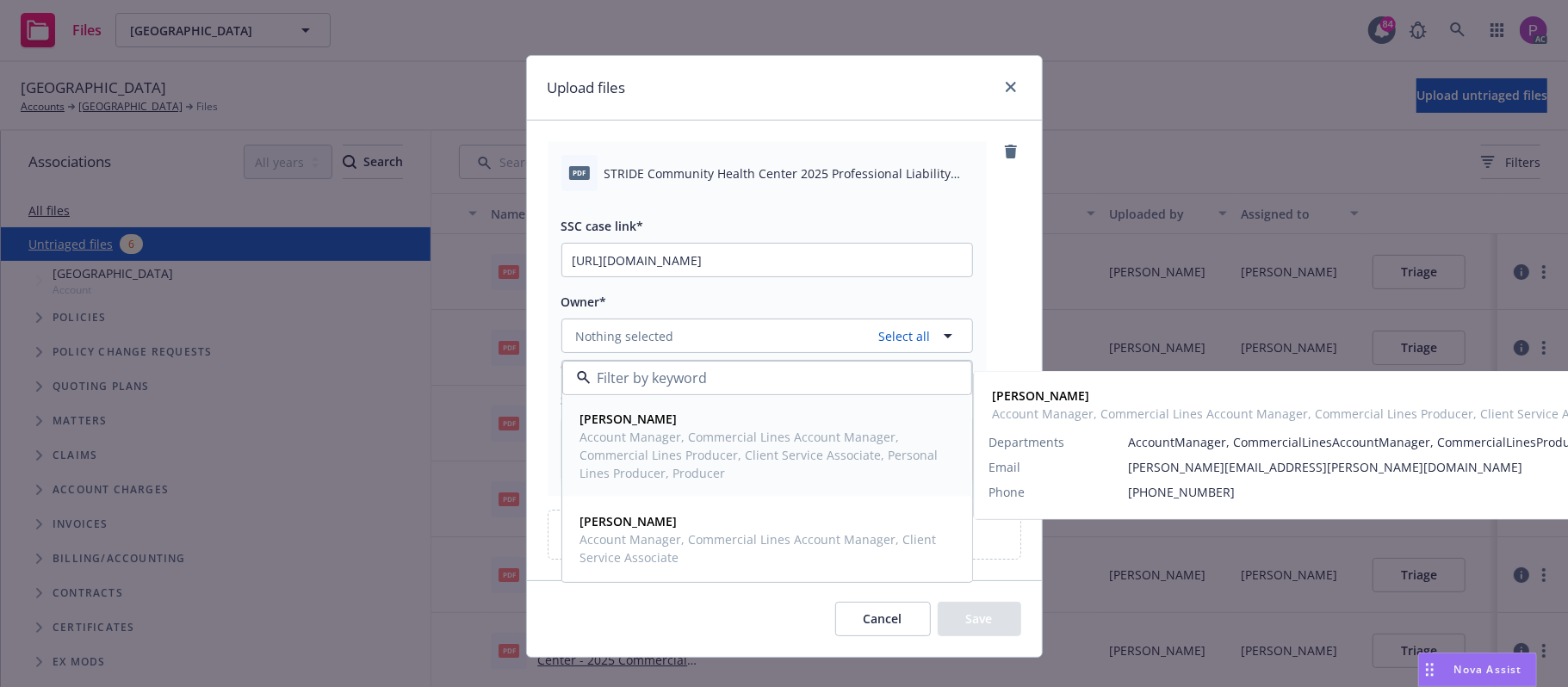
scroll to position [27, 0]
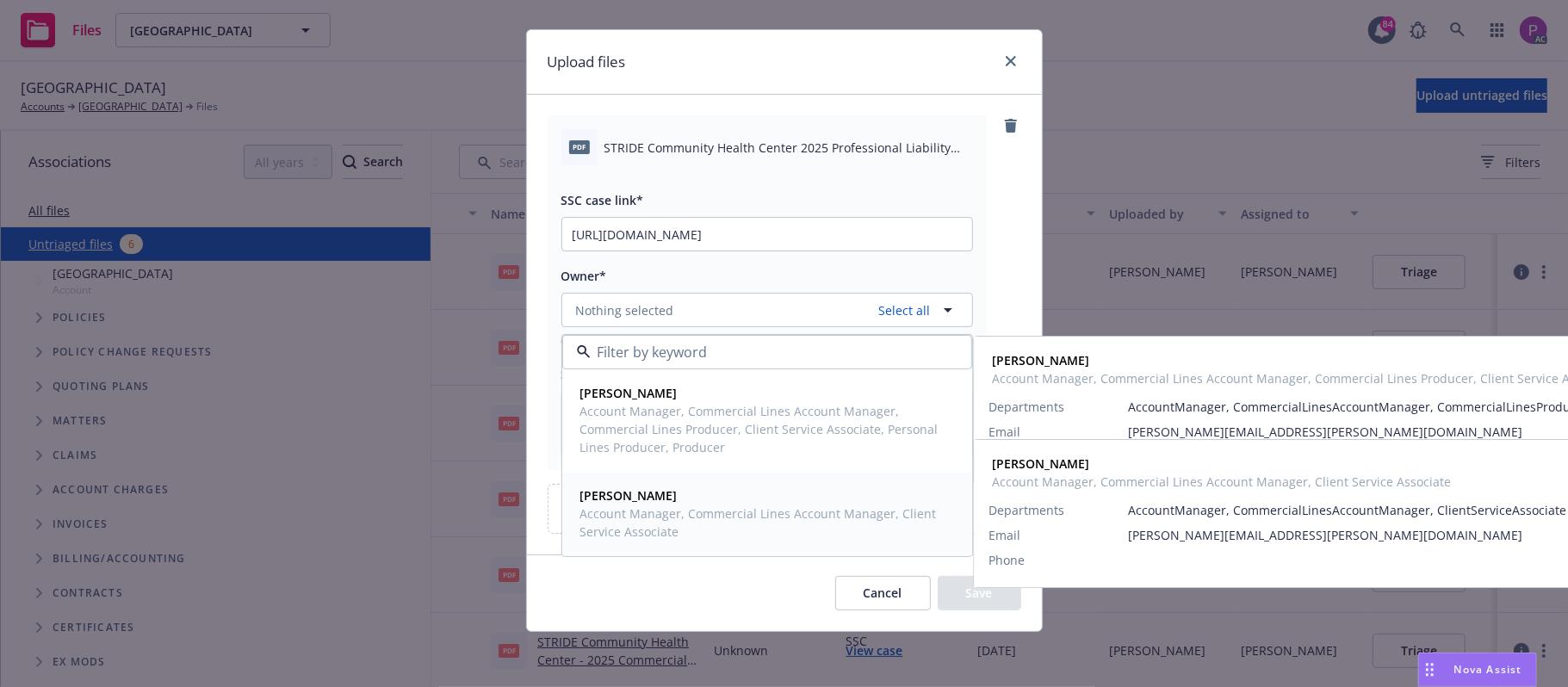
click at [673, 504] on span "Mayra Santiago" at bounding box center [766, 495] width 371 height 18
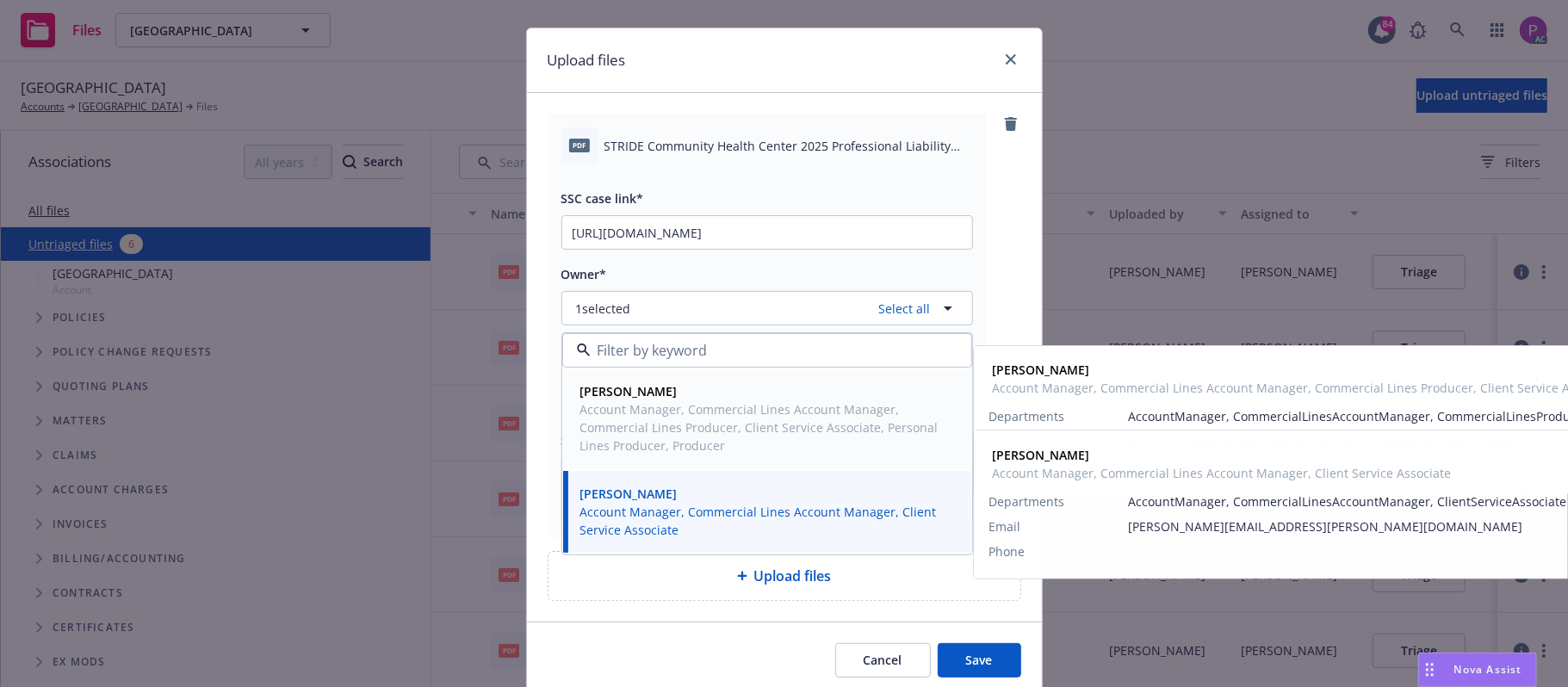
click at [673, 413] on span "Account Manager, Commercial Lines Account Manager, Commercial Lines Producer, C…" at bounding box center [766, 428] width 371 height 54
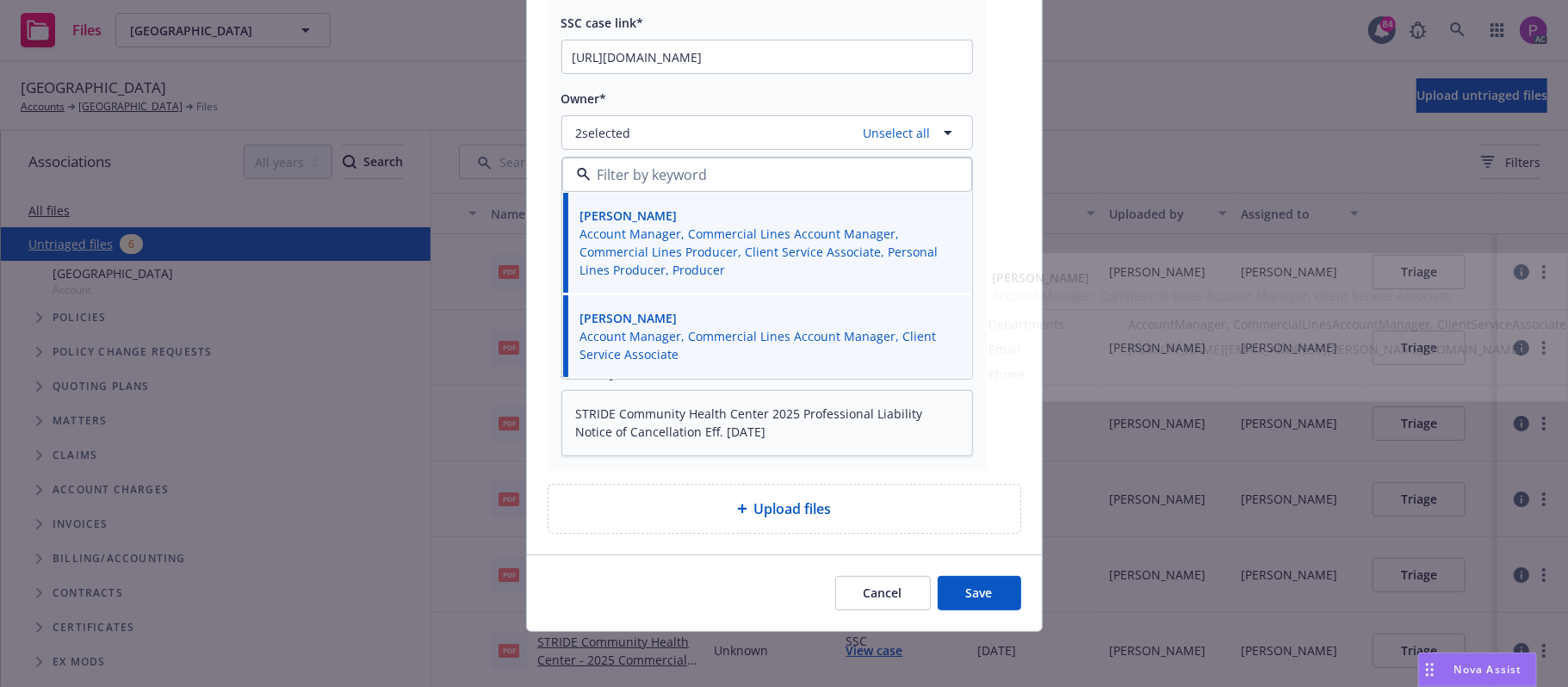
scroll to position [205, 0]
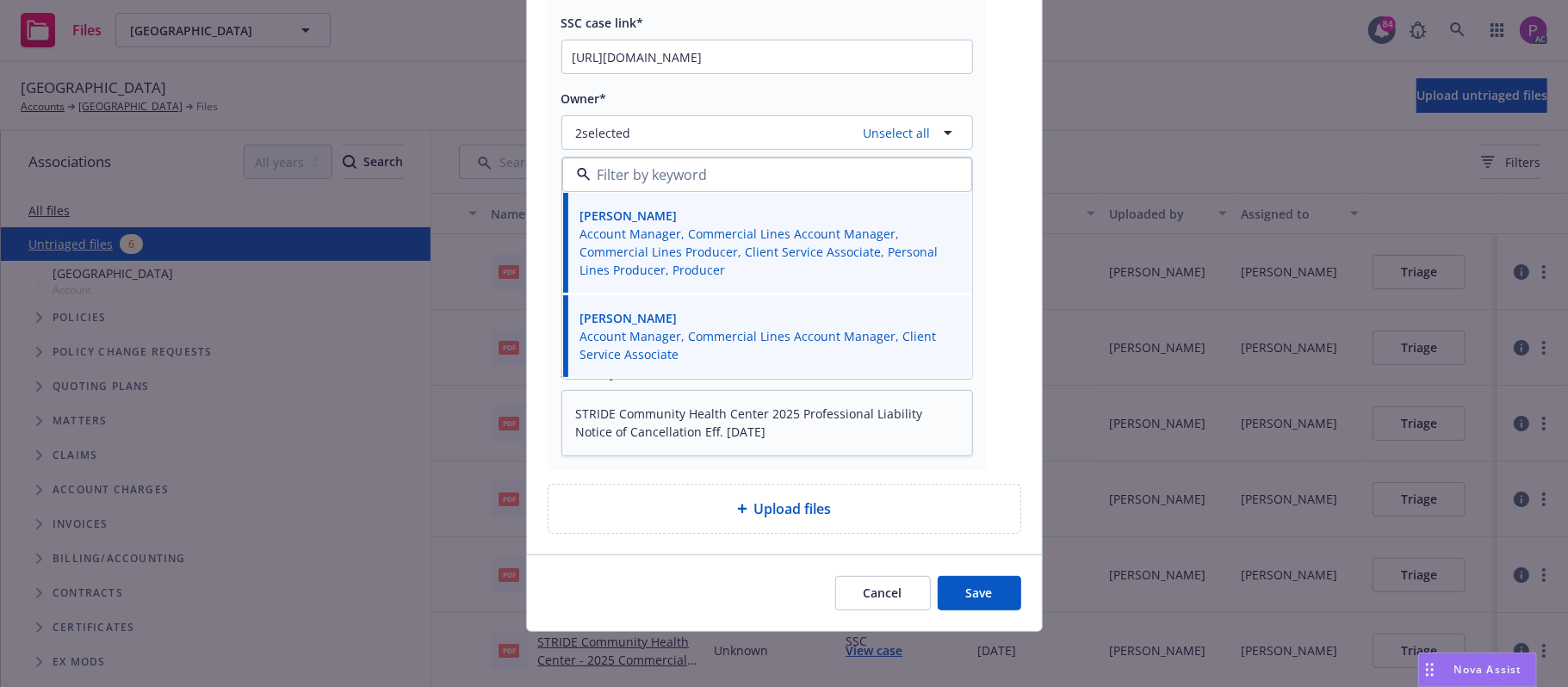
click at [951, 584] on button "Save" at bounding box center [979, 593] width 83 height 34
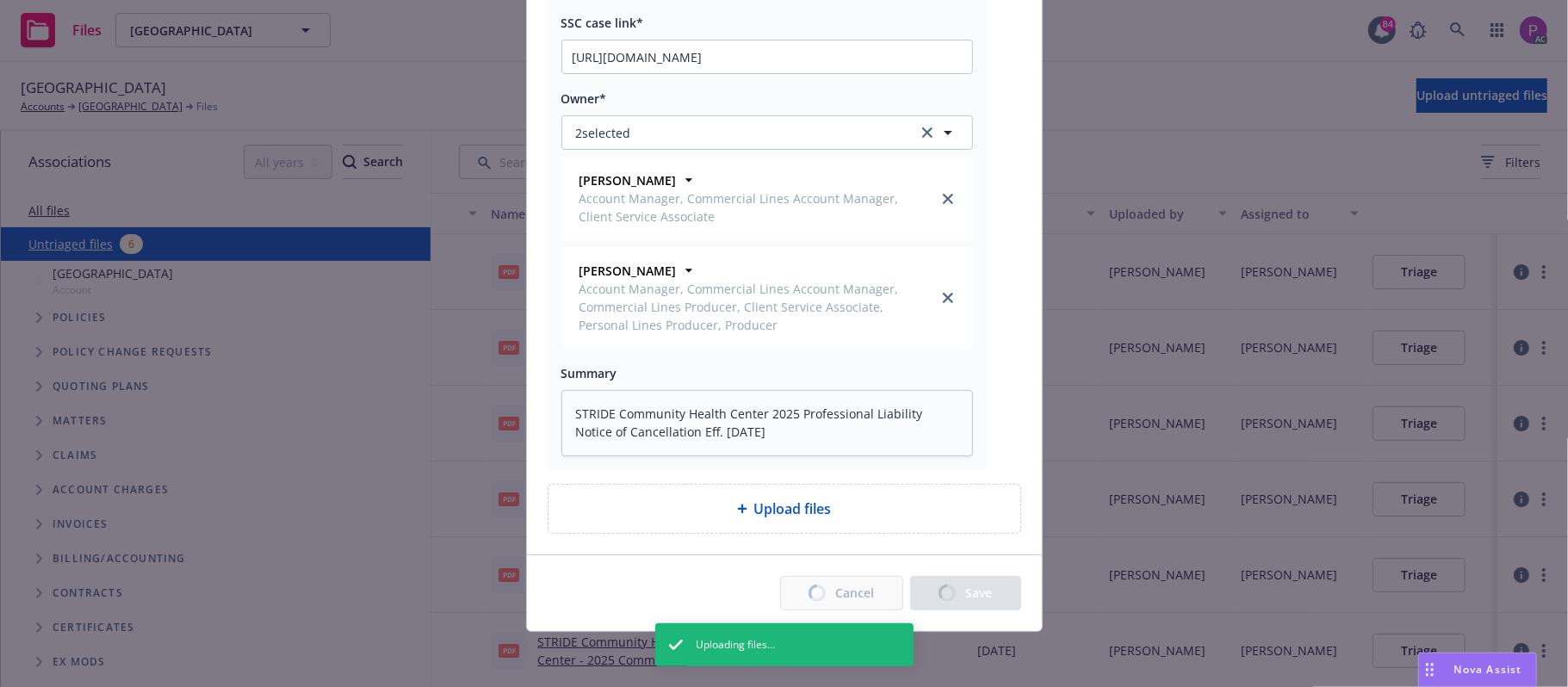
type textarea "x"
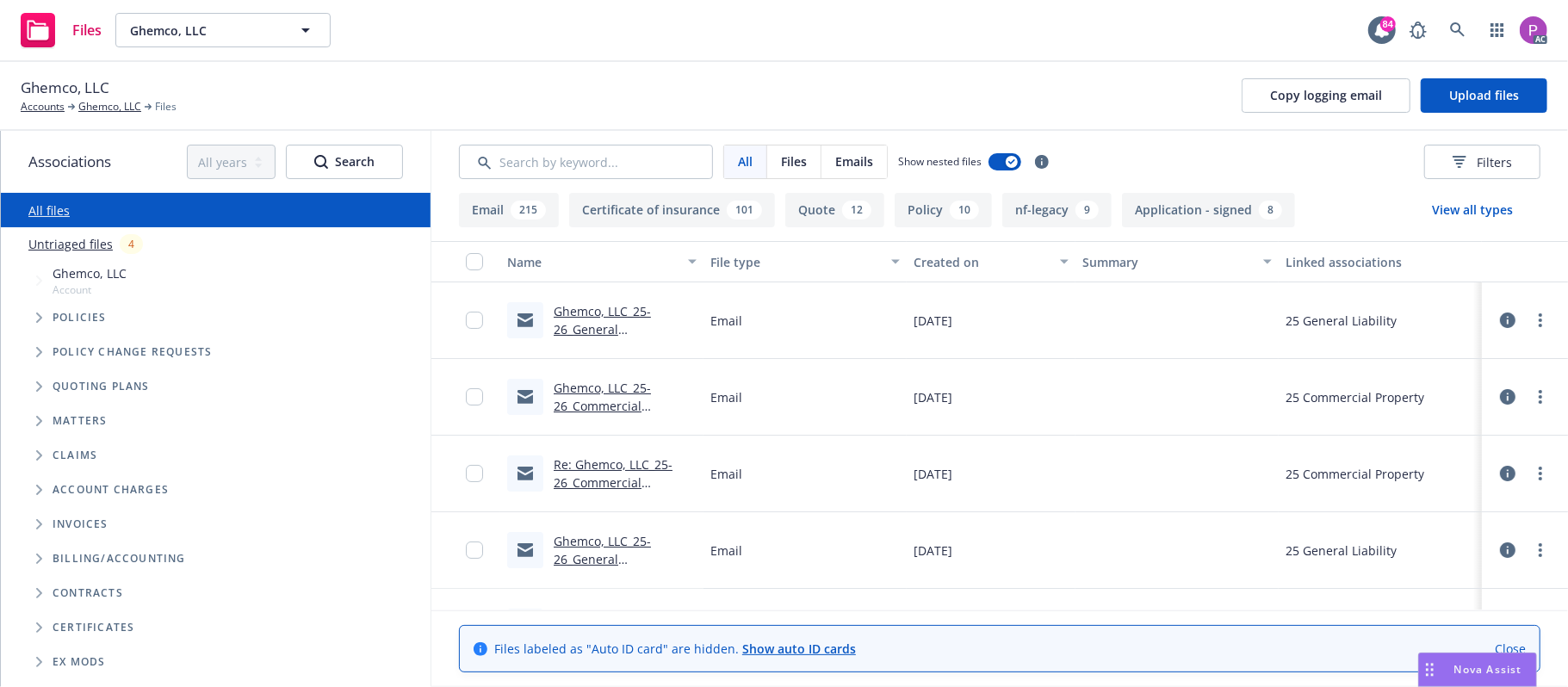
click at [83, 240] on link "Untriaged files" at bounding box center [70, 244] width 84 height 18
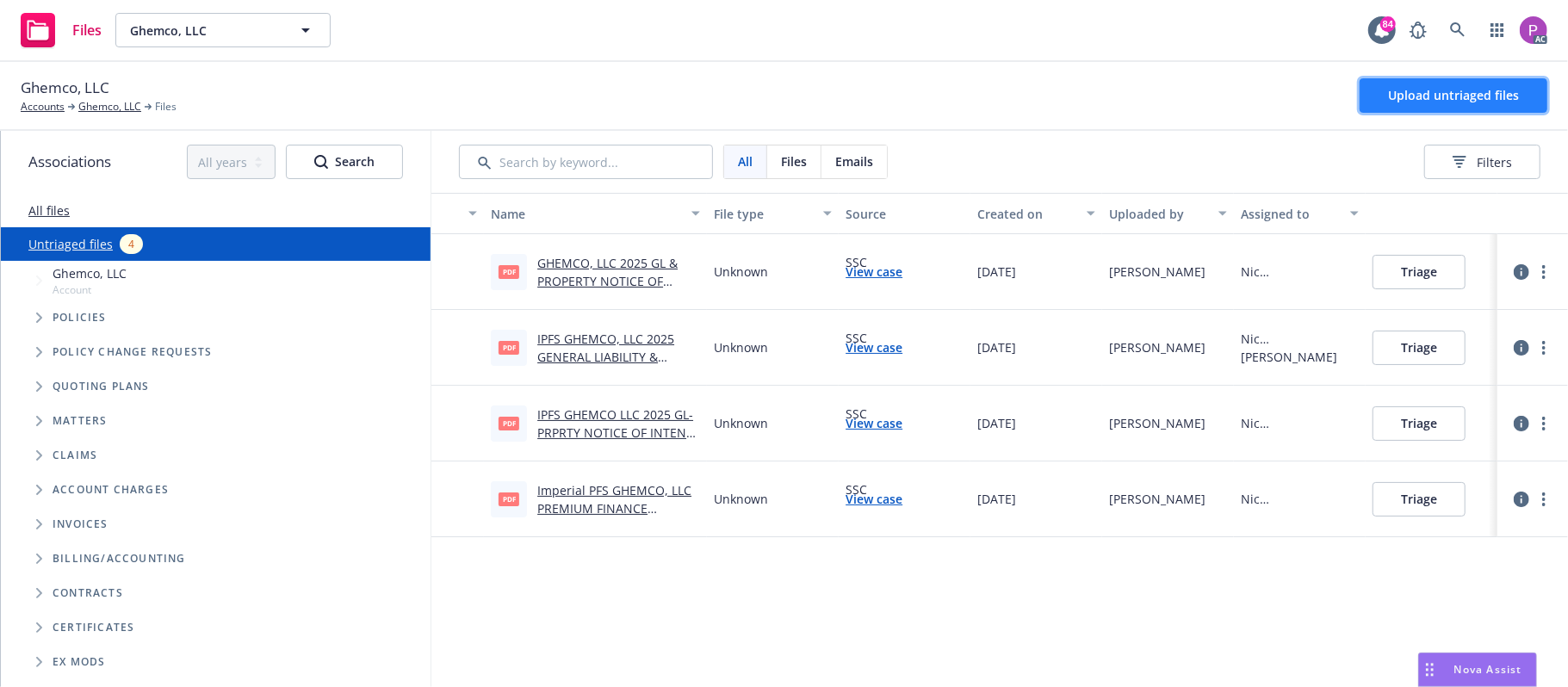
click at [1438, 97] on span "Upload untriaged files" at bounding box center [1453, 95] width 131 height 16
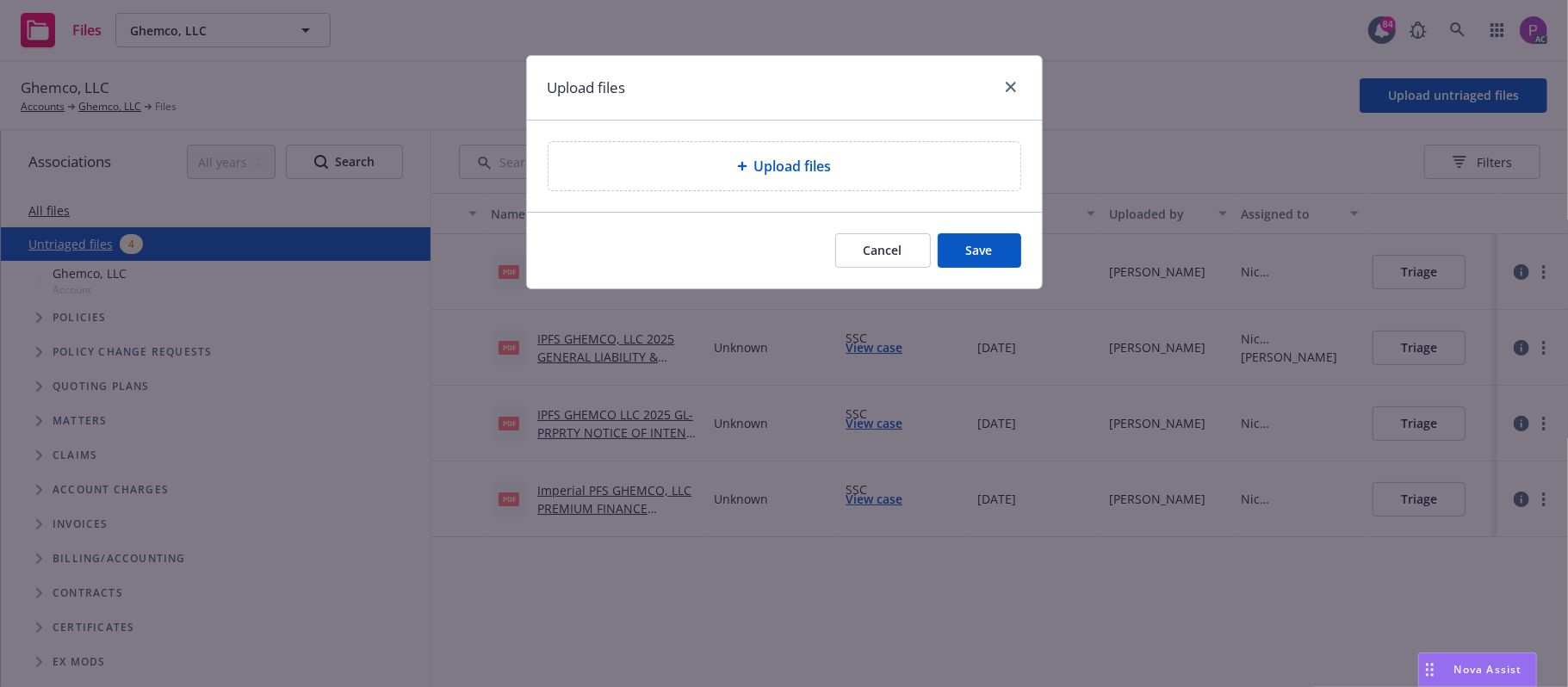
click at [738, 167] on icon at bounding box center [742, 167] width 10 height 10
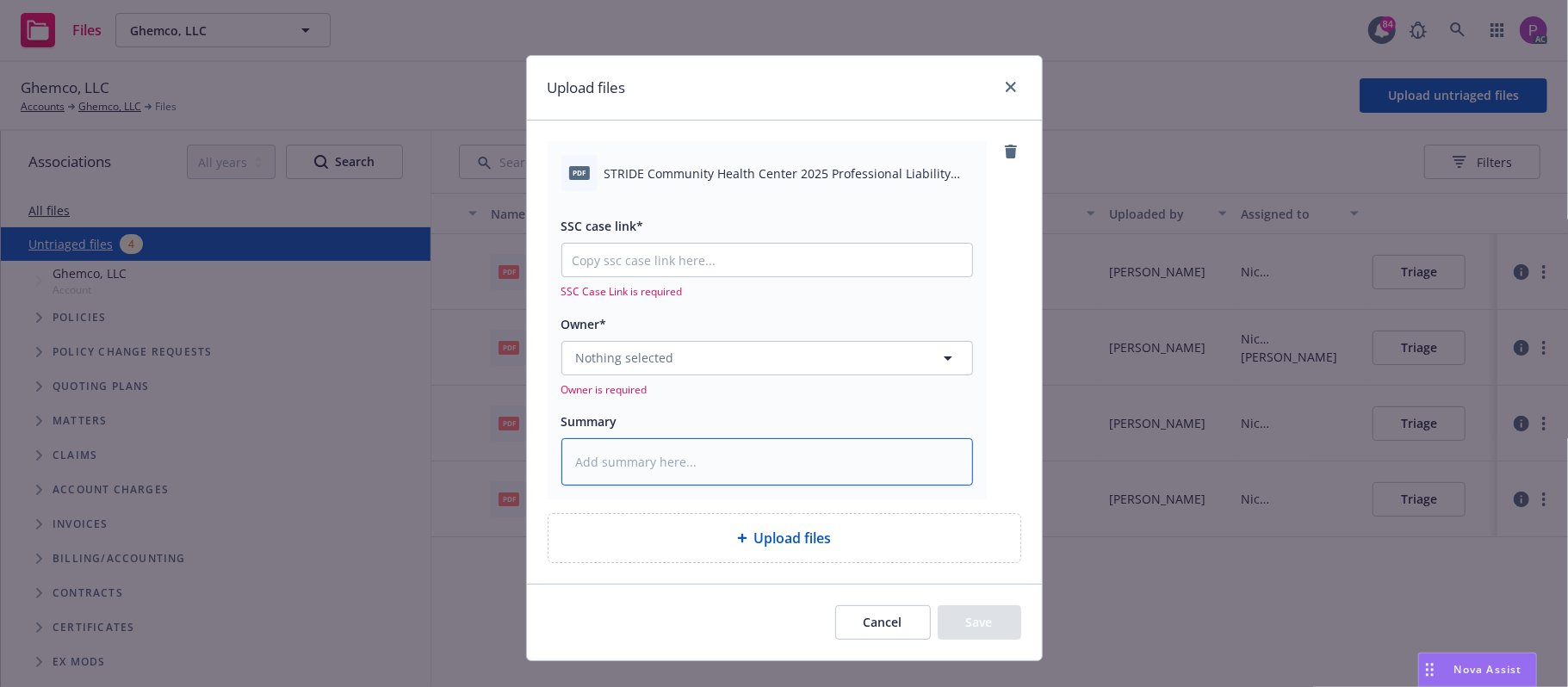
click at [722, 462] on textarea at bounding box center [767, 463] width 411 height 49
paste textarea "Ghemco, LLC"
type textarea "x"
type textarea "Ghemco, LLC"
type textarea "x"
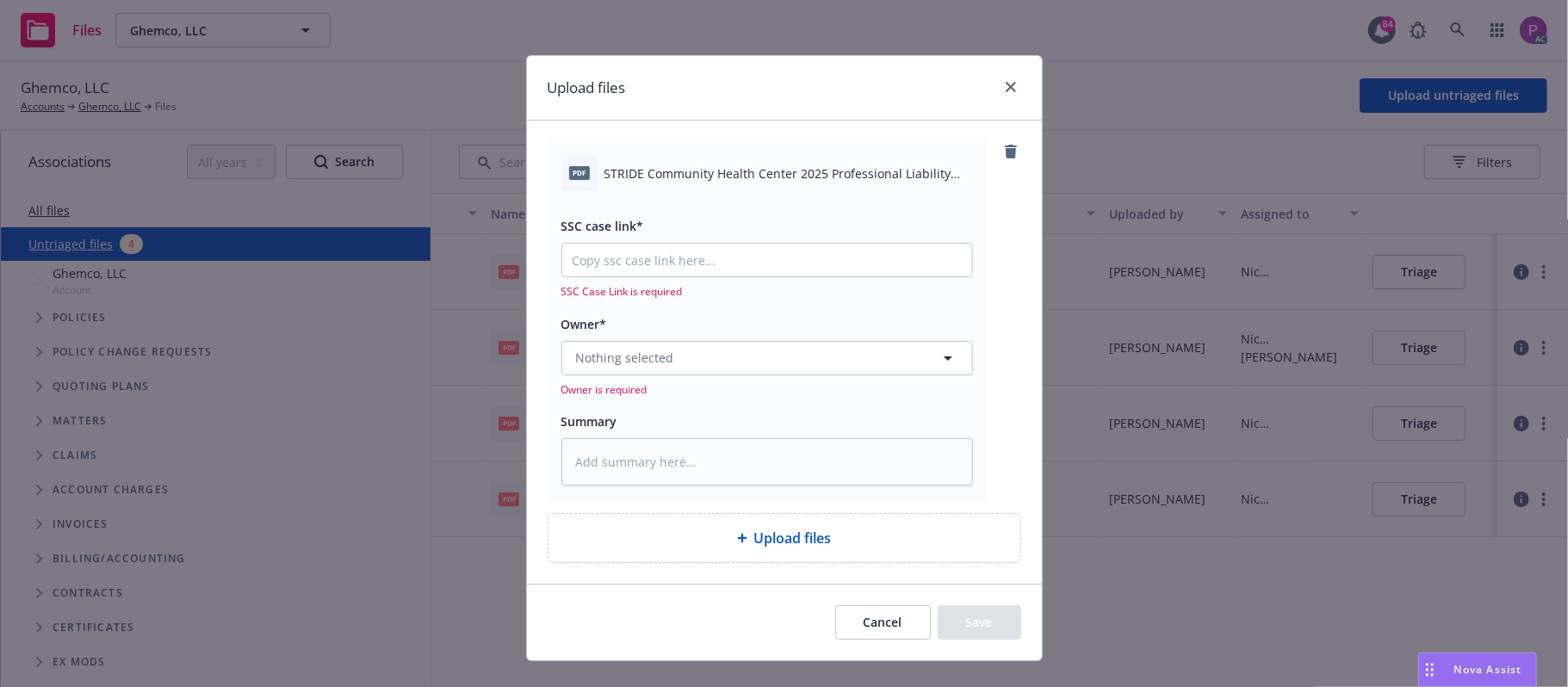
click at [724, 177] on span "STRIDE Community Health Center 2025 Professional Liability Notice of Cancellati…" at bounding box center [789, 173] width 369 height 18
copy div "STRIDE Community Health Center 2025 Professional Liability Notice of Cancellati…"
paste textarea "STRIDE Community Health Center 2025 Professional Liability Notice of Cancellati…"
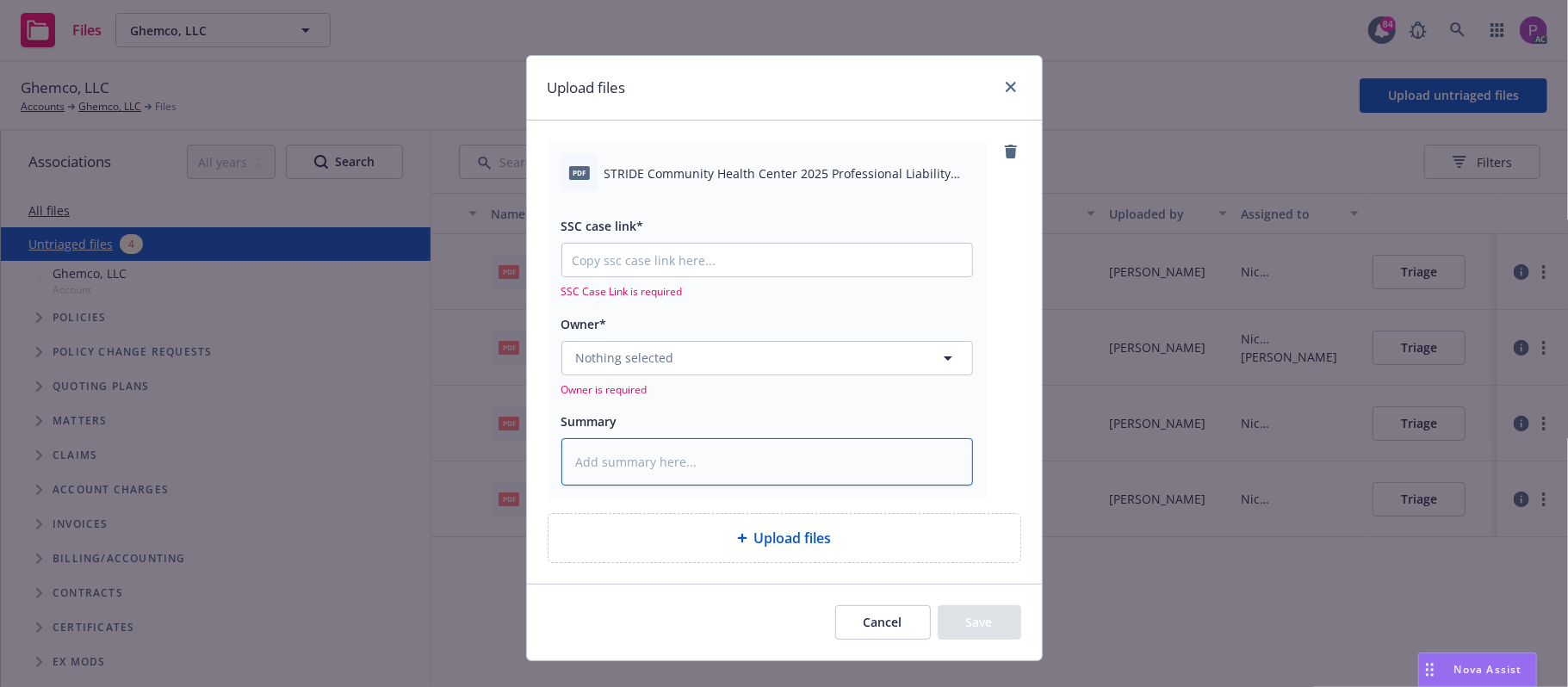
click at [660, 467] on textarea at bounding box center [767, 463] width 411 height 49
type textarea "x"
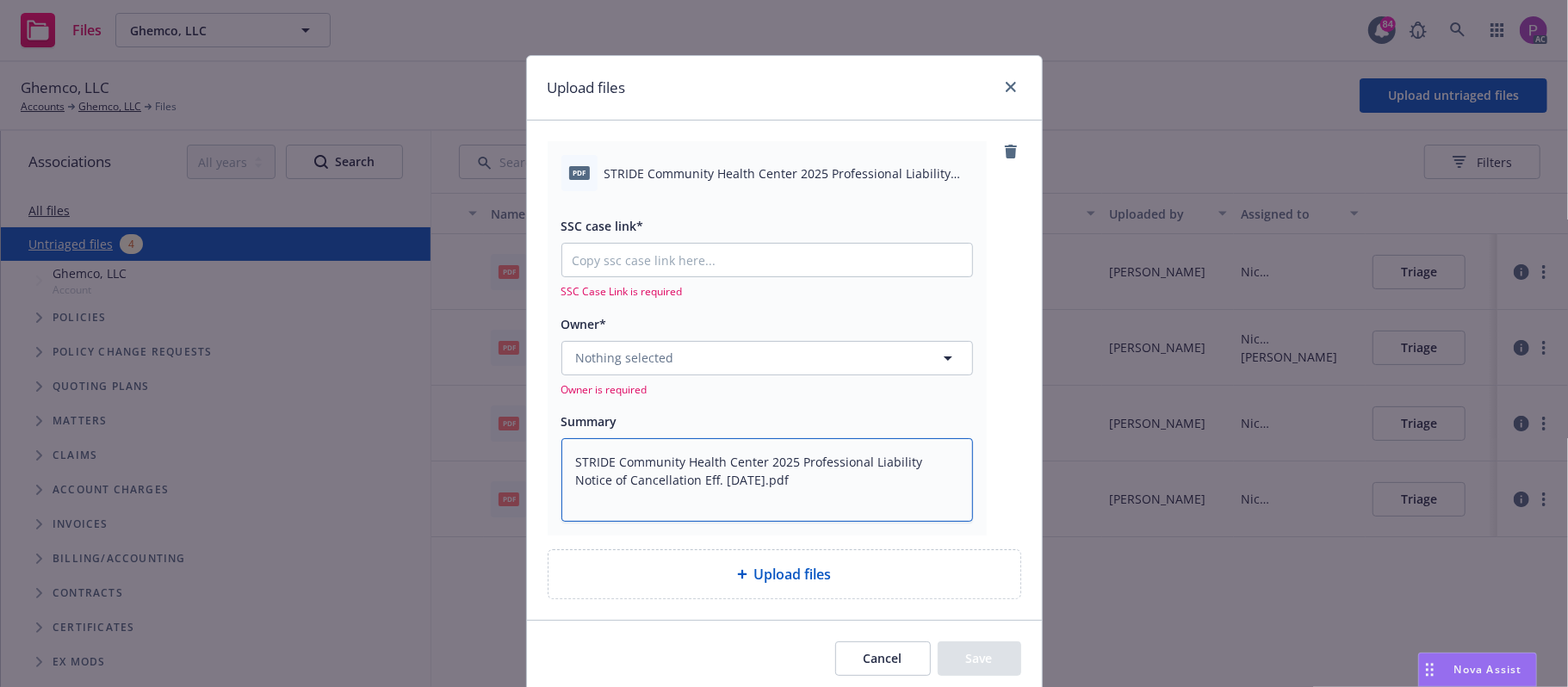
type textarea "STRIDE Community Health Center 2025 Professional Liability Notice of Cancellati…"
click at [859, 652] on button "Cancel" at bounding box center [883, 658] width 95 height 34
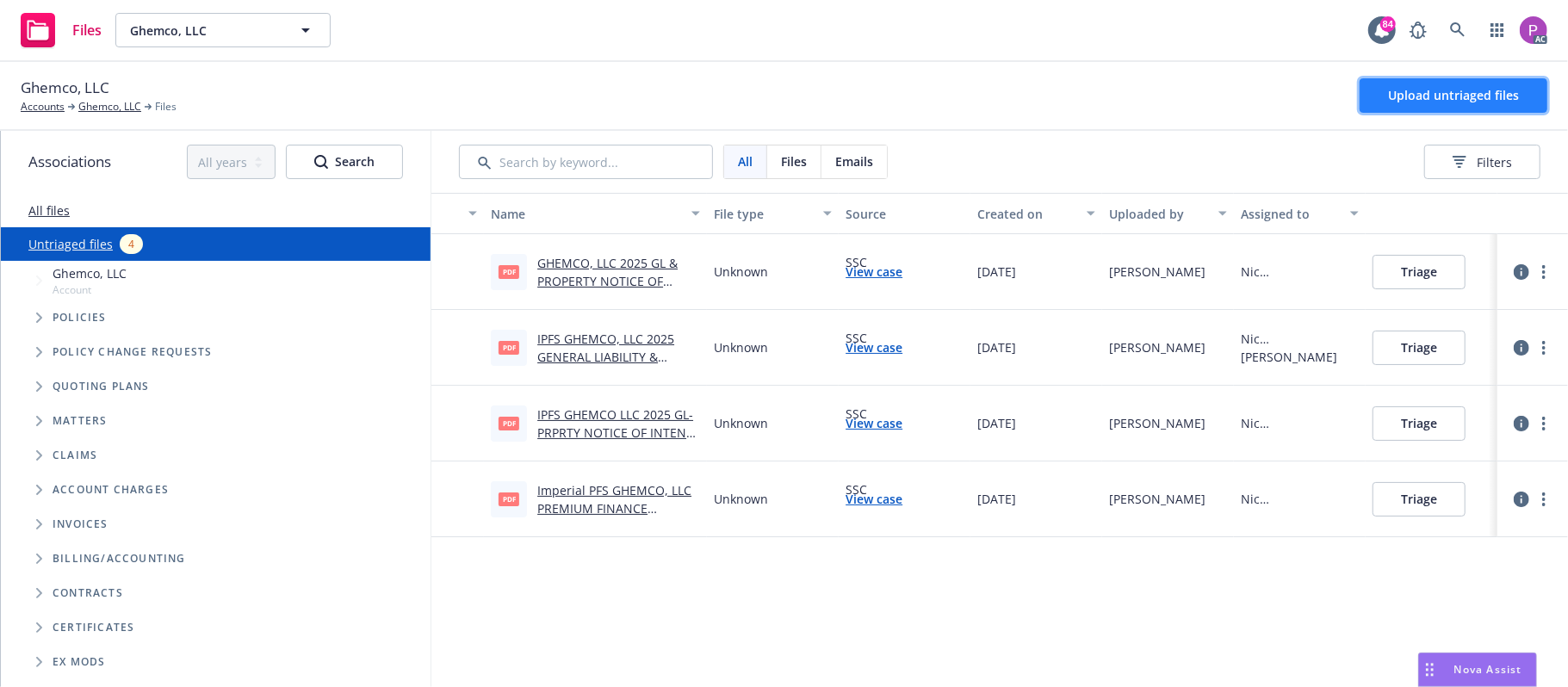
click at [1450, 82] on button "Upload untriaged files" at bounding box center [1453, 95] width 187 height 34
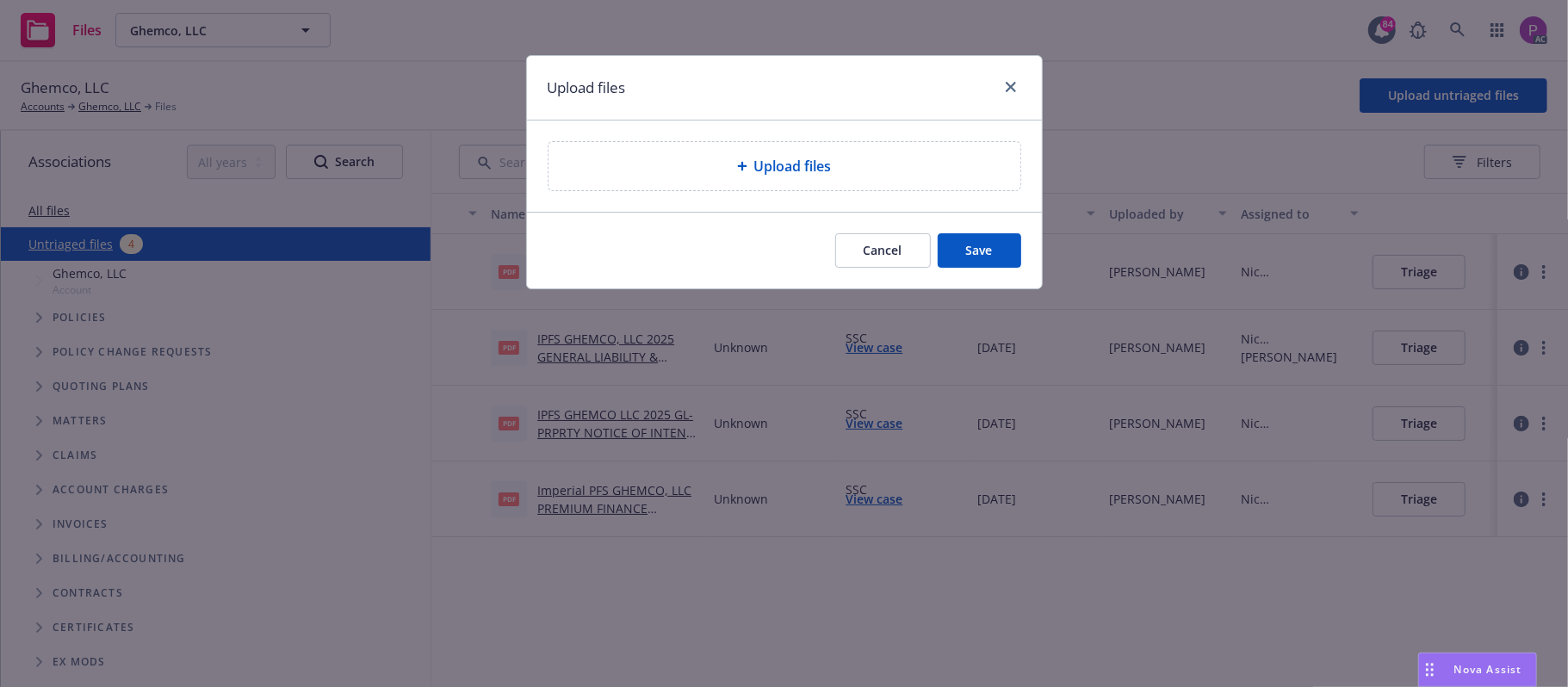
click at [776, 153] on div "Upload files" at bounding box center [784, 166] width 472 height 49
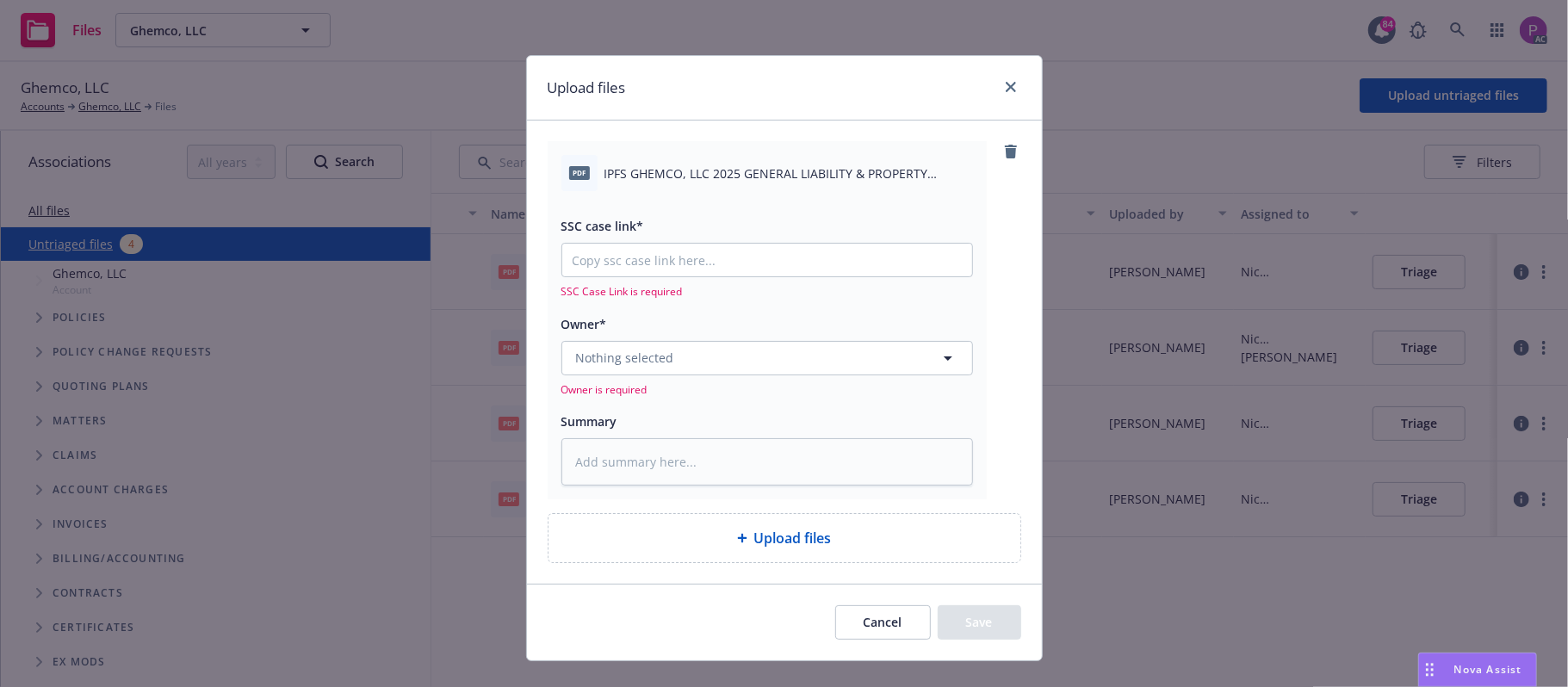
click at [744, 166] on span "IPFS GHEMCO, LLC 2025 GENERAL LIABILITY & PROPERTY NOTICE OF INTENT TO CANCEL E…" at bounding box center [789, 173] width 369 height 18
copy div "IPFS GHEMCO, LLC 2025 GENERAL LIABILITY & PROPERTY NOTICE OF INTENT TO CANCEL E…"
click at [676, 475] on textarea at bounding box center [767, 463] width 411 height 49
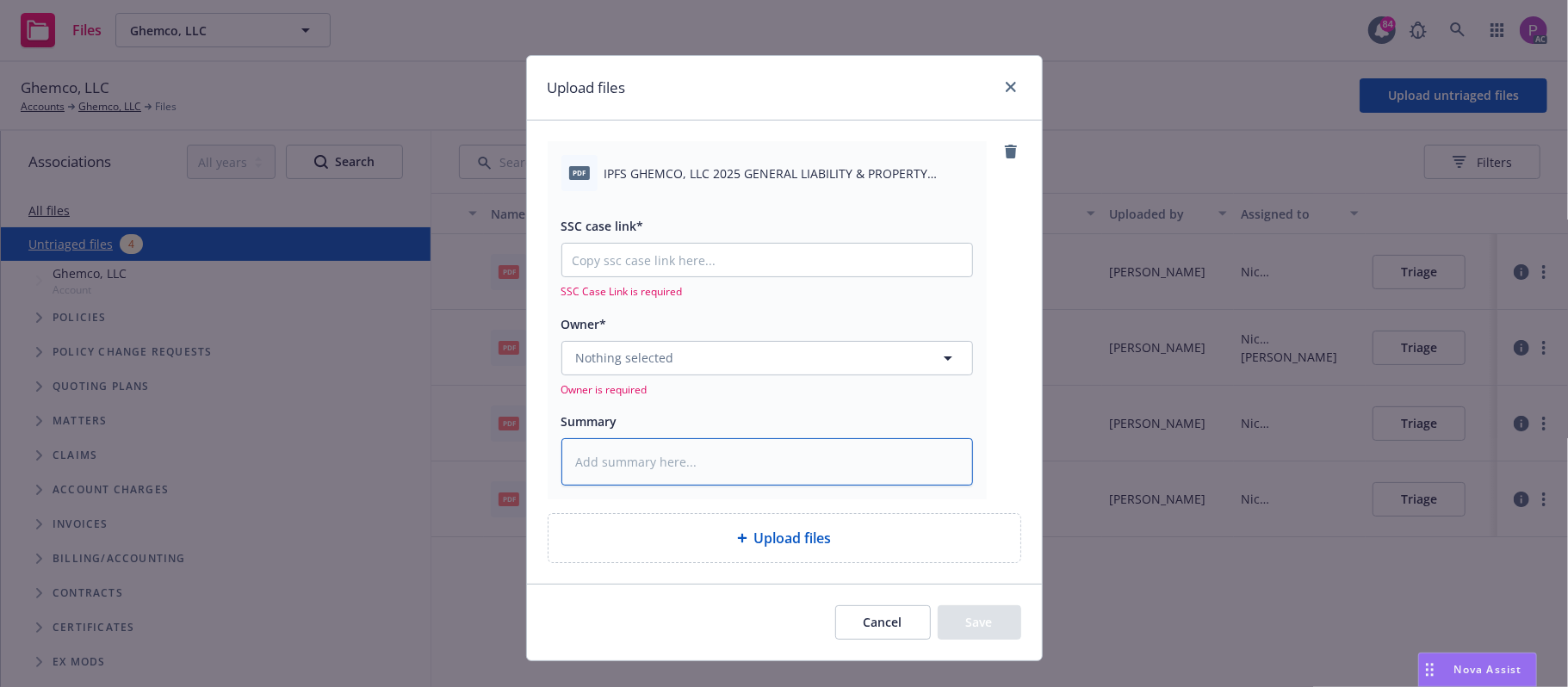
paste textarea "IPFS GHEMCO, LLC 2025 GENERAL LIABILITY & PROPERTY NOTICE OF INTENT TO CANCEL E…"
type textarea "x"
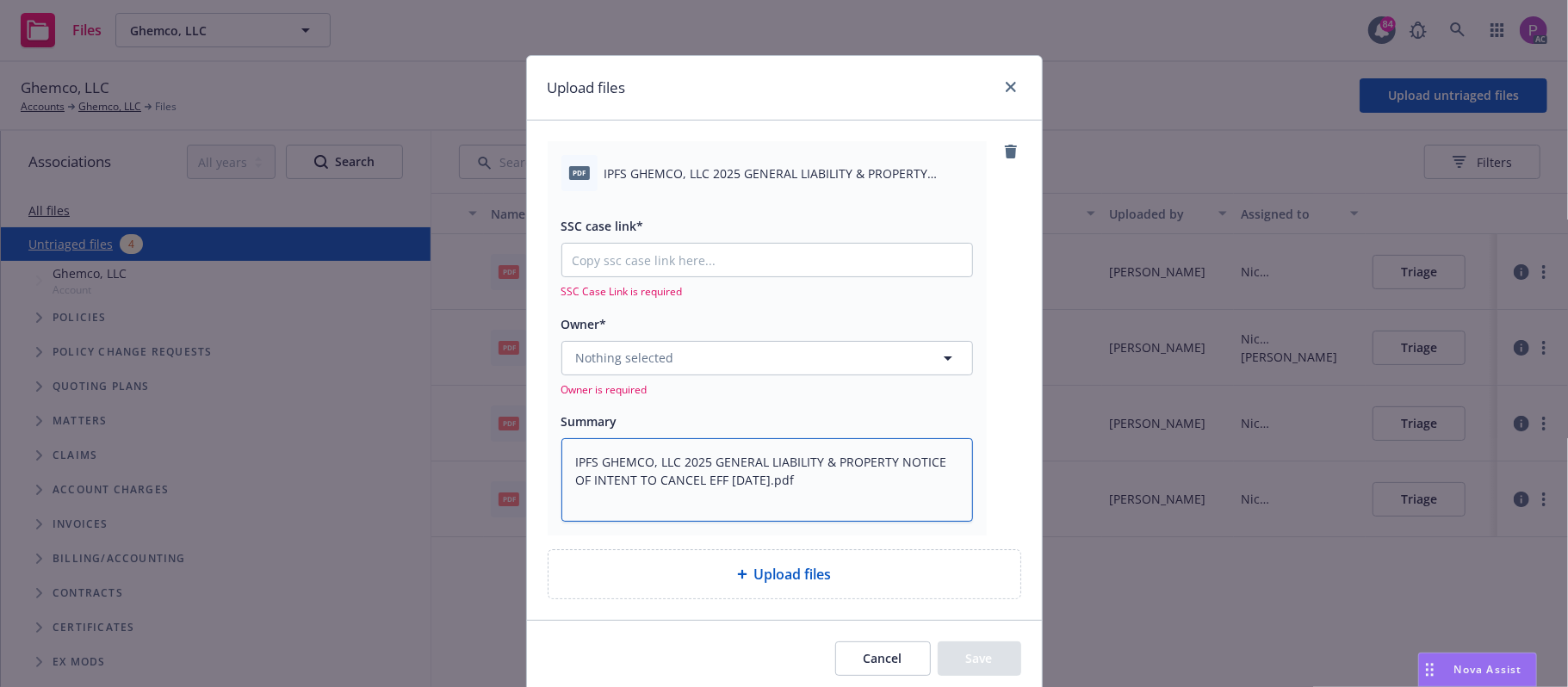
type textarea "IPFS GHEMCO, LLC 2025 GENERAL LIABILITY & PROPERTY NOTICE OF INTENT TO CANCEL E…"
click at [661, 270] on input "SSC case link*" at bounding box center [767, 260] width 409 height 33
paste input "[URL][DOMAIN_NAME]"
type textarea "x"
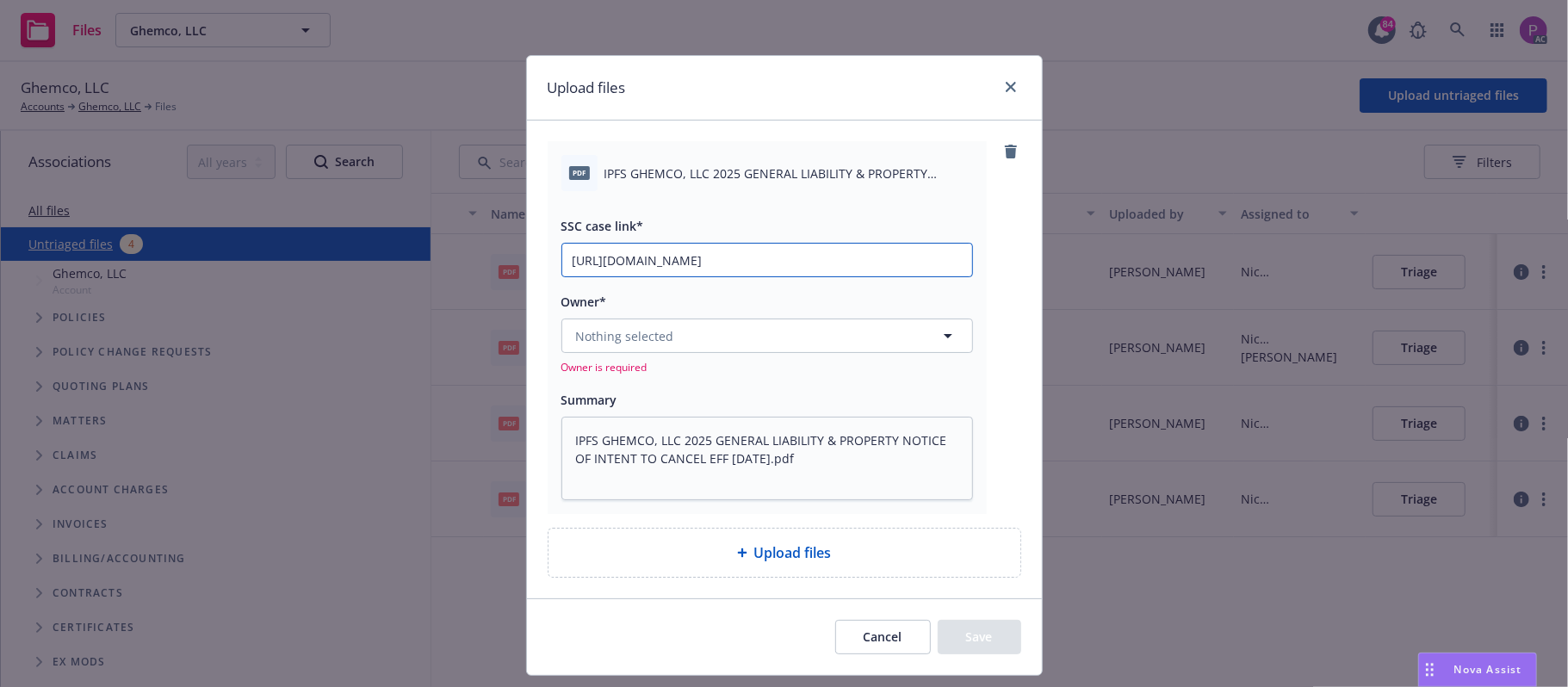
scroll to position [0, 239]
type input "[URL][DOMAIN_NAME]"
click at [667, 340] on button "Nothing selected" at bounding box center [767, 335] width 411 height 34
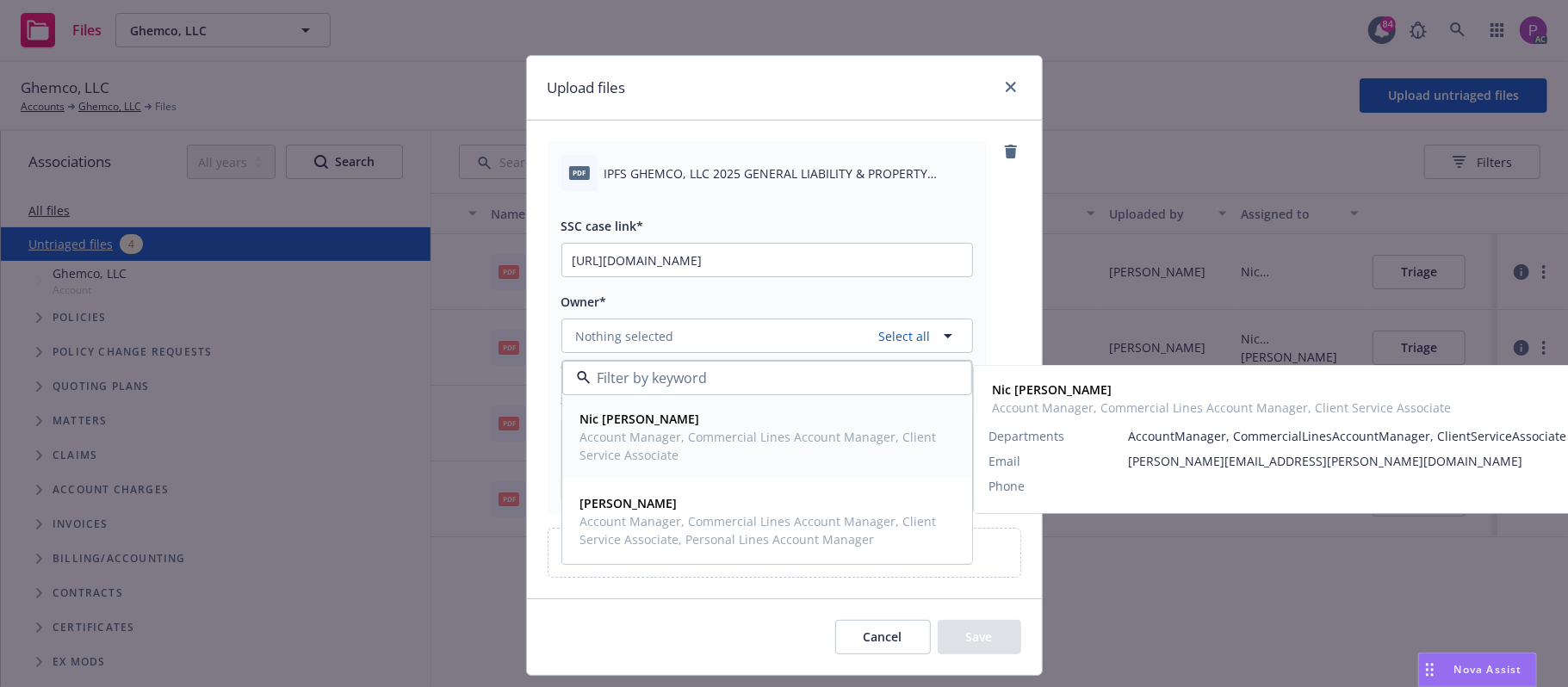
click at [663, 453] on span "Account Manager, Commercial Lines Account Manager, Client Service Associate" at bounding box center [766, 445] width 371 height 36
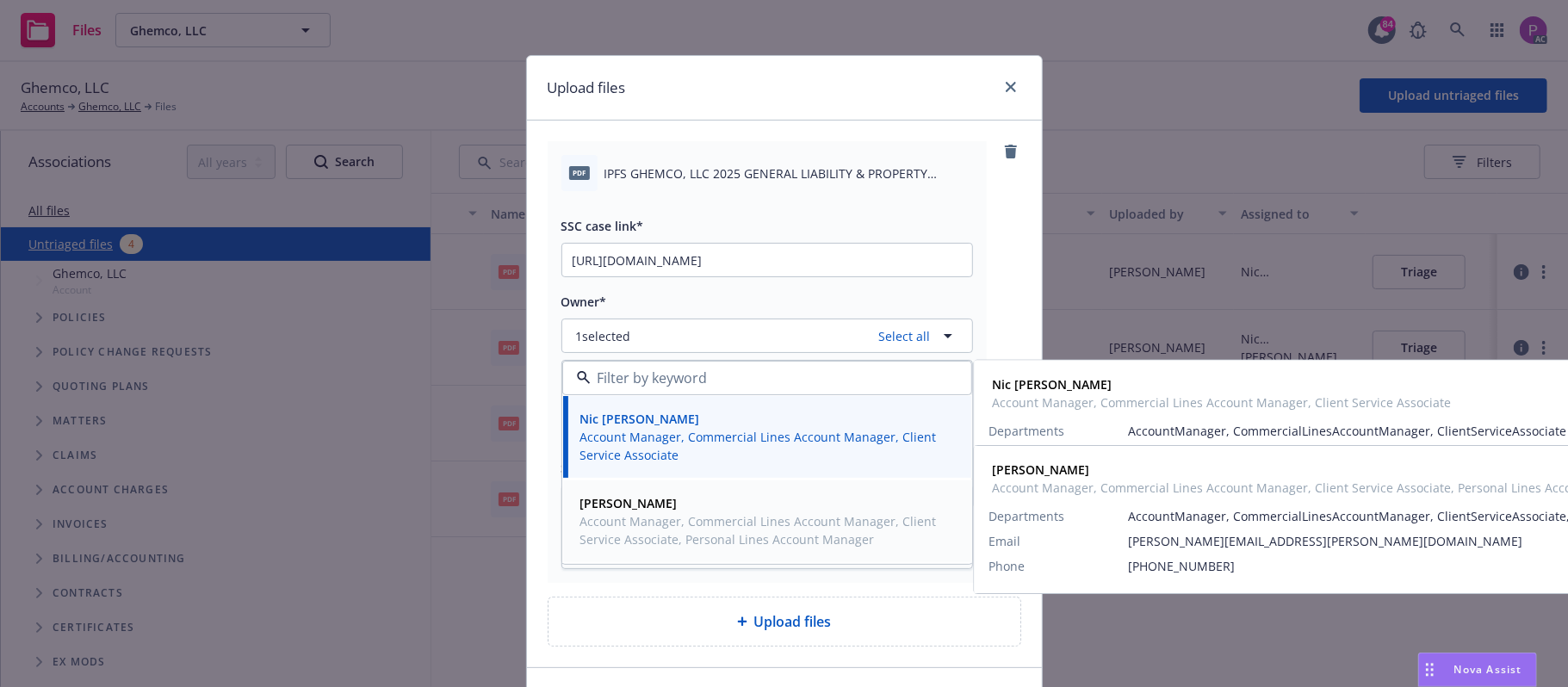
click at [640, 551] on div "[PERSON_NAME] Account Manager, Commercial Lines Account Manager, Client Service…" at bounding box center [764, 521] width 380 height 61
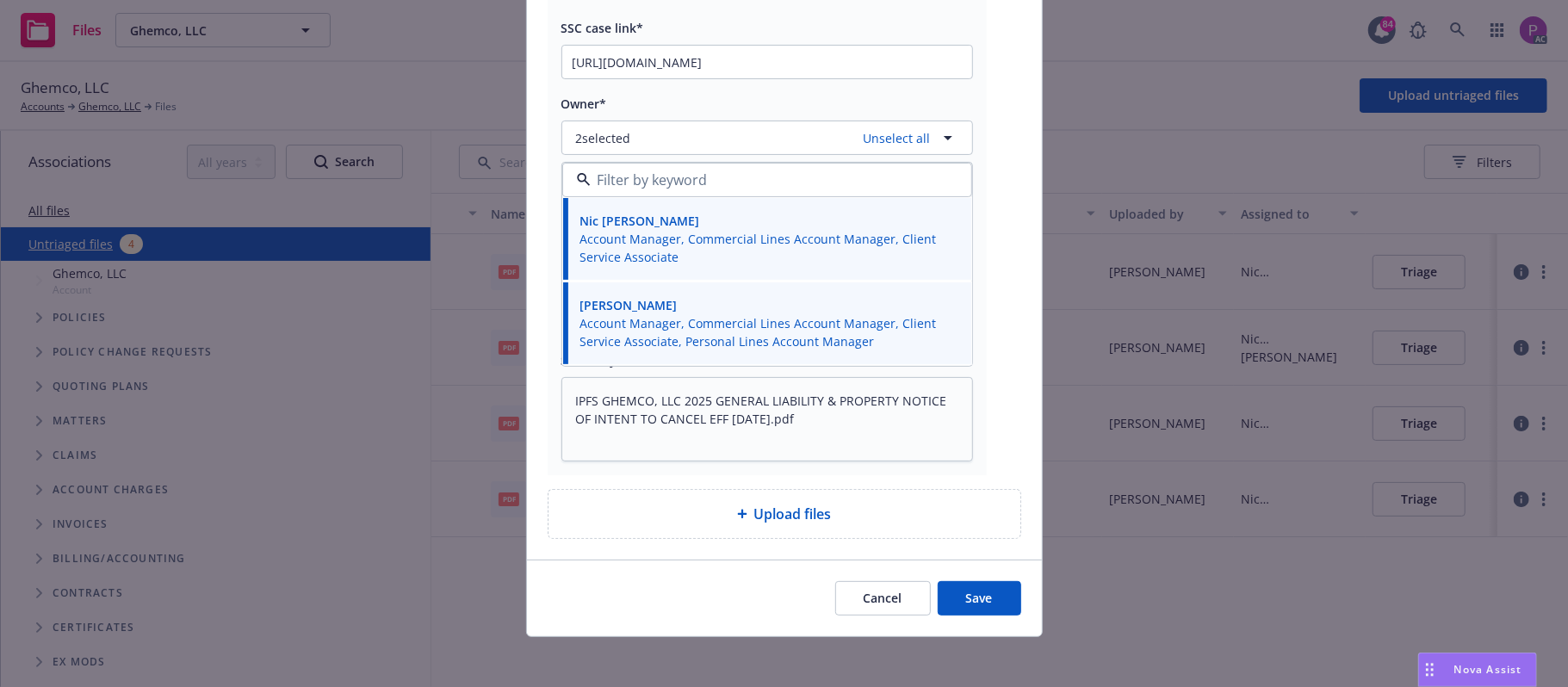
scroll to position [205, 0]
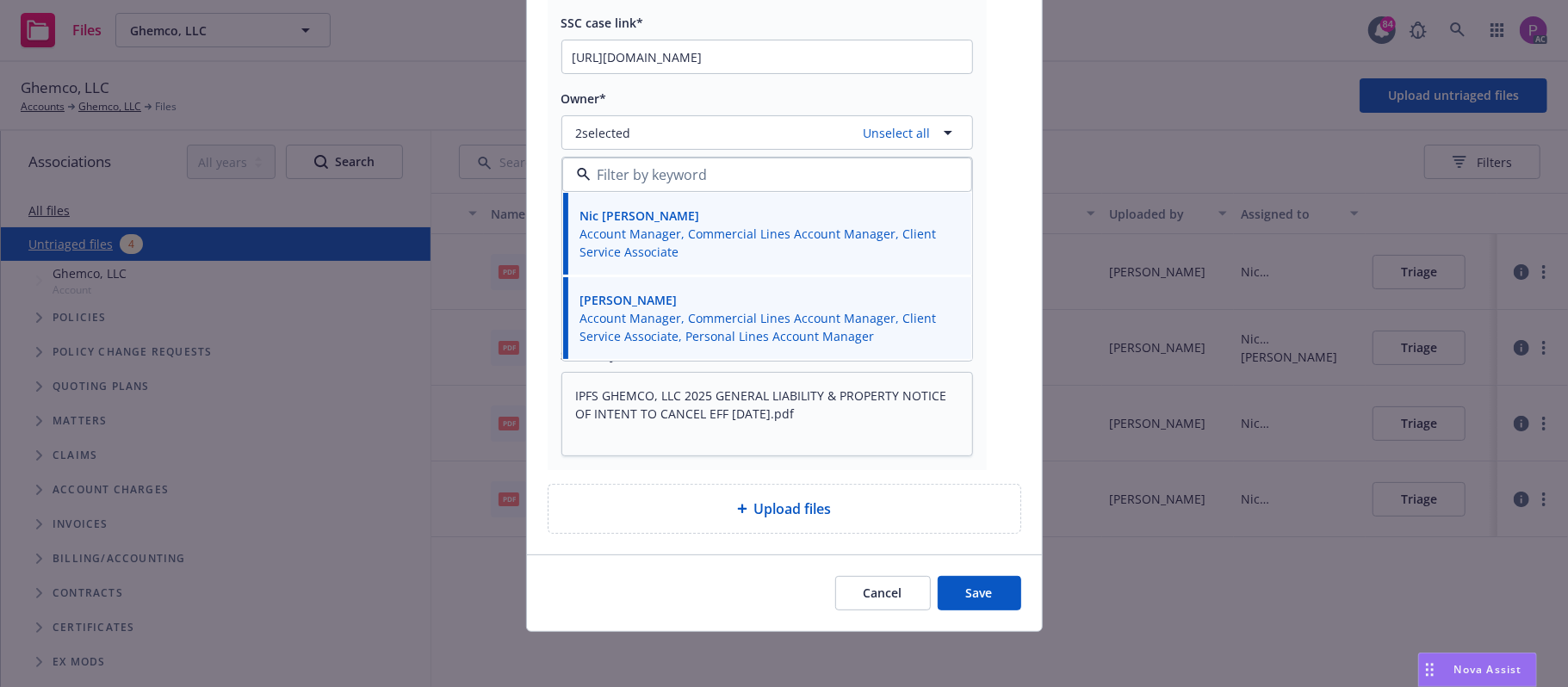
click at [955, 587] on button "Save" at bounding box center [979, 593] width 83 height 34
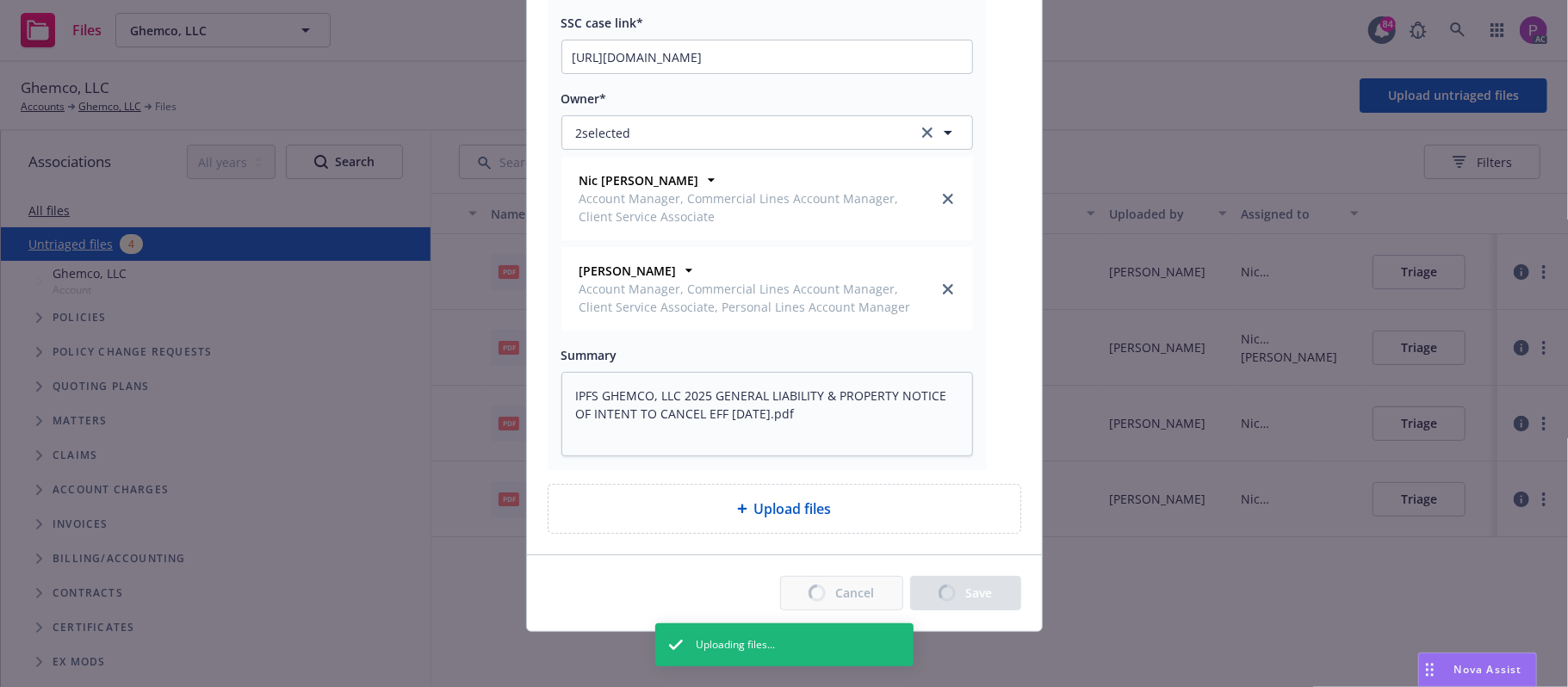
type textarea "x"
